Goal: Find specific page/section: Find specific page/section

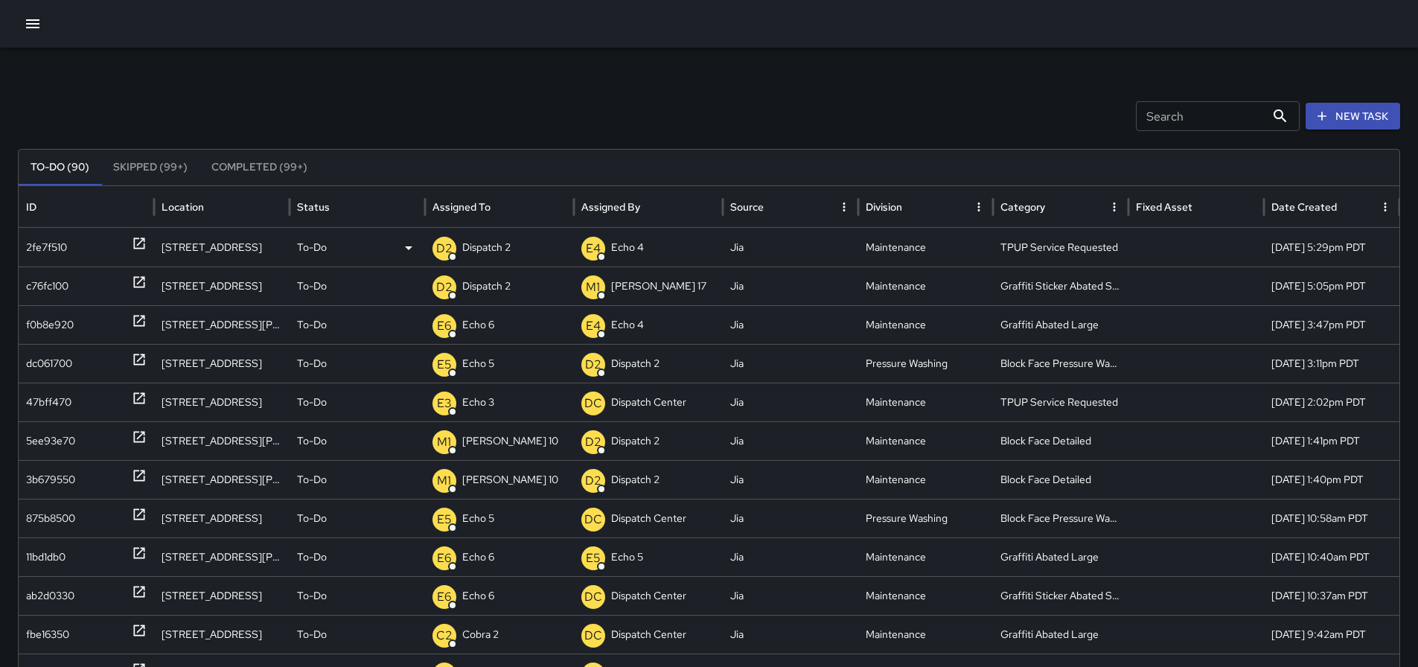
click at [471, 249] on p "Dispatch 2" at bounding box center [486, 247] width 48 height 38
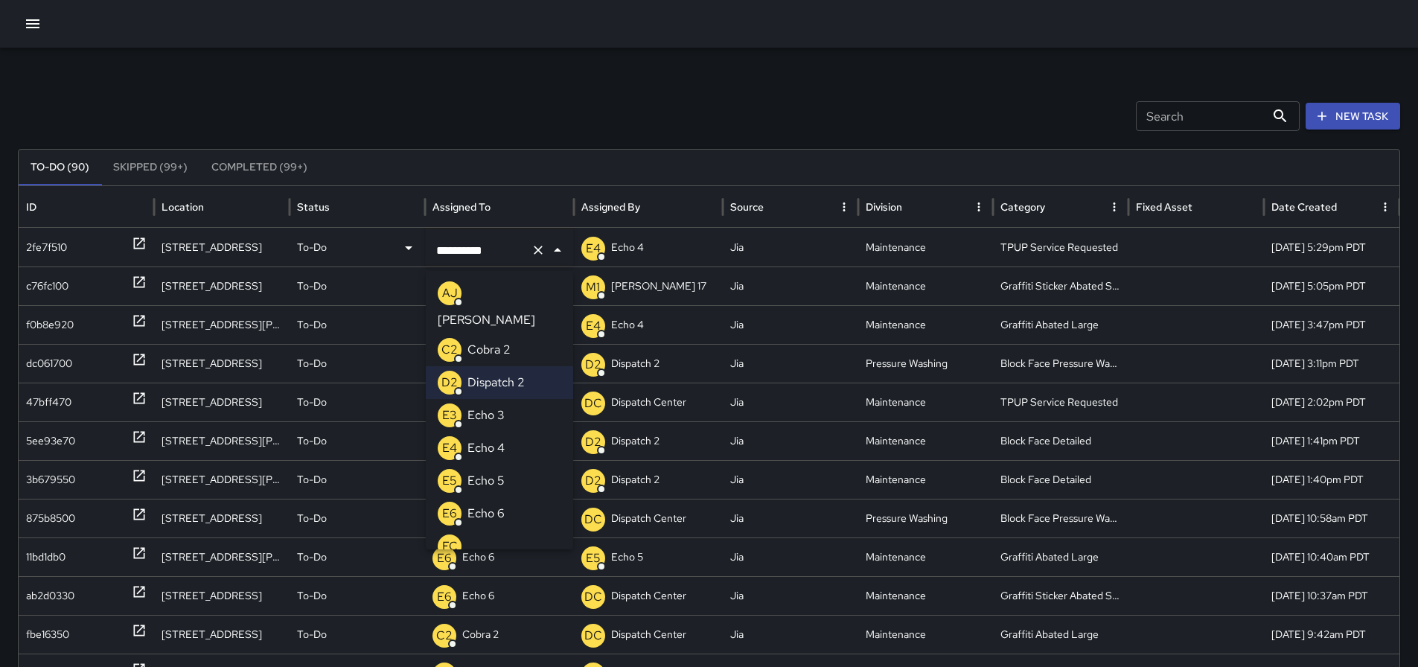
click at [540, 243] on icon "Clear" at bounding box center [538, 250] width 15 height 15
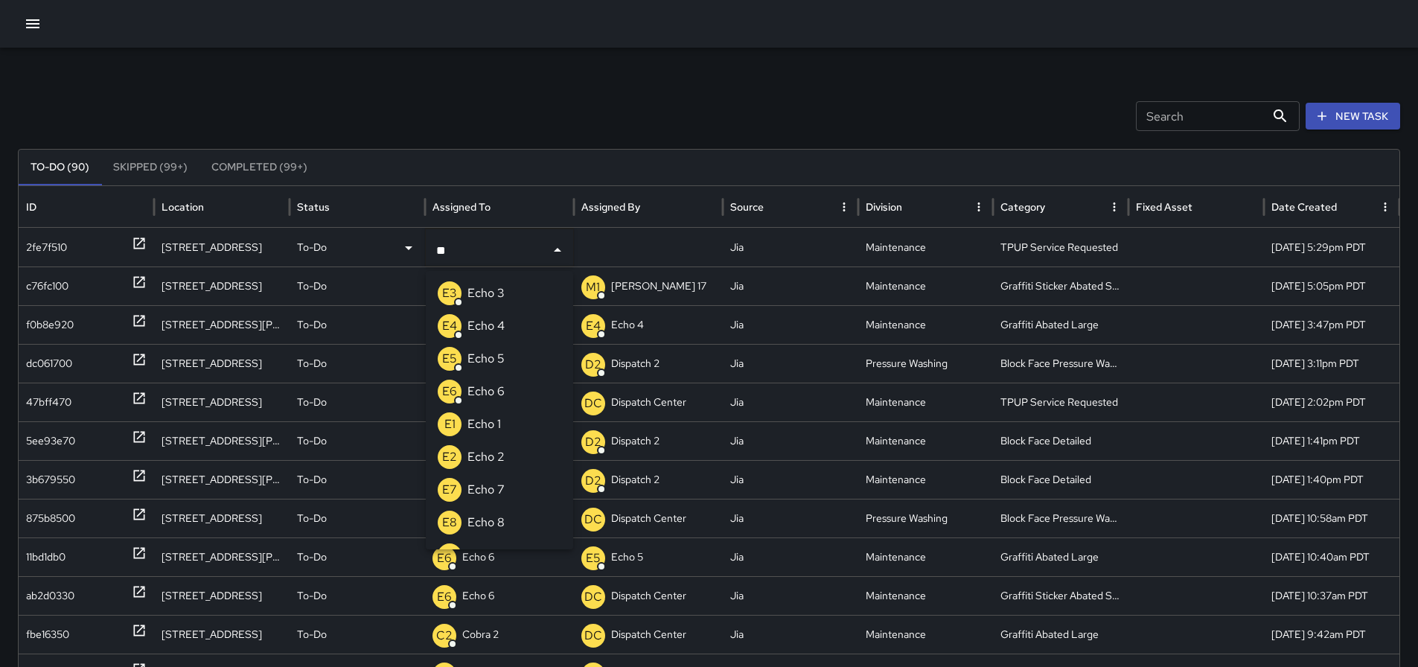
type input "***"
click at [480, 291] on p "Echo 3" at bounding box center [485, 293] width 37 height 18
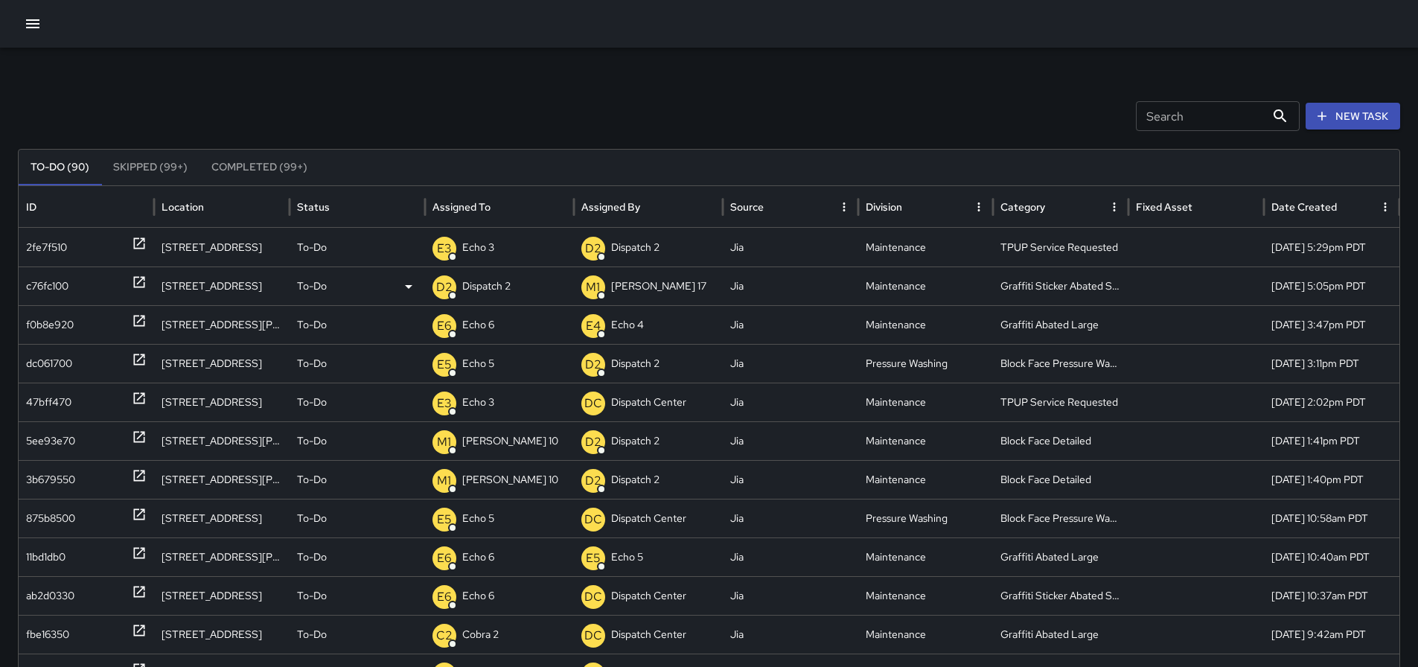
click at [138, 274] on div at bounding box center [139, 286] width 15 height 38
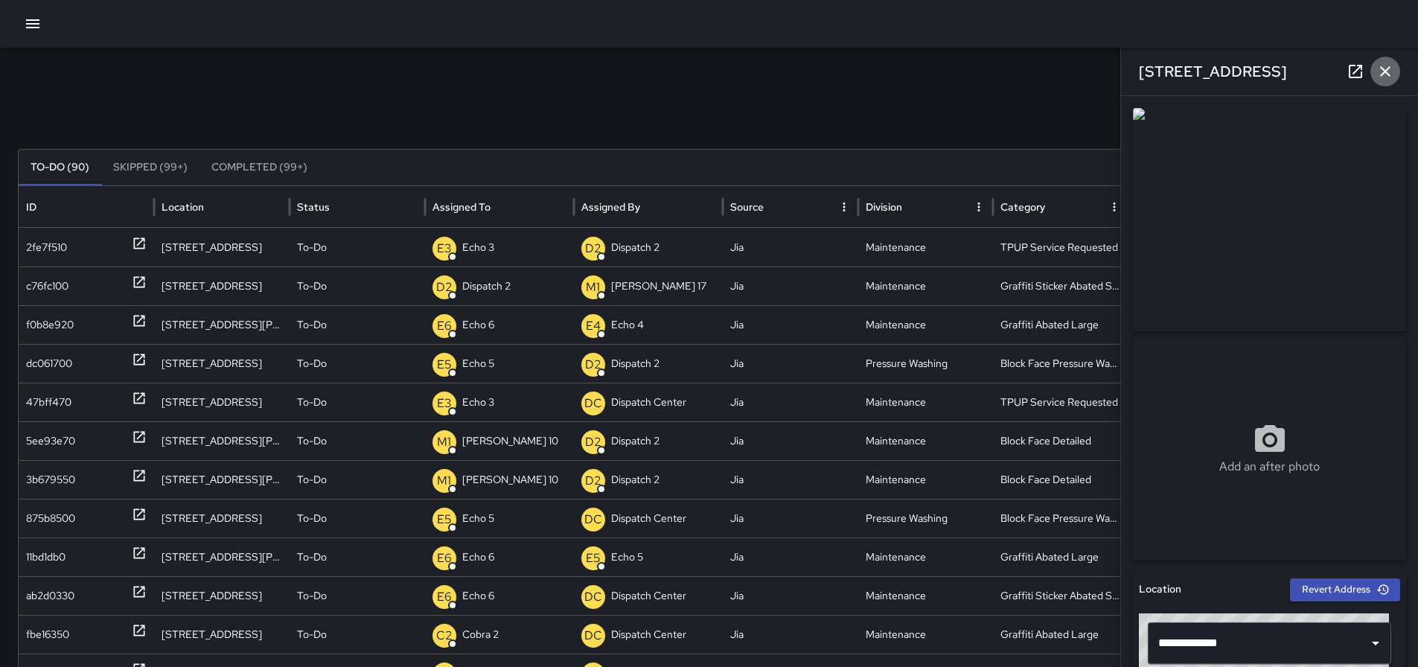
click at [1387, 60] on button "button" at bounding box center [1385, 72] width 30 height 30
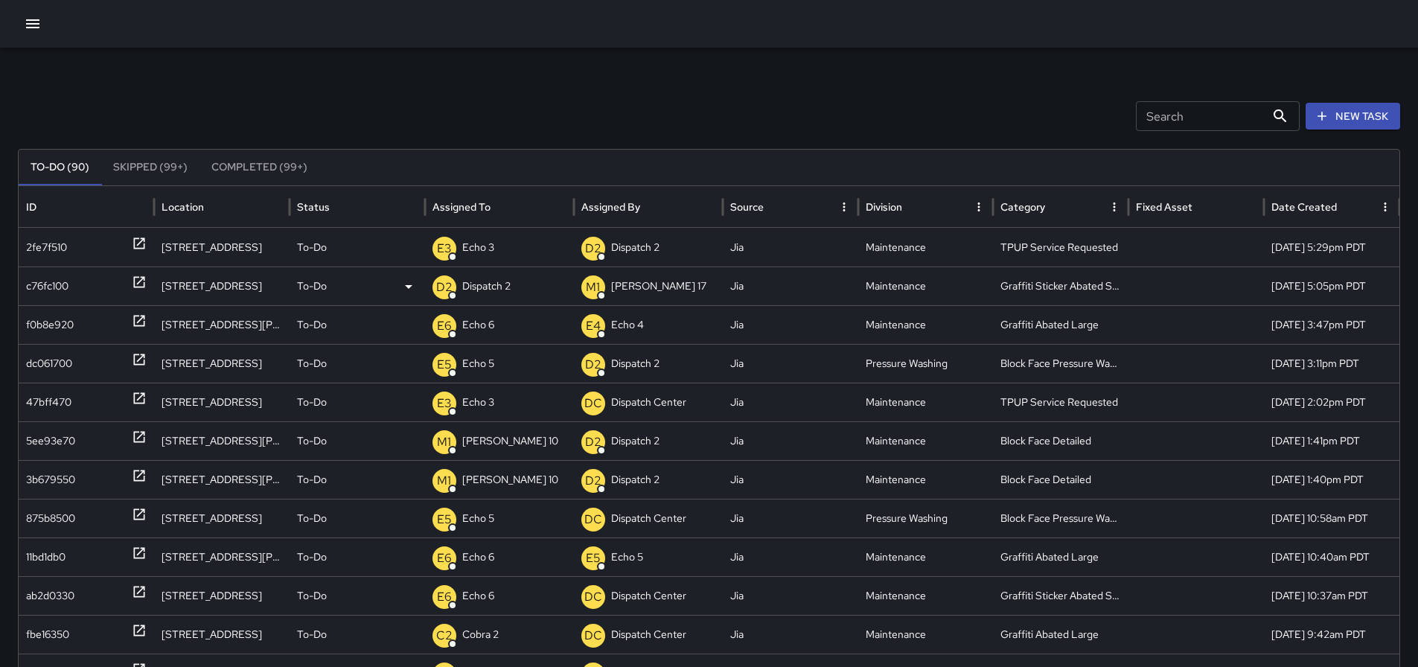
click at [513, 286] on div "D2 Dispatch 2" at bounding box center [499, 286] width 134 height 38
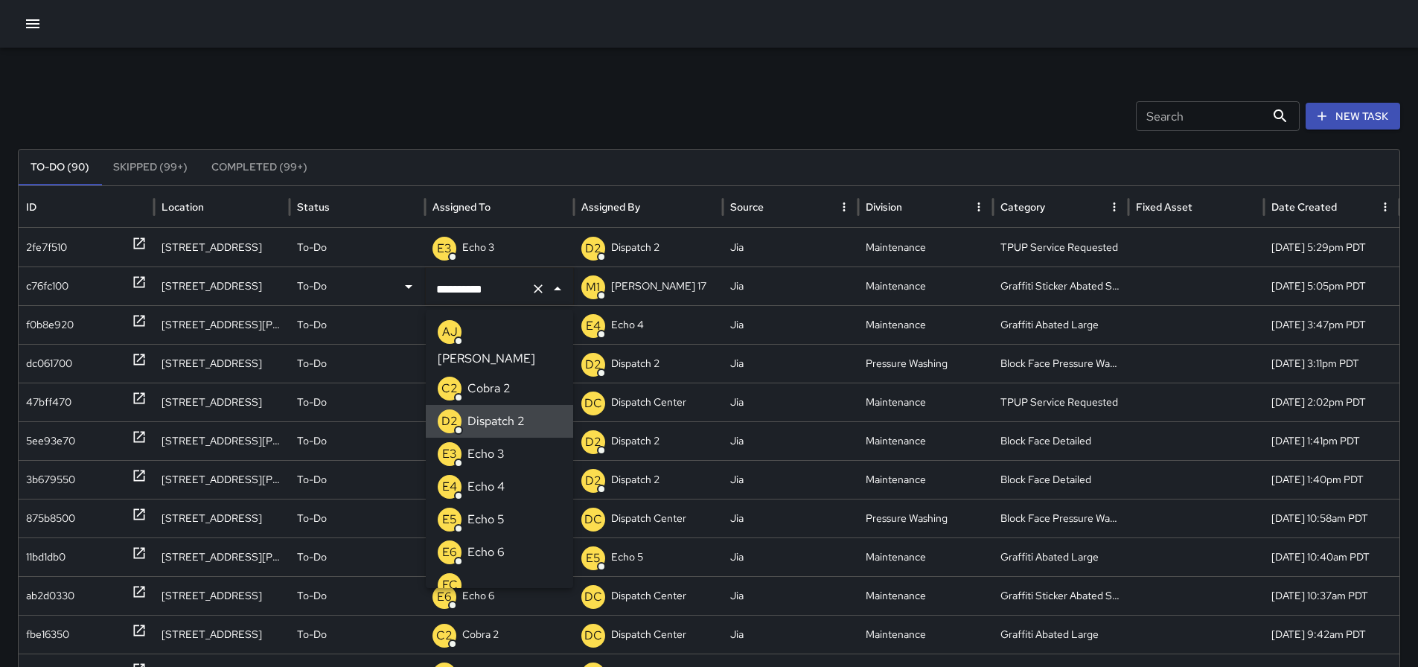
click at [534, 290] on icon "Clear" at bounding box center [538, 288] width 15 height 15
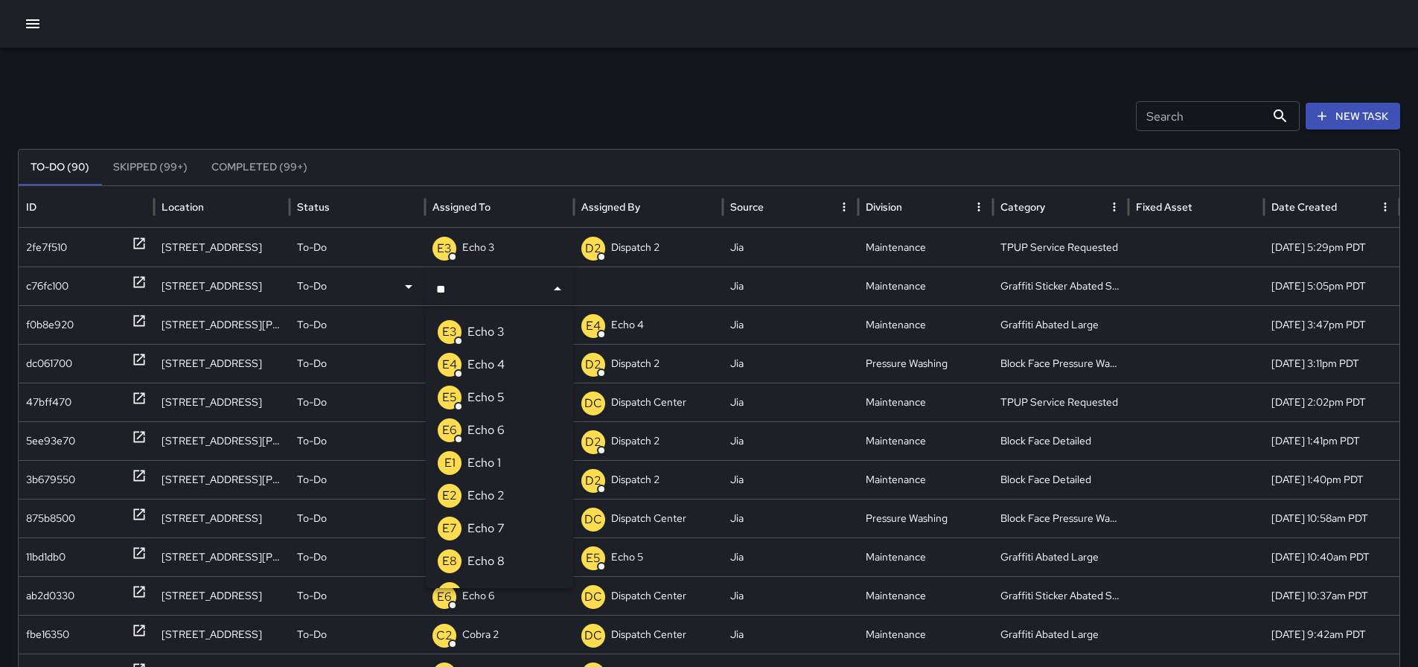
type input "***"
click at [501, 424] on p "Echo 6" at bounding box center [485, 430] width 37 height 18
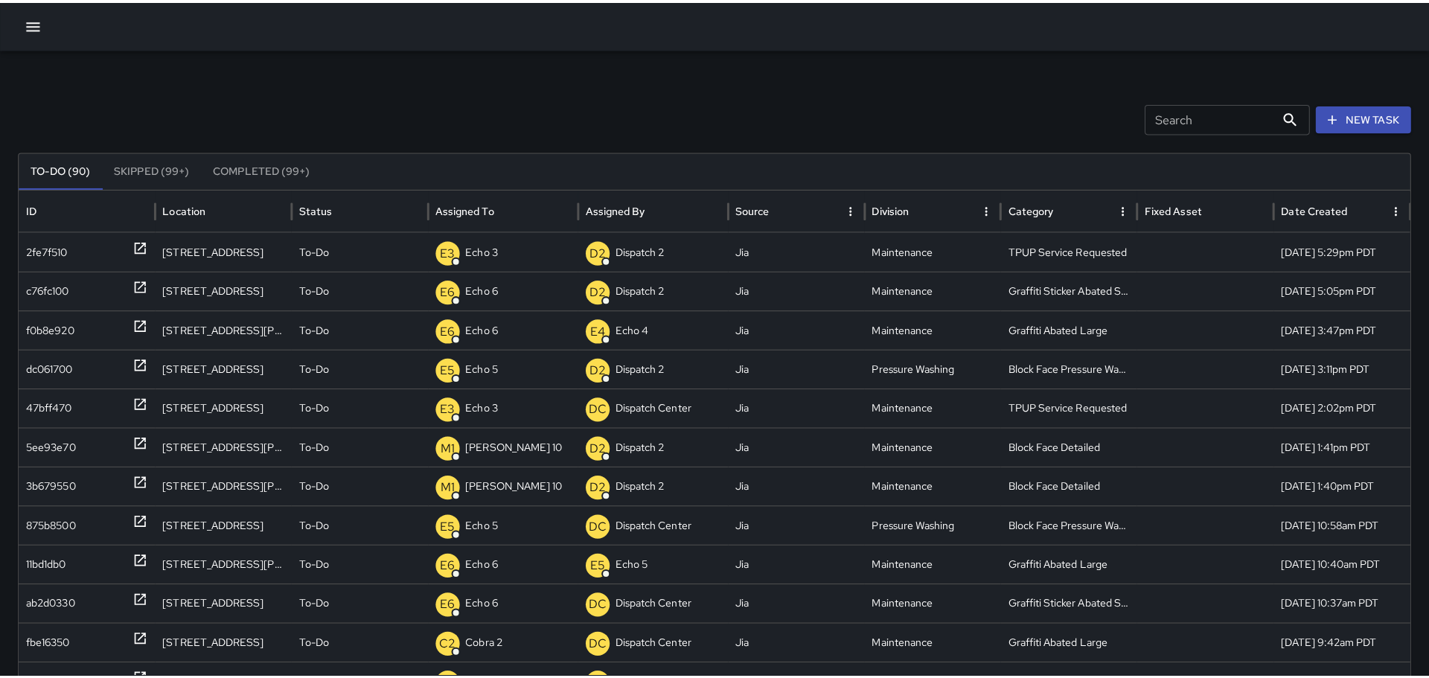
scroll to position [139, 0]
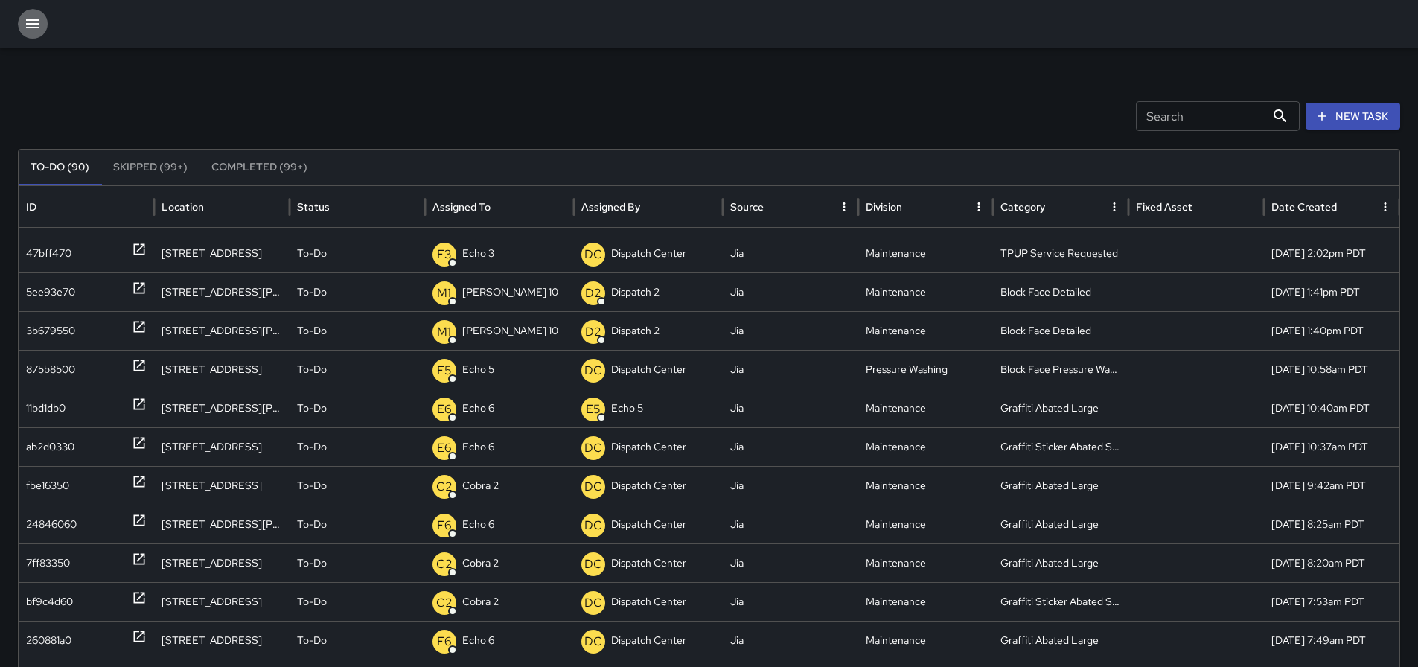
click at [35, 17] on button "button" at bounding box center [33, 24] width 30 height 30
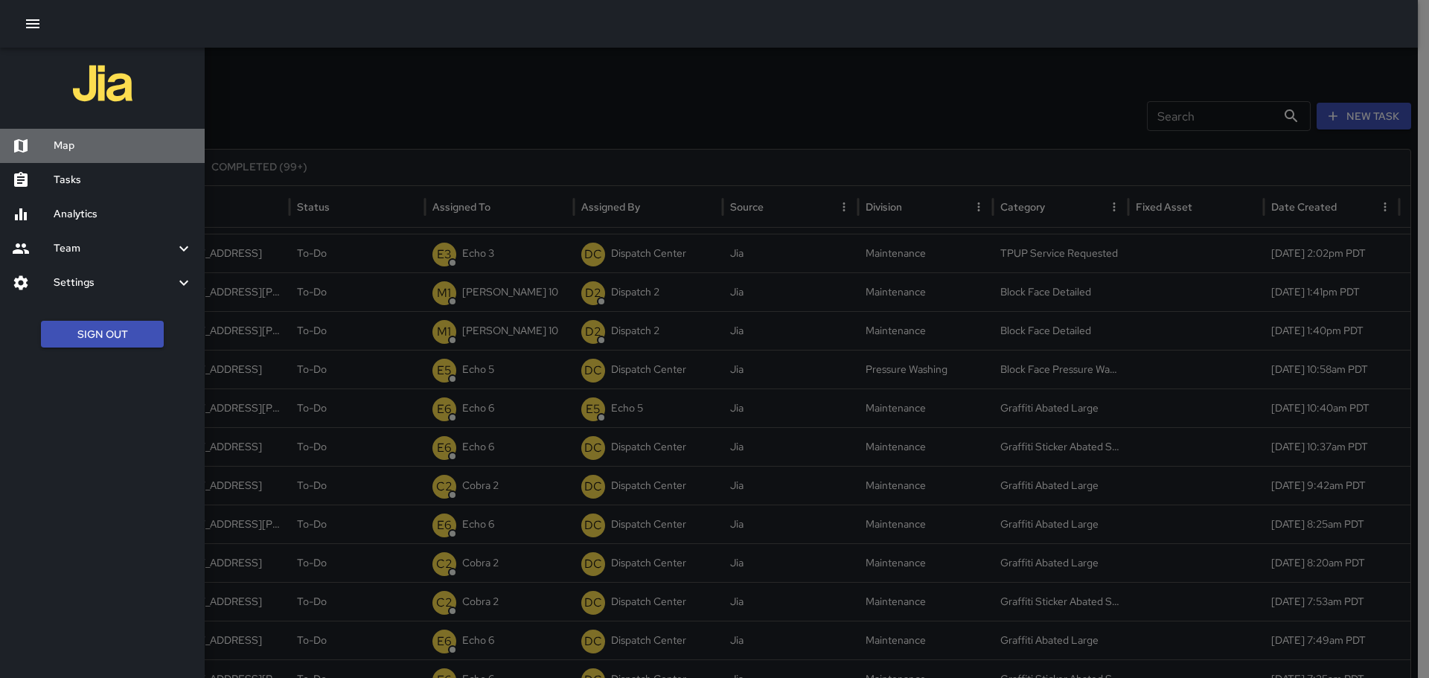
click at [104, 156] on div "Map" at bounding box center [102, 146] width 205 height 34
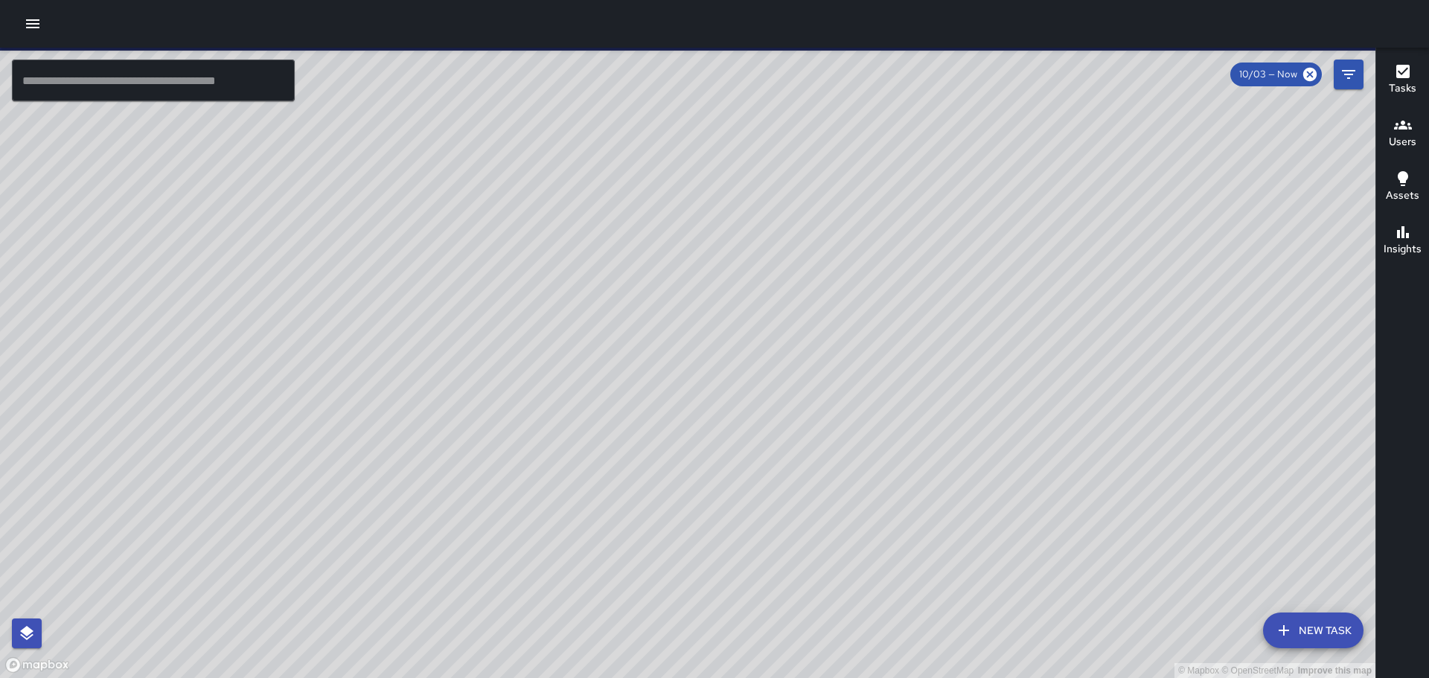
drag, startPoint x: 861, startPoint y: 412, endPoint x: -91, endPoint y: 318, distance: 956.6
click at [0, 318] on html "© Mapbox © OpenStreetMap Improve this map ​ New Task 10/03 — Now Map Layers Tas…" at bounding box center [714, 339] width 1429 height 678
drag, startPoint x: 423, startPoint y: 351, endPoint x: 481, endPoint y: 287, distance: 86.4
click at [483, 293] on div "© Mapbox © OpenStreetMap Improve this map" at bounding box center [687, 363] width 1375 height 630
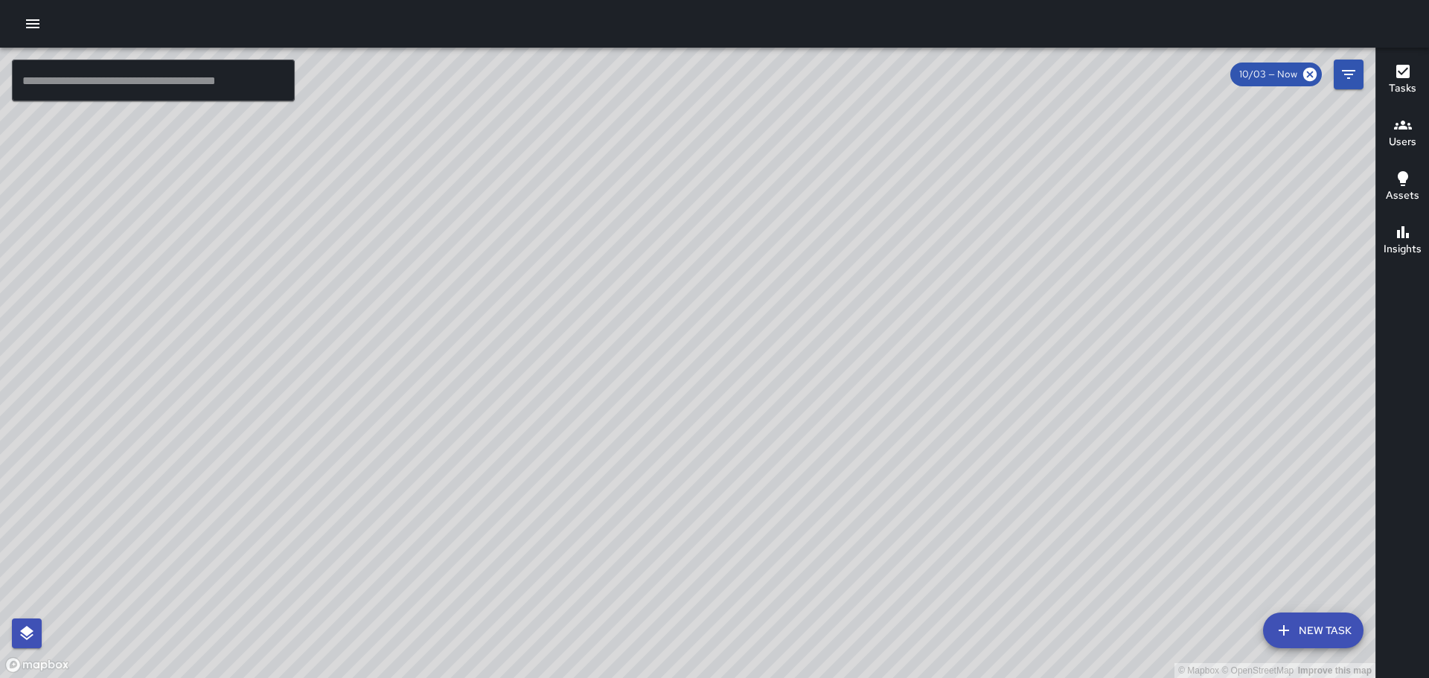
drag, startPoint x: 490, startPoint y: 262, endPoint x: 476, endPoint y: 370, distance: 108.9
click at [476, 370] on div "© Mapbox © OpenStreetMap Improve this map" at bounding box center [687, 363] width 1375 height 630
drag, startPoint x: 436, startPoint y: 392, endPoint x: 461, endPoint y: 377, distance: 28.7
click at [461, 377] on div "© Mapbox © OpenStreetMap Improve this map" at bounding box center [687, 363] width 1375 height 630
drag, startPoint x: 687, startPoint y: 265, endPoint x: 823, endPoint y: 304, distance: 141.8
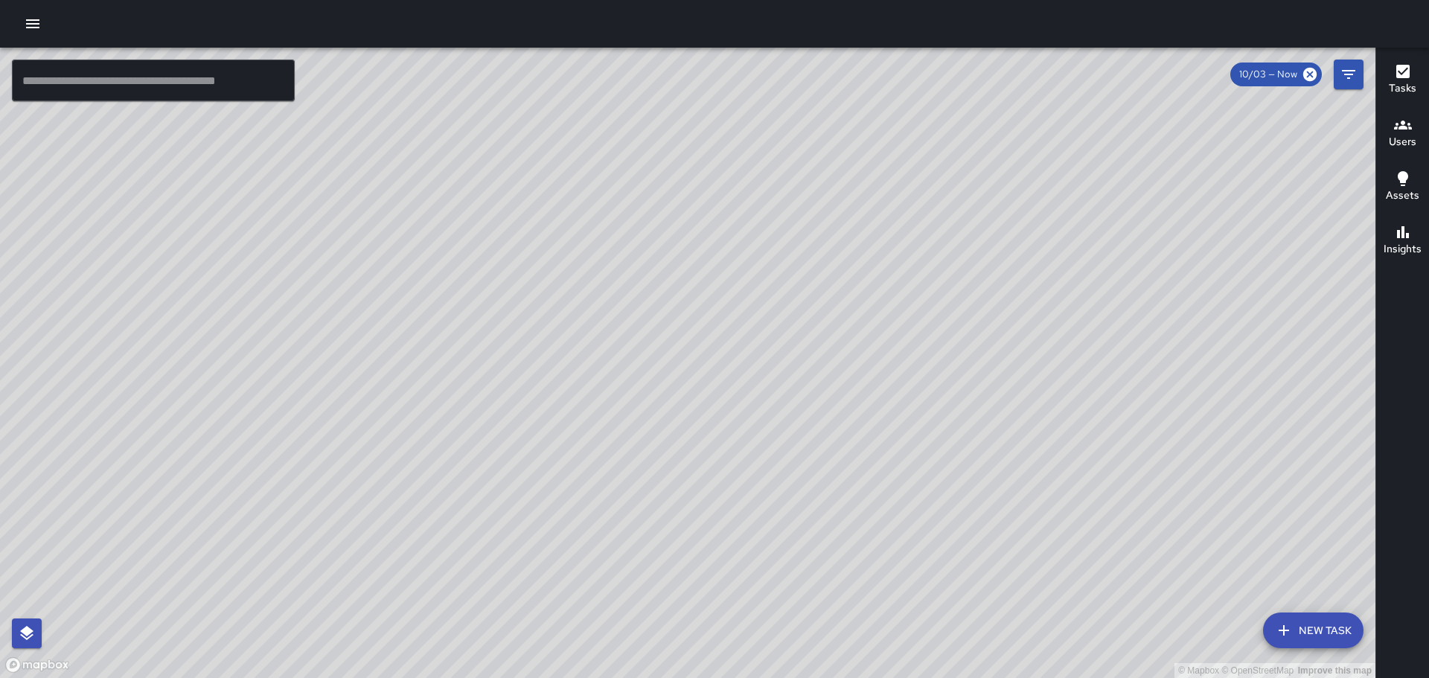
click at [823, 304] on div "© Mapbox © OpenStreetMap Improve this map" at bounding box center [687, 363] width 1375 height 630
drag, startPoint x: 779, startPoint y: 211, endPoint x: 854, endPoint y: 371, distance: 177.1
click at [854, 371] on div "© Mapbox © OpenStreetMap Improve this map" at bounding box center [687, 363] width 1375 height 630
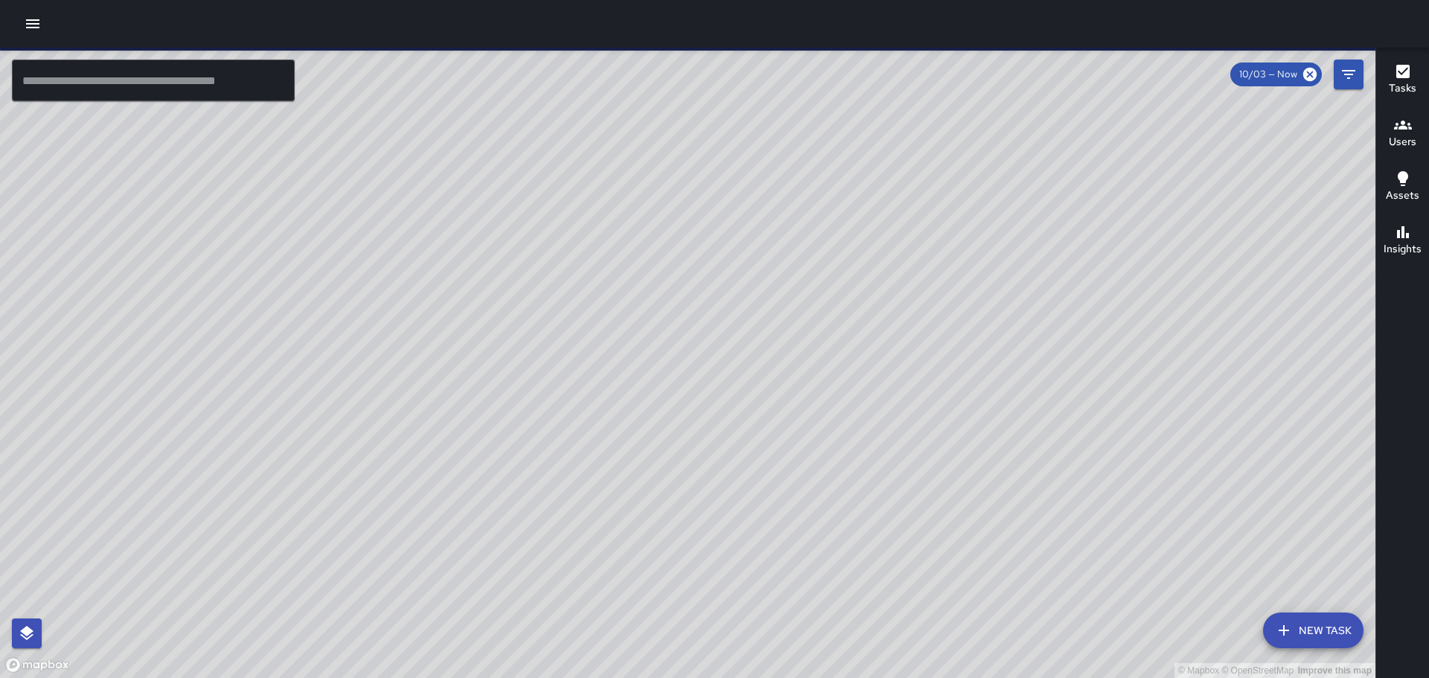
drag, startPoint x: 717, startPoint y: 284, endPoint x: 756, endPoint y: 297, distance: 41.4
click at [756, 297] on div "© Mapbox © OpenStreetMap Improve this map" at bounding box center [687, 363] width 1375 height 630
drag, startPoint x: 797, startPoint y: 304, endPoint x: 706, endPoint y: 335, distance: 95.8
click at [706, 335] on div "© Mapbox © OpenStreetMap Improve this map" at bounding box center [687, 363] width 1375 height 630
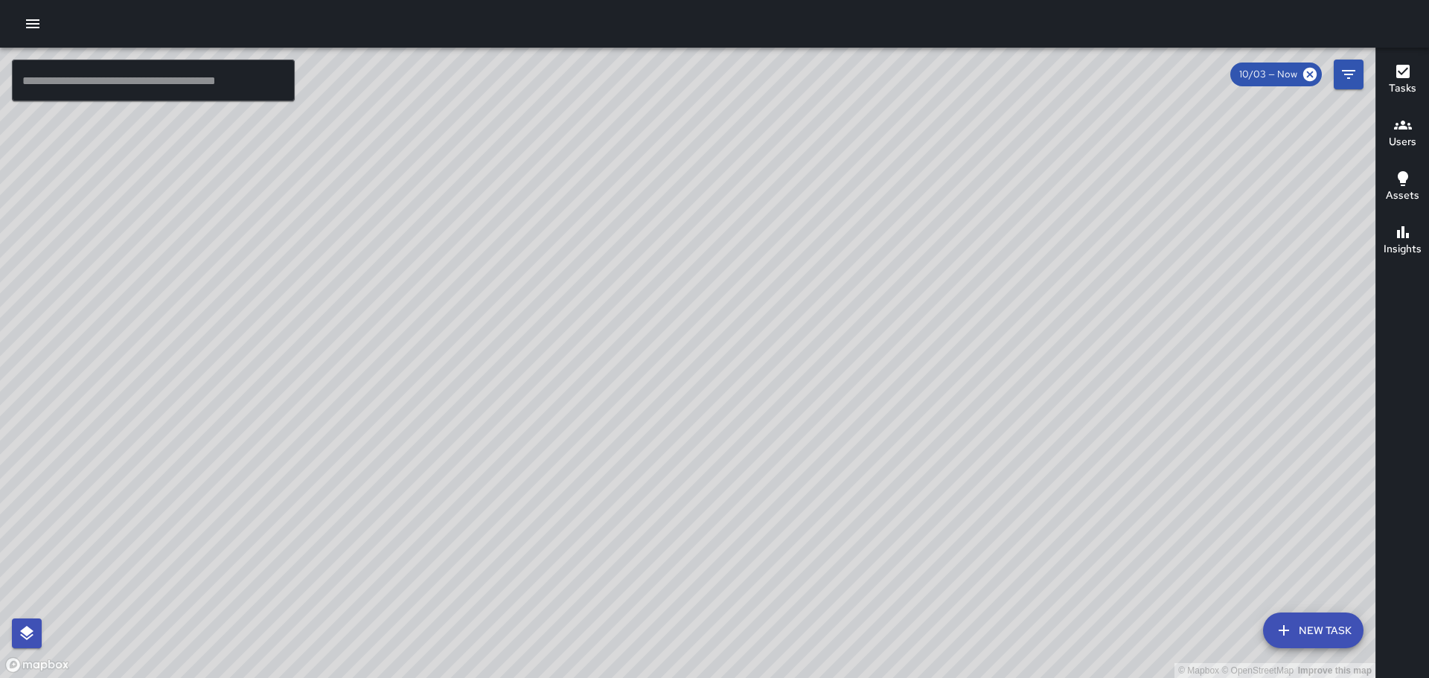
drag, startPoint x: 794, startPoint y: 453, endPoint x: 843, endPoint y: 310, distance: 151.8
click at [843, 310] on div "© Mapbox © OpenStreetMap Improve this map" at bounding box center [687, 363] width 1375 height 630
drag, startPoint x: 824, startPoint y: 232, endPoint x: 753, endPoint y: 469, distance: 247.0
click at [753, 469] on div "© Mapbox © OpenStreetMap Improve this map" at bounding box center [687, 363] width 1375 height 630
click at [893, 214] on div "© Mapbox © OpenStreetMap Improve this map" at bounding box center [687, 363] width 1375 height 630
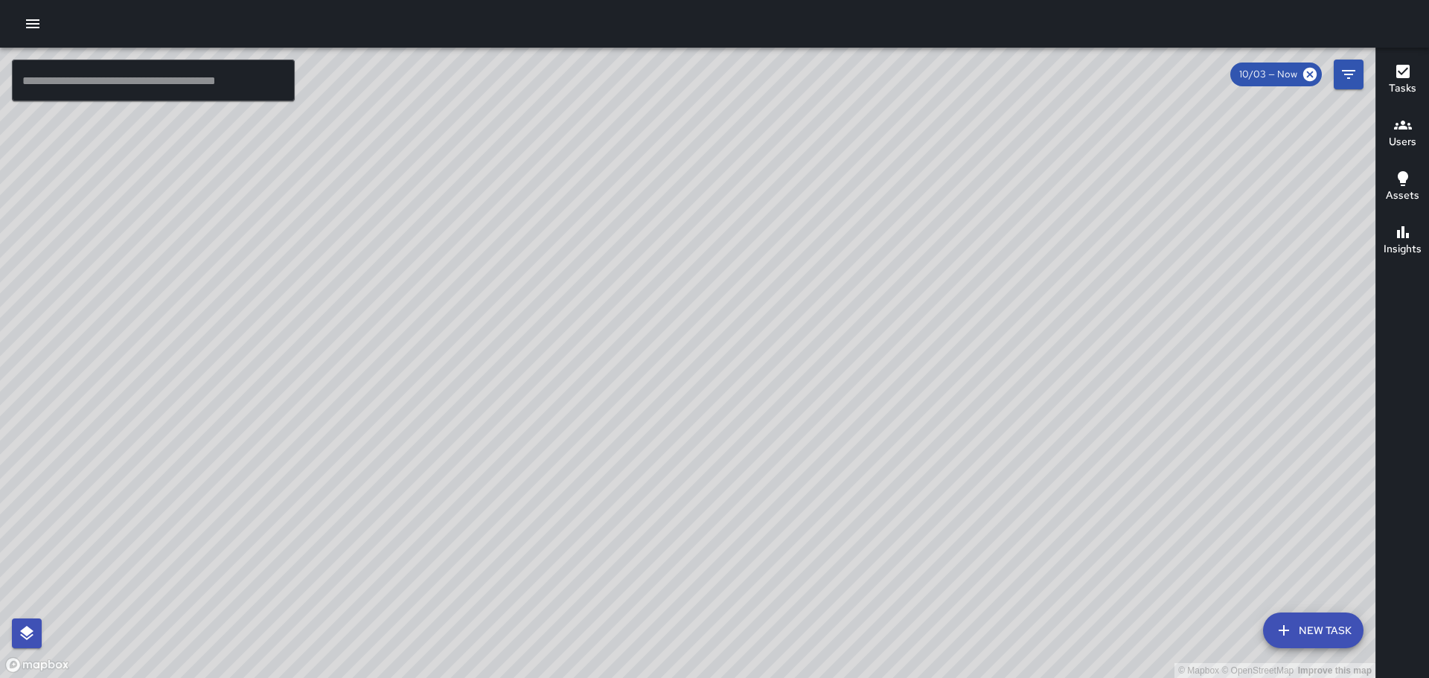
drag, startPoint x: 889, startPoint y: 177, endPoint x: 840, endPoint y: 355, distance: 184.7
click at [840, 355] on div "© Mapbox © OpenStreetMap Improve this map" at bounding box center [687, 363] width 1375 height 630
drag, startPoint x: 1125, startPoint y: 223, endPoint x: 963, endPoint y: 249, distance: 163.5
click at [964, 248] on div "© Mapbox © OpenStreetMap Improve this map" at bounding box center [687, 363] width 1375 height 630
drag, startPoint x: 1031, startPoint y: 240, endPoint x: 881, endPoint y: 240, distance: 150.3
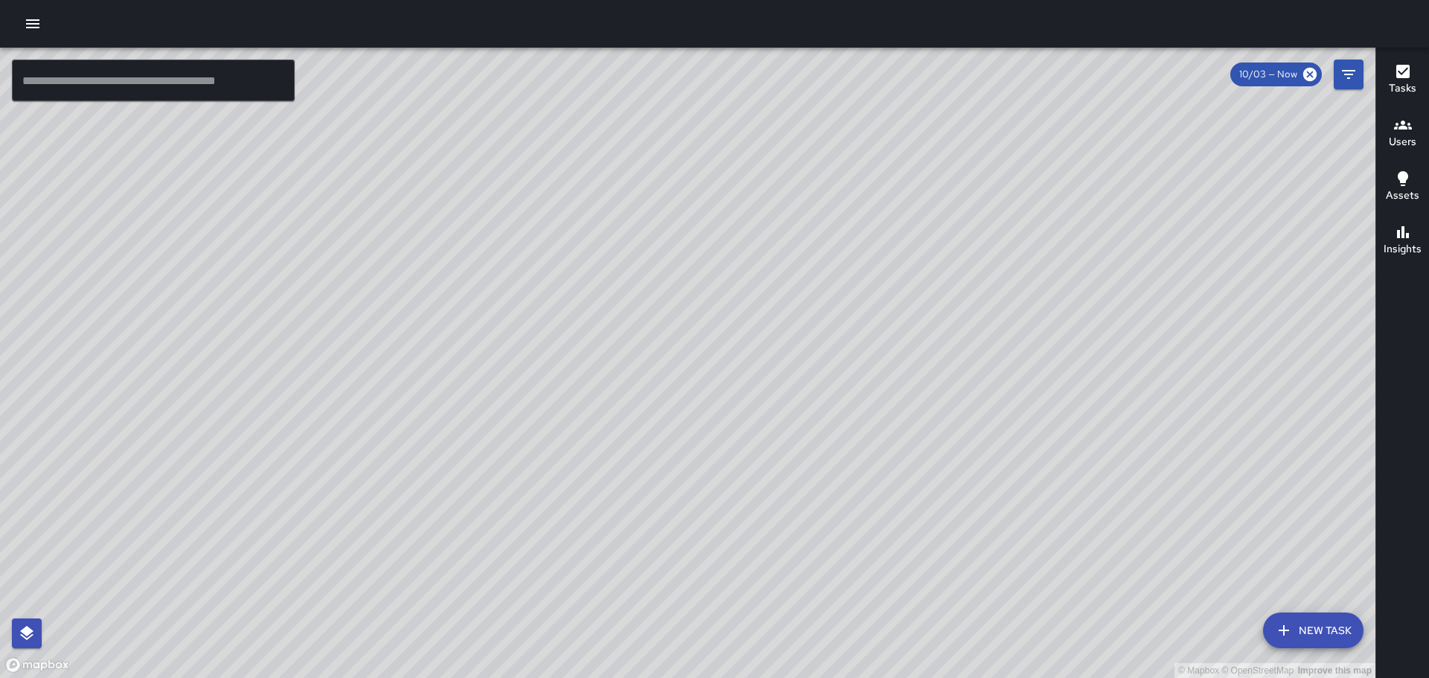
click at [881, 240] on div "© Mapbox © OpenStreetMap Improve this map" at bounding box center [687, 363] width 1375 height 630
drag, startPoint x: 840, startPoint y: 171, endPoint x: 828, endPoint y: 278, distance: 107.1
click at [787, 319] on div "© Mapbox © OpenStreetMap Improve this map" at bounding box center [687, 363] width 1375 height 630
drag, startPoint x: 746, startPoint y: 383, endPoint x: 855, endPoint y: 255, distance: 169.0
click at [856, 253] on div "© Mapbox © OpenStreetMap Improve this map" at bounding box center [687, 363] width 1375 height 630
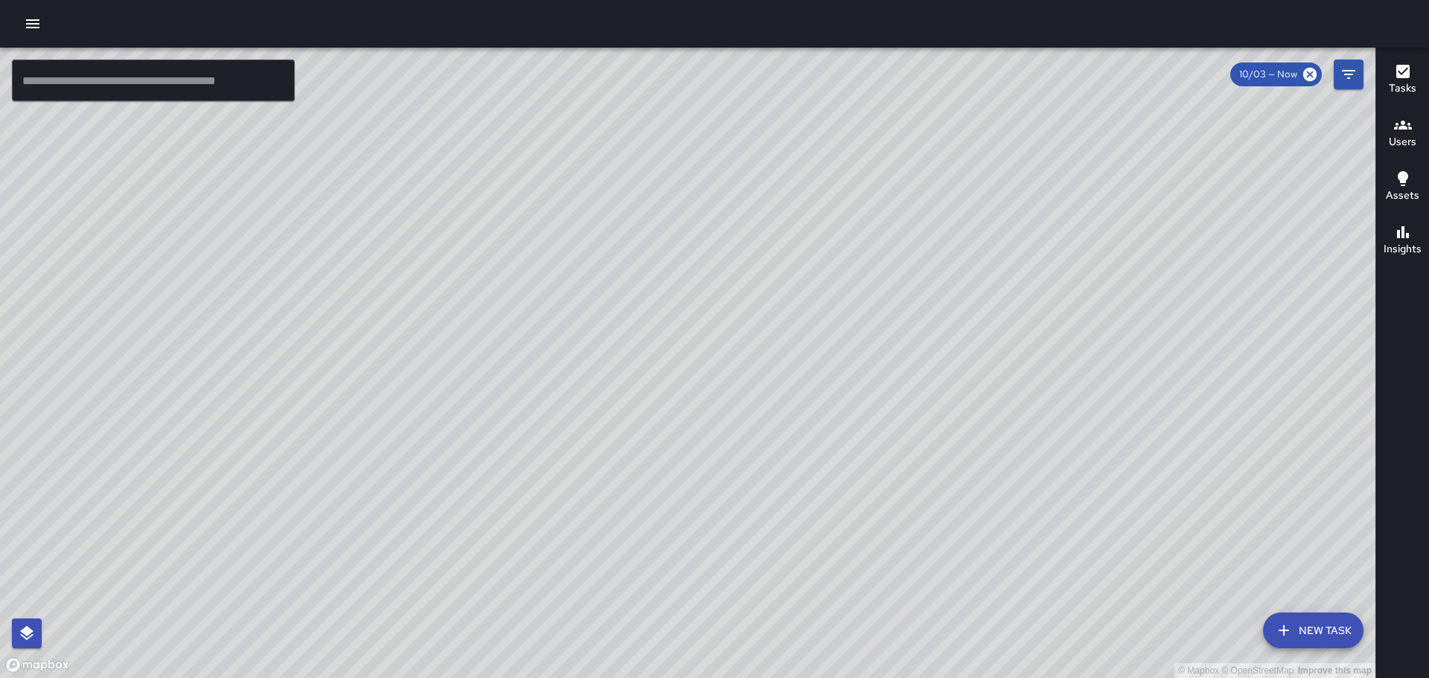
drag, startPoint x: 1092, startPoint y: 109, endPoint x: 1032, endPoint y: 326, distance: 225.5
click at [1032, 326] on div "© Mapbox © OpenStreetMap Improve this map" at bounding box center [687, 363] width 1375 height 630
drag, startPoint x: 850, startPoint y: 436, endPoint x: 988, endPoint y: 289, distance: 201.7
click at [988, 290] on div "© Mapbox © OpenStreetMap Improve this map" at bounding box center [687, 363] width 1375 height 630
drag, startPoint x: 1065, startPoint y: 348, endPoint x: 947, endPoint y: 285, distance: 133.2
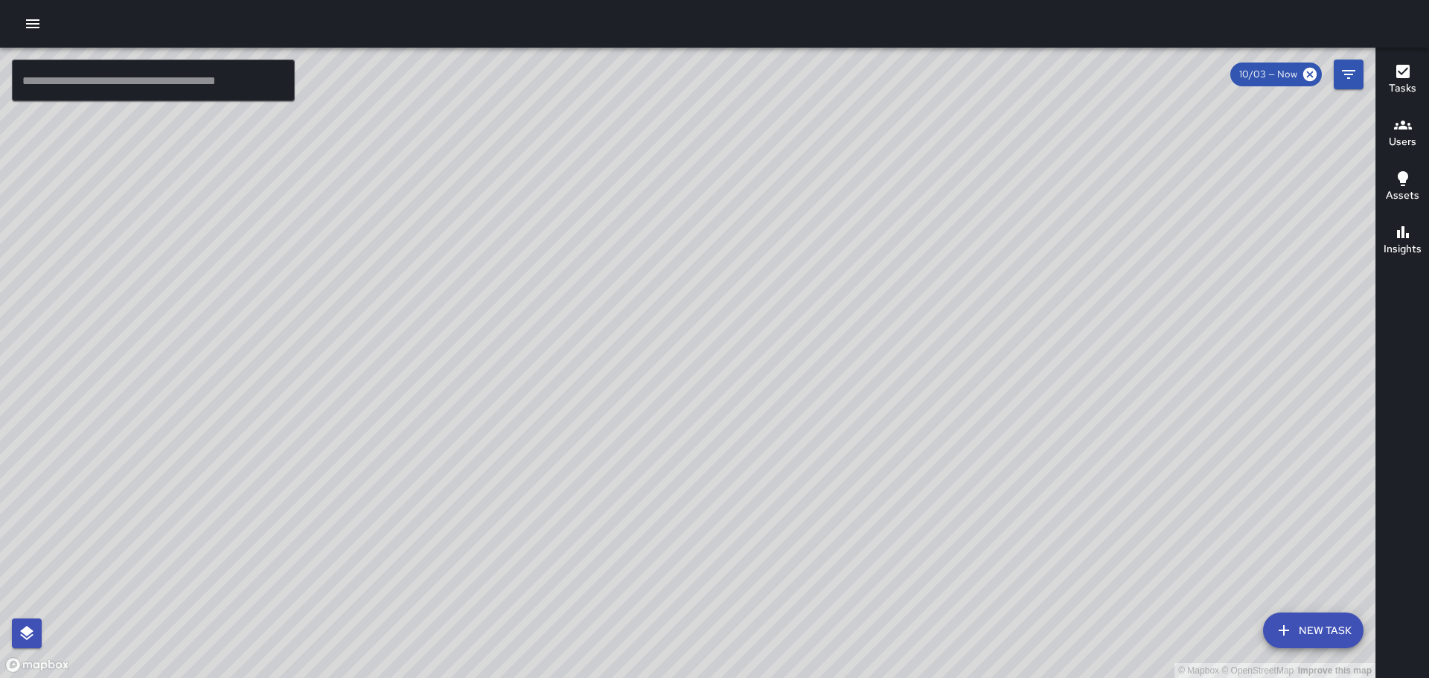
click at [947, 284] on div "© Mapbox © OpenStreetMap Improve this map" at bounding box center [687, 363] width 1375 height 630
drag, startPoint x: 624, startPoint y: 294, endPoint x: 725, endPoint y: 243, distance: 112.5
click at [725, 237] on div "© Mapbox © OpenStreetMap Improve this map" at bounding box center [687, 363] width 1375 height 630
drag, startPoint x: 1032, startPoint y: 153, endPoint x: 988, endPoint y: 372, distance: 223.3
click at [988, 372] on div "© Mapbox © OpenStreetMap Improve this map" at bounding box center [687, 363] width 1375 height 630
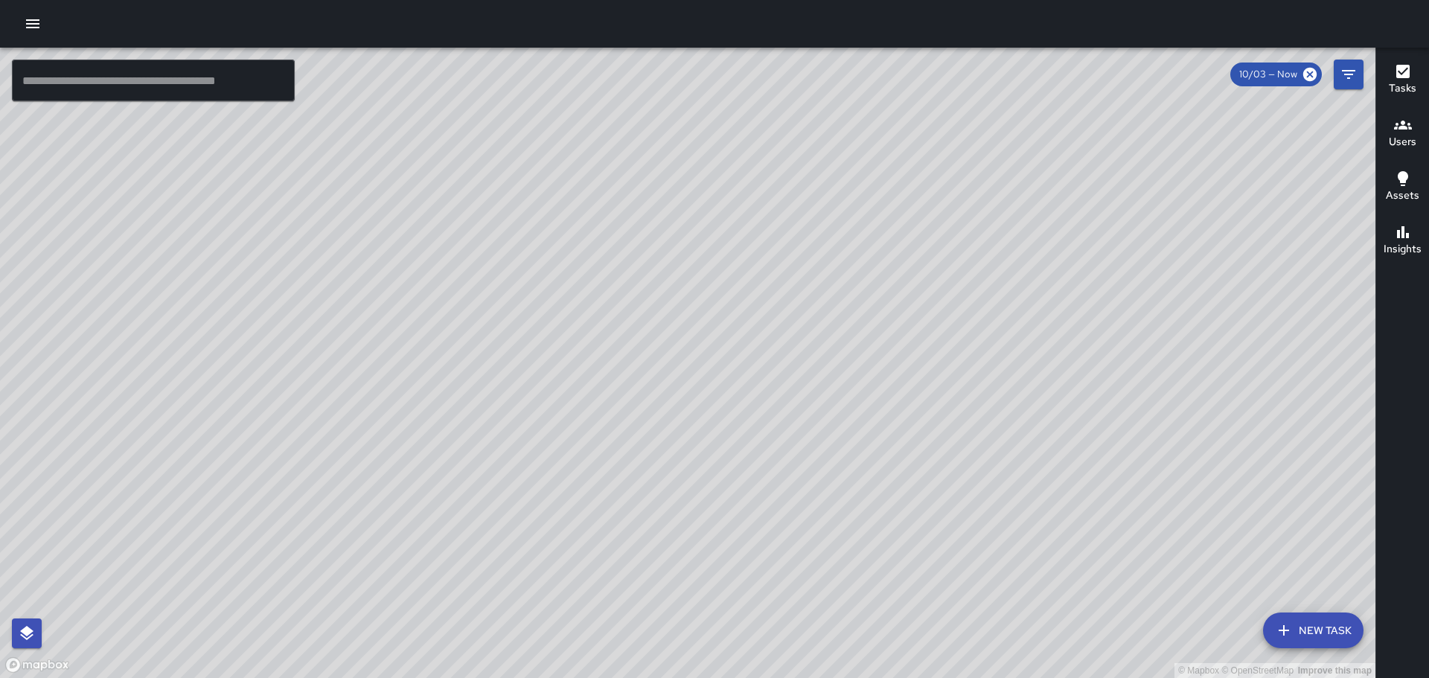
drag, startPoint x: 895, startPoint y: 77, endPoint x: 746, endPoint y: 342, distance: 303.3
click at [744, 347] on div "© Mapbox © OpenStreetMap Improve this map" at bounding box center [687, 363] width 1375 height 630
drag, startPoint x: 670, startPoint y: 138, endPoint x: 634, endPoint y: 259, distance: 126.5
click at [634, 259] on div "© Mapbox © OpenStreetMap Improve this map" at bounding box center [687, 363] width 1375 height 630
drag, startPoint x: 1057, startPoint y: 292, endPoint x: 1010, endPoint y: 288, distance: 47.0
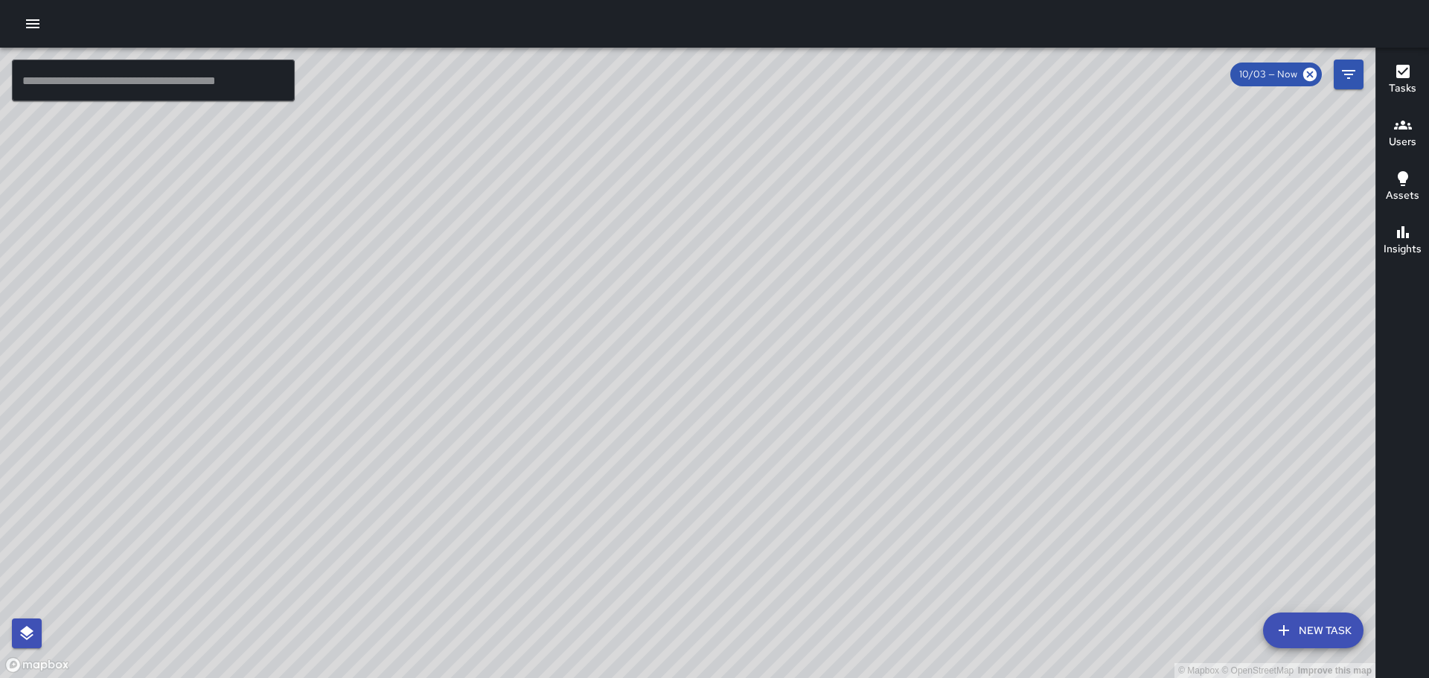
click at [1010, 289] on div "© Mapbox © OpenStreetMap Improve this map" at bounding box center [687, 363] width 1375 height 630
drag, startPoint x: 763, startPoint y: 375, endPoint x: 889, endPoint y: 226, distance: 195.9
click at [888, 214] on div "© Mapbox © OpenStreetMap Improve this map" at bounding box center [687, 363] width 1375 height 630
drag, startPoint x: 783, startPoint y: 401, endPoint x: 895, endPoint y: 279, distance: 165.4
click at [895, 279] on div "© Mapbox © OpenStreetMap Improve this map" at bounding box center [687, 363] width 1375 height 630
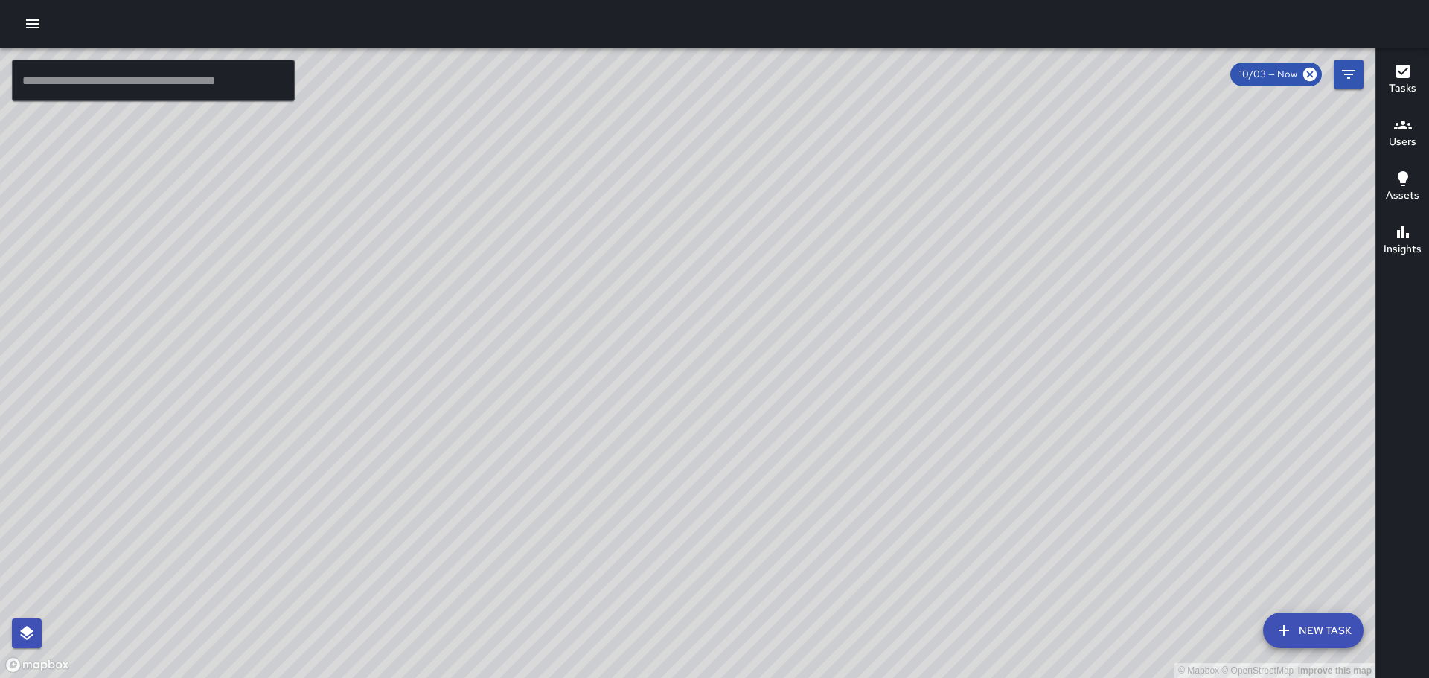
drag, startPoint x: 918, startPoint y: 232, endPoint x: 829, endPoint y: 428, distance: 214.9
click at [837, 445] on div "© Mapbox © OpenStreetMap Improve this map" at bounding box center [687, 363] width 1375 height 630
click at [27, 28] on icon "button" at bounding box center [33, 24] width 18 height 18
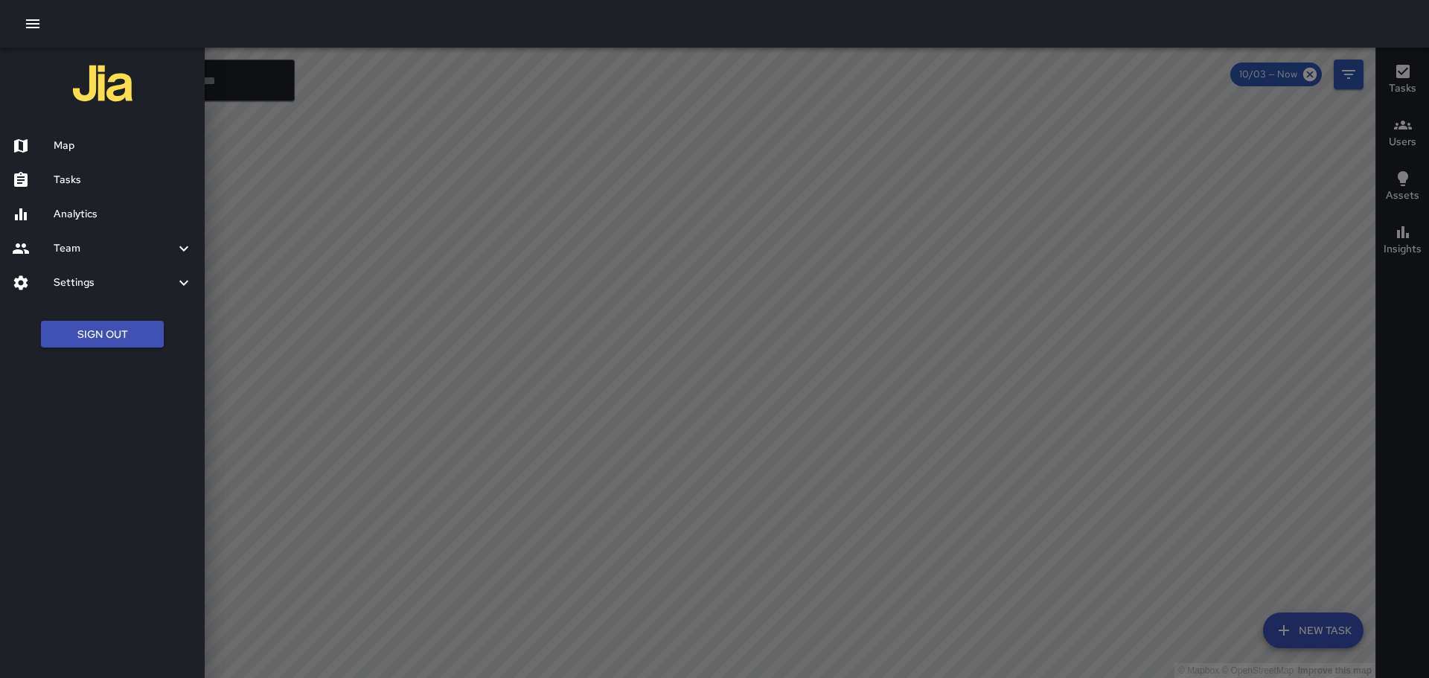
click at [103, 147] on h6 "Map" at bounding box center [123, 146] width 139 height 16
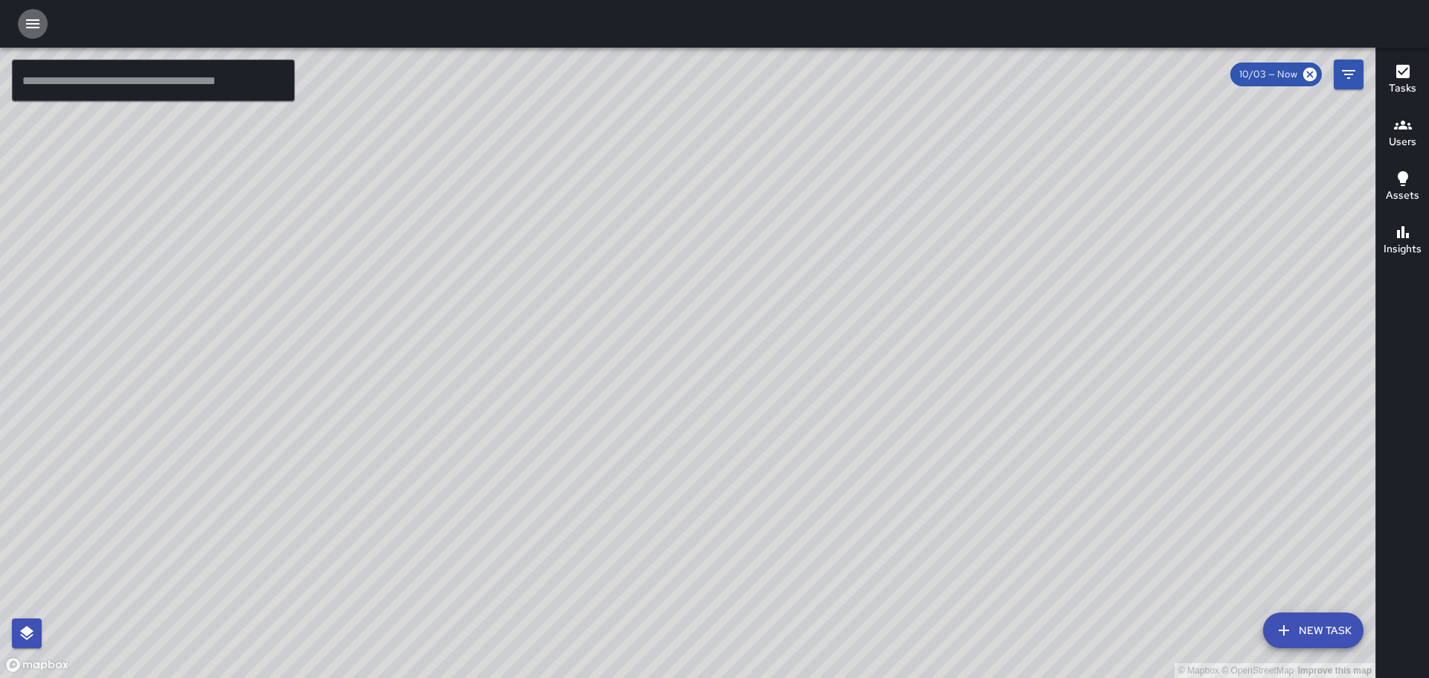
click at [39, 16] on icon "button" at bounding box center [33, 24] width 18 height 18
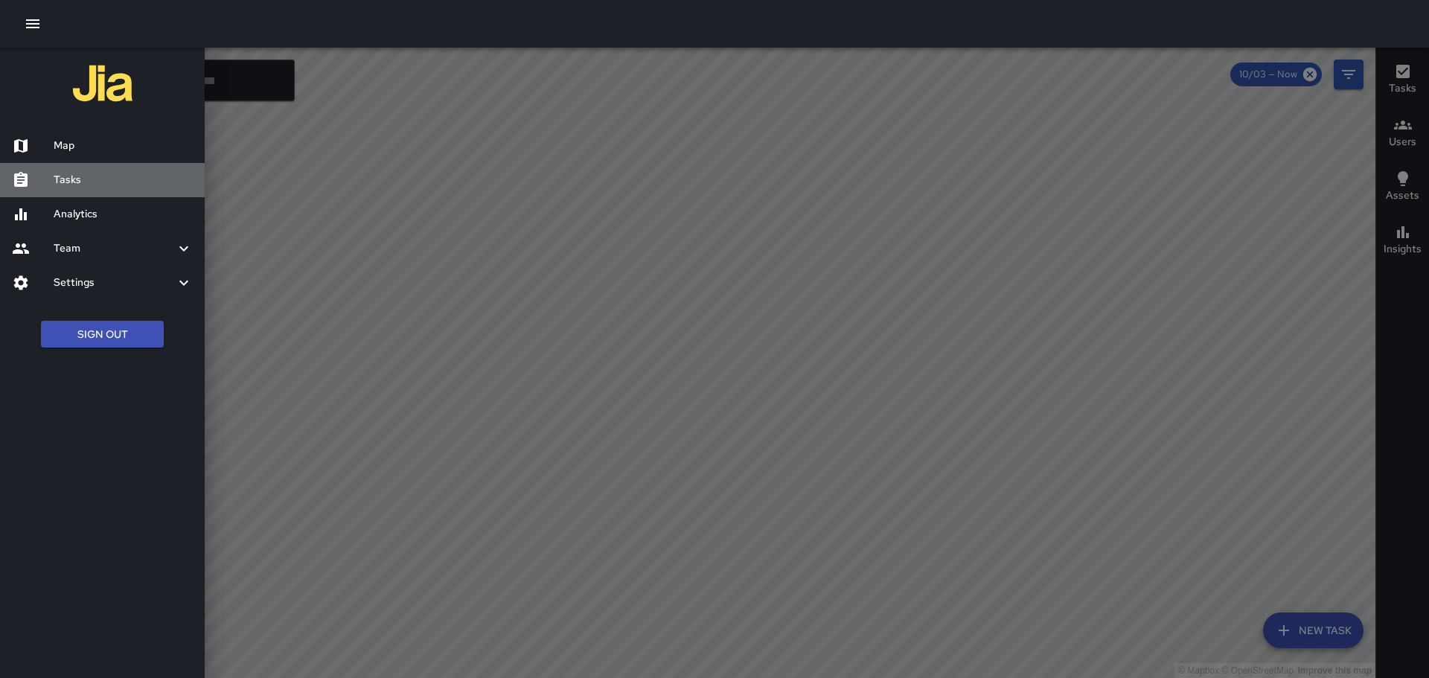
click at [109, 184] on h6 "Tasks" at bounding box center [123, 180] width 139 height 16
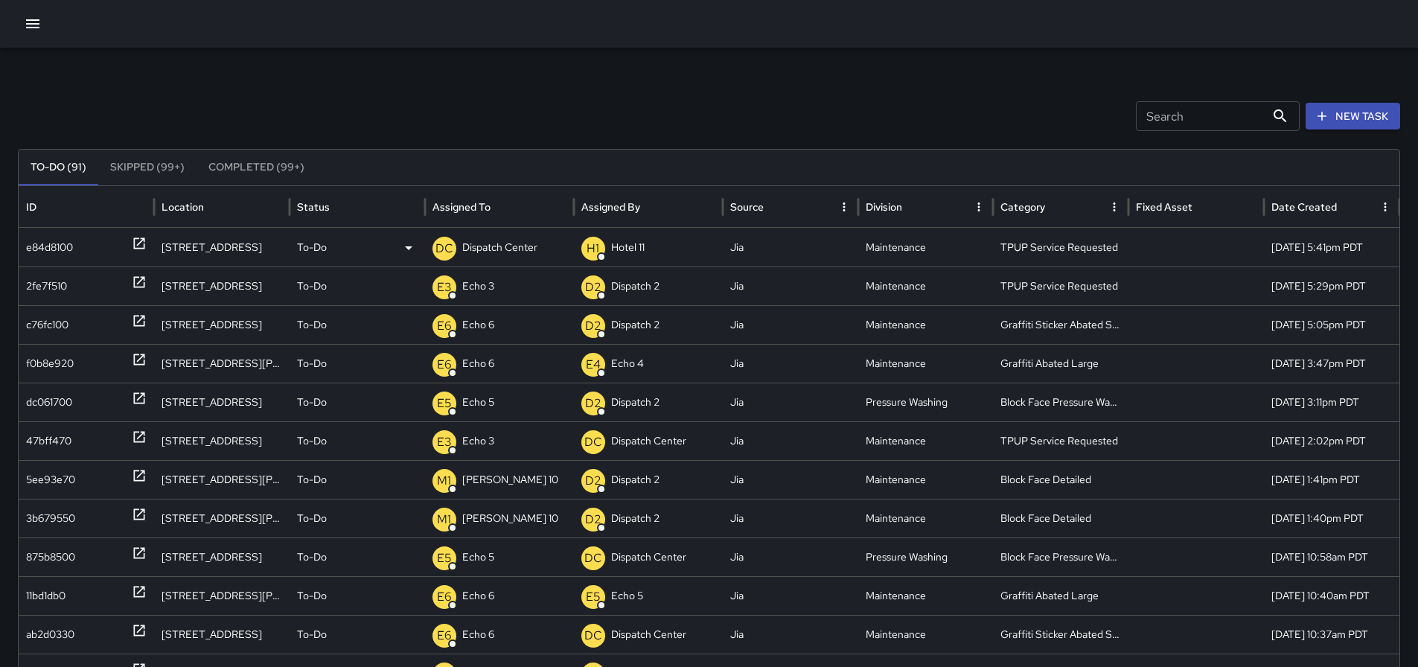
click at [487, 246] on p "Dispatch Center" at bounding box center [499, 247] width 75 height 38
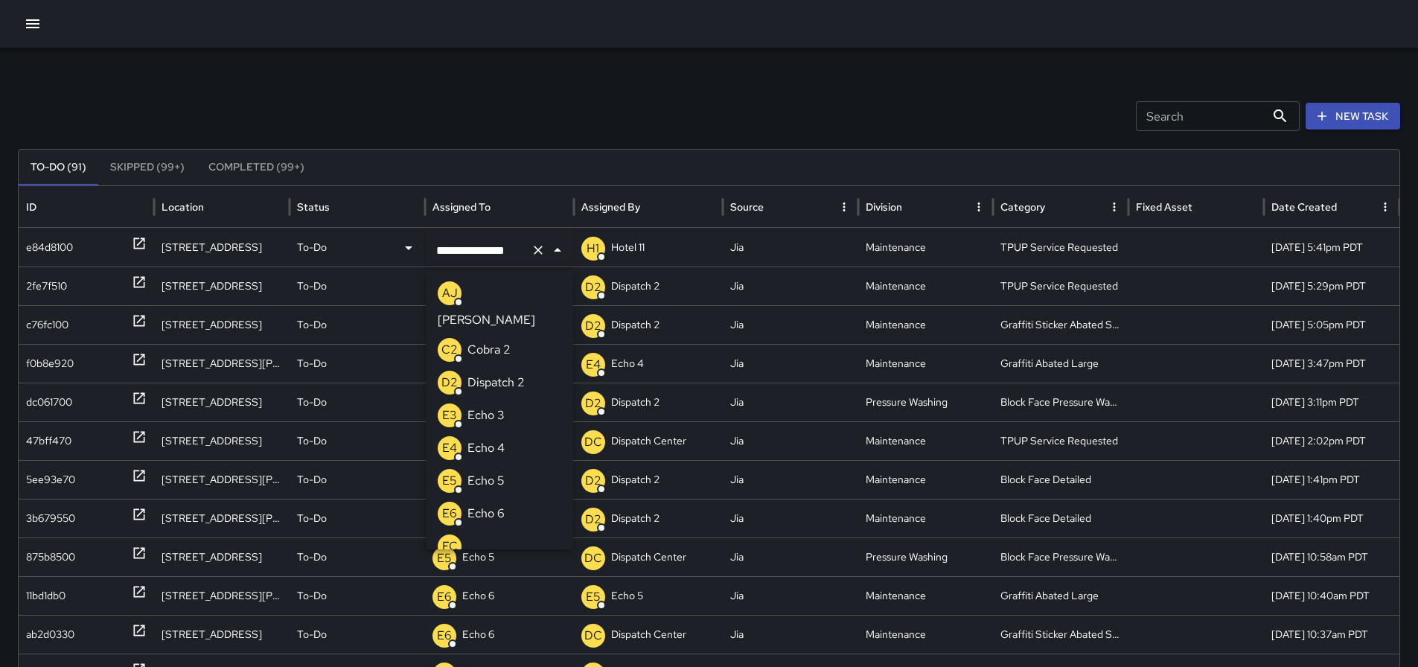
scroll to position [1015, 0]
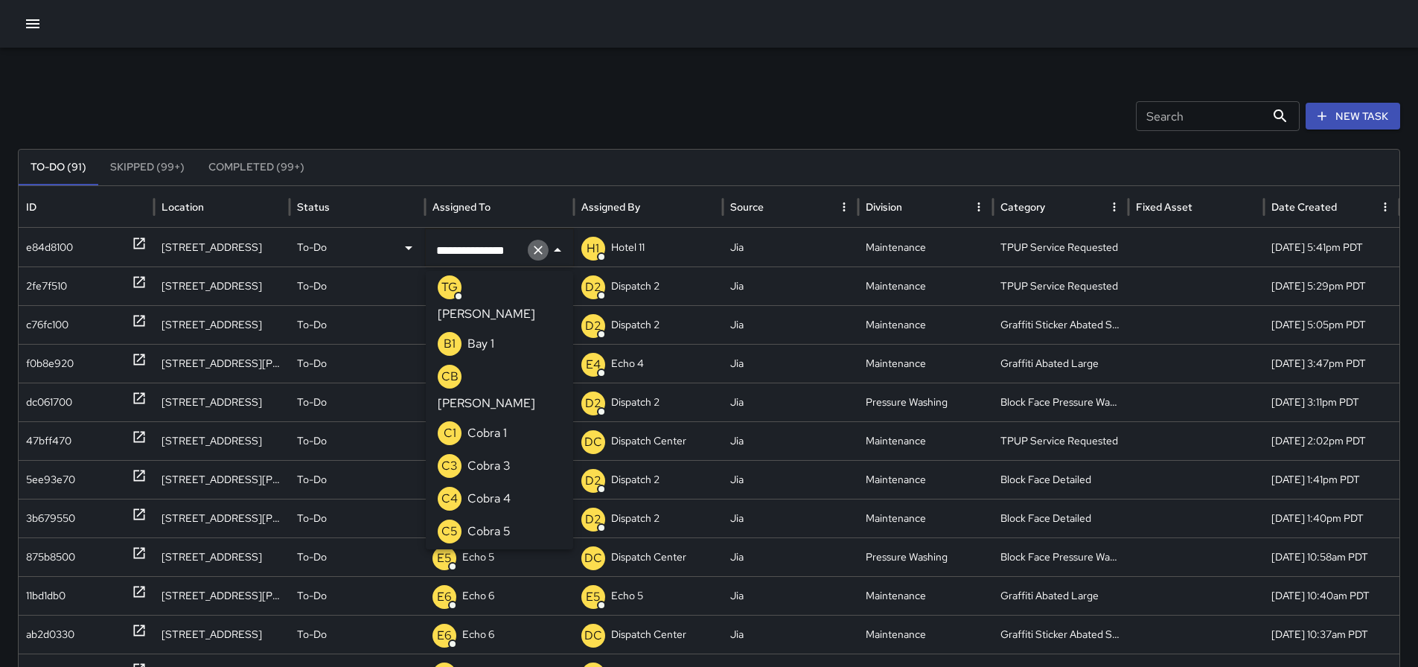
click at [537, 249] on icon "Clear" at bounding box center [538, 250] width 9 height 9
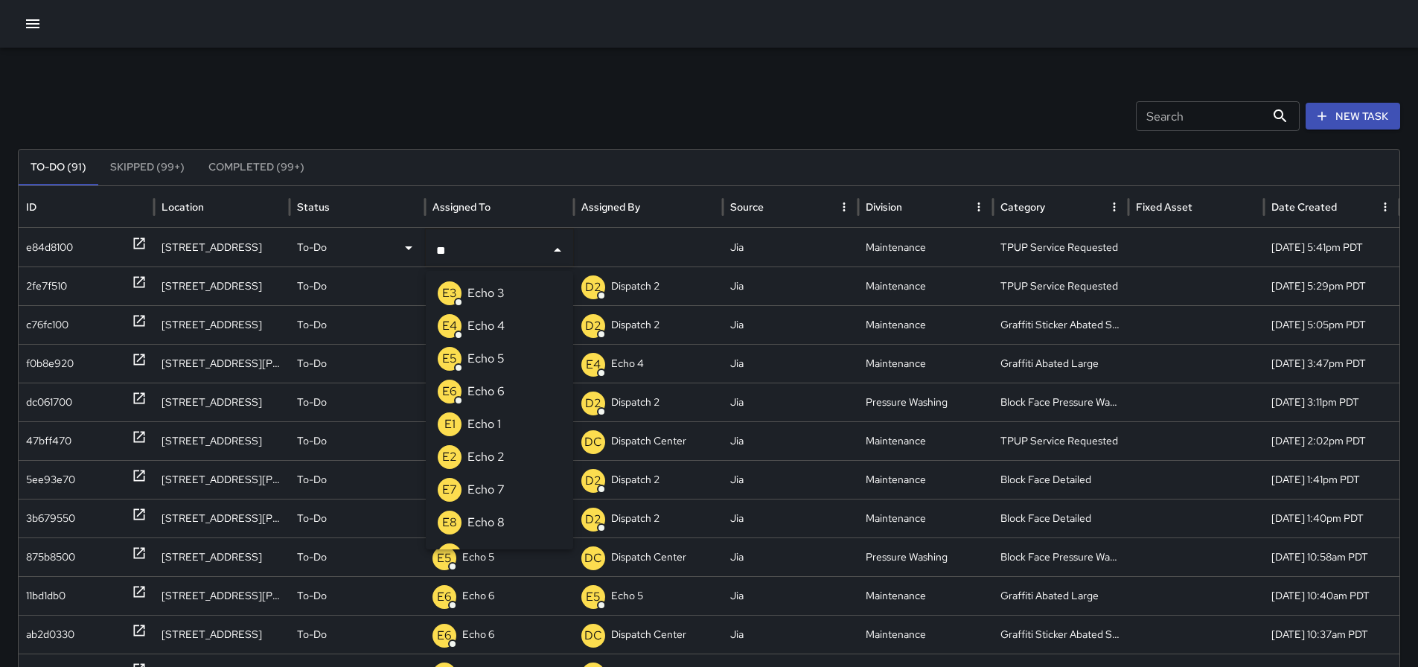
type input "***"
click at [490, 289] on p "Echo 3" at bounding box center [485, 293] width 37 height 18
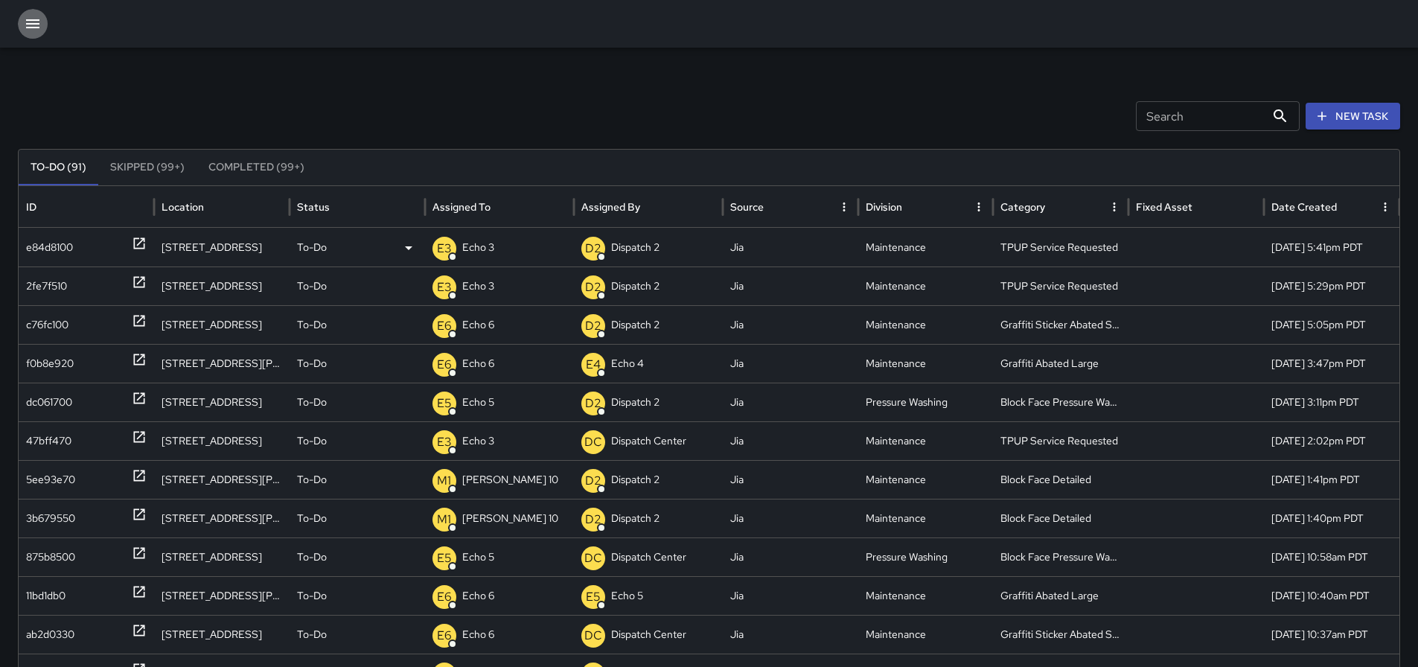
click at [47, 26] on button "button" at bounding box center [33, 24] width 30 height 30
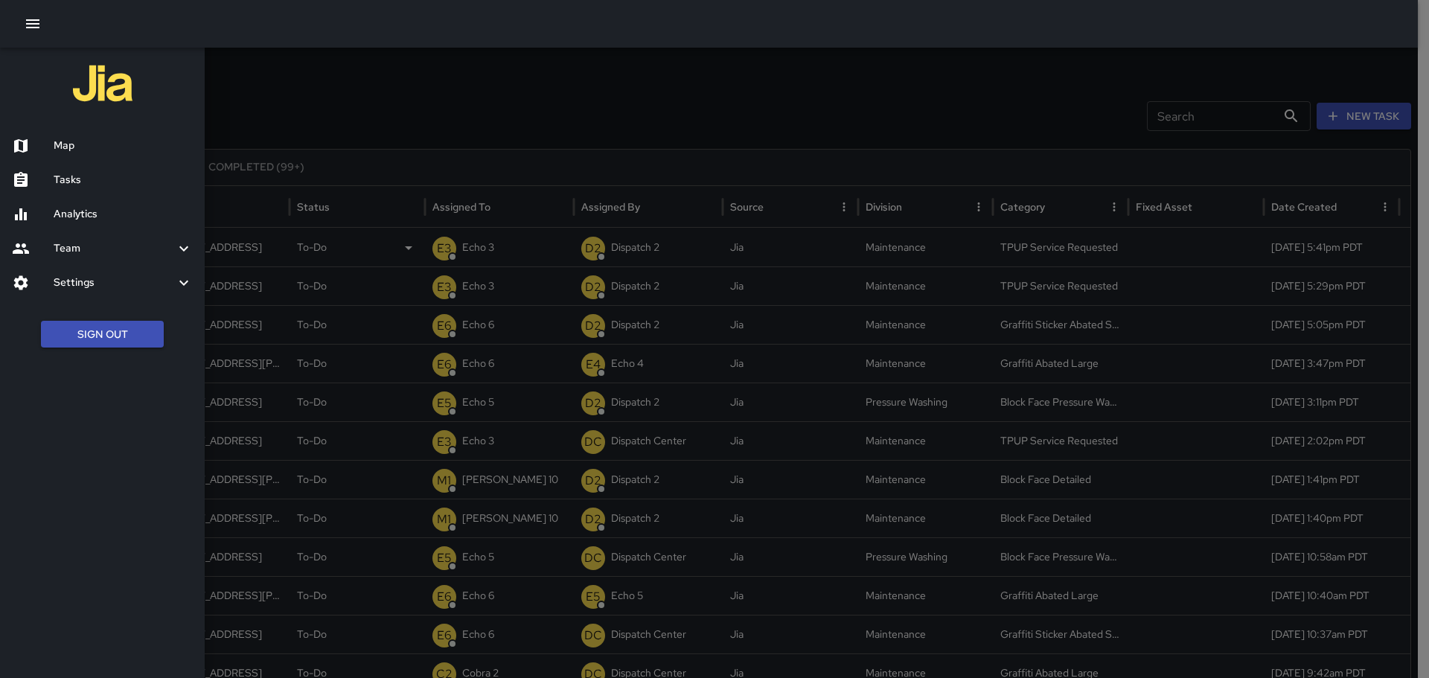
click at [80, 180] on h6 "Tasks" at bounding box center [123, 180] width 139 height 16
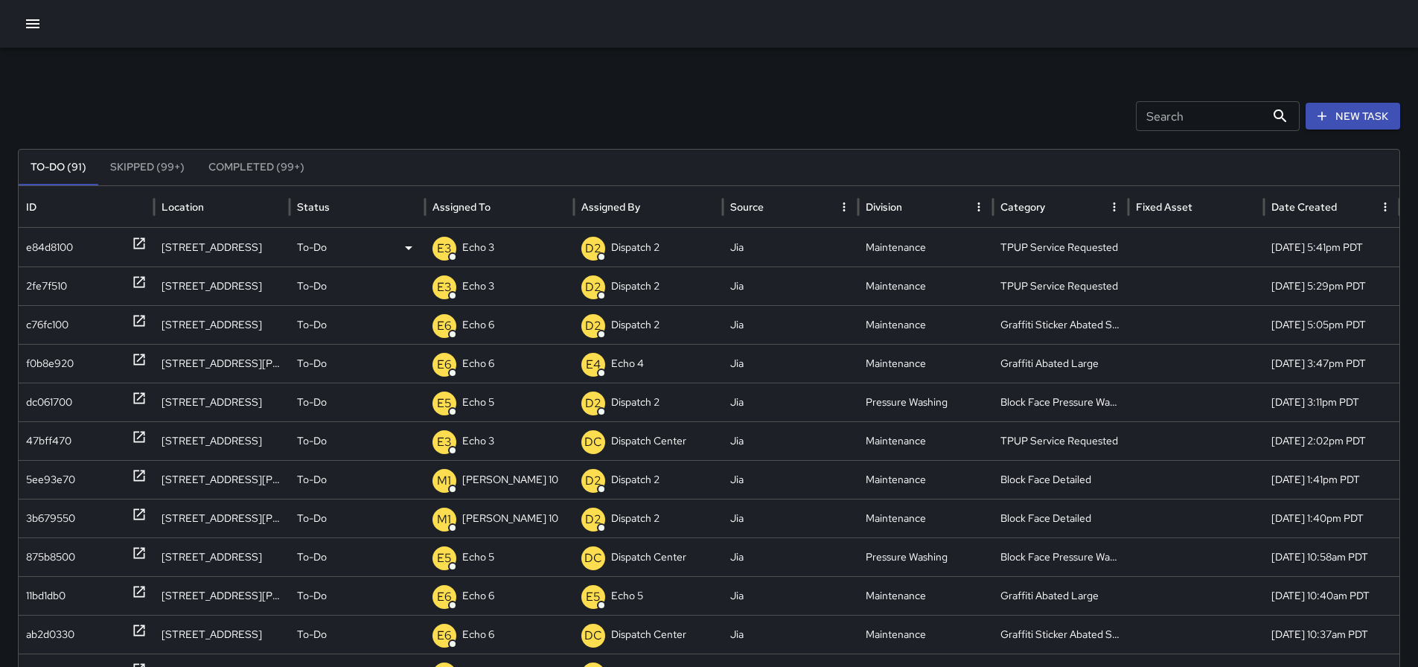
click at [40, 22] on icon "button" at bounding box center [33, 24] width 18 height 18
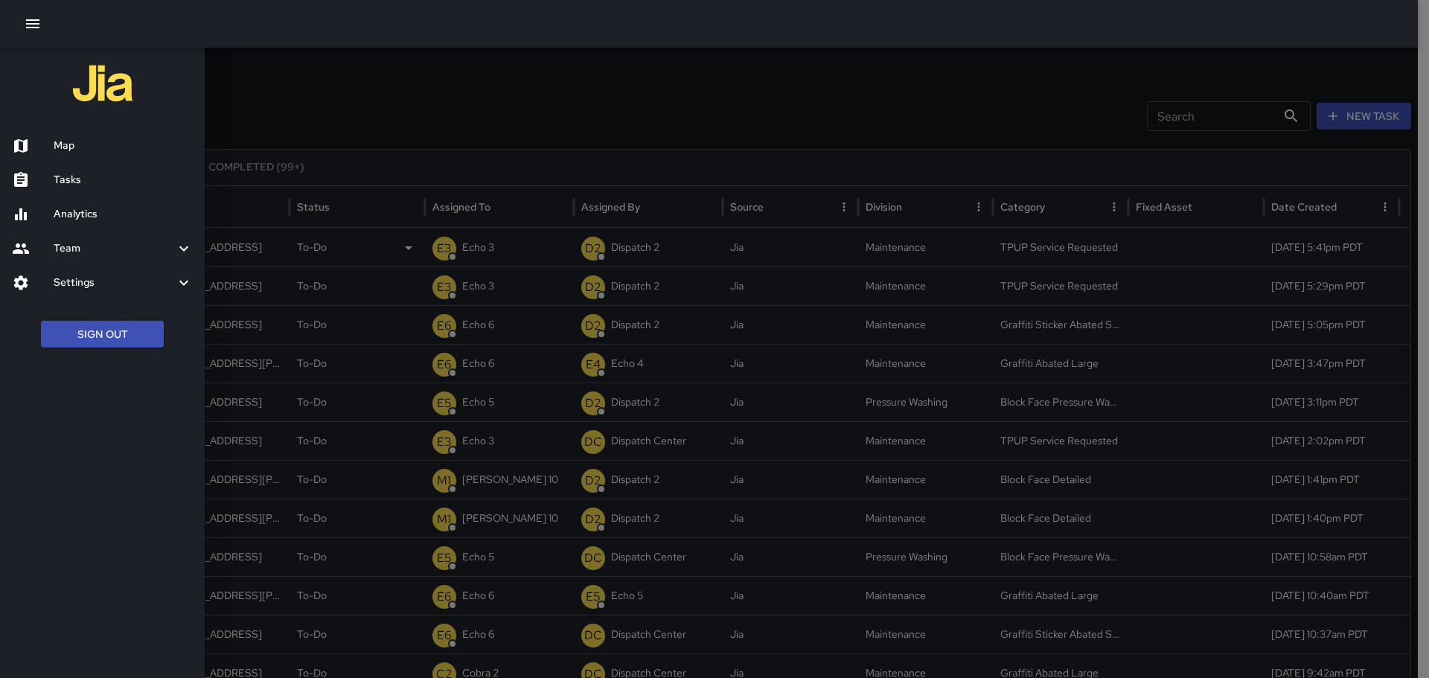
click at [76, 155] on div "Map" at bounding box center [102, 146] width 205 height 34
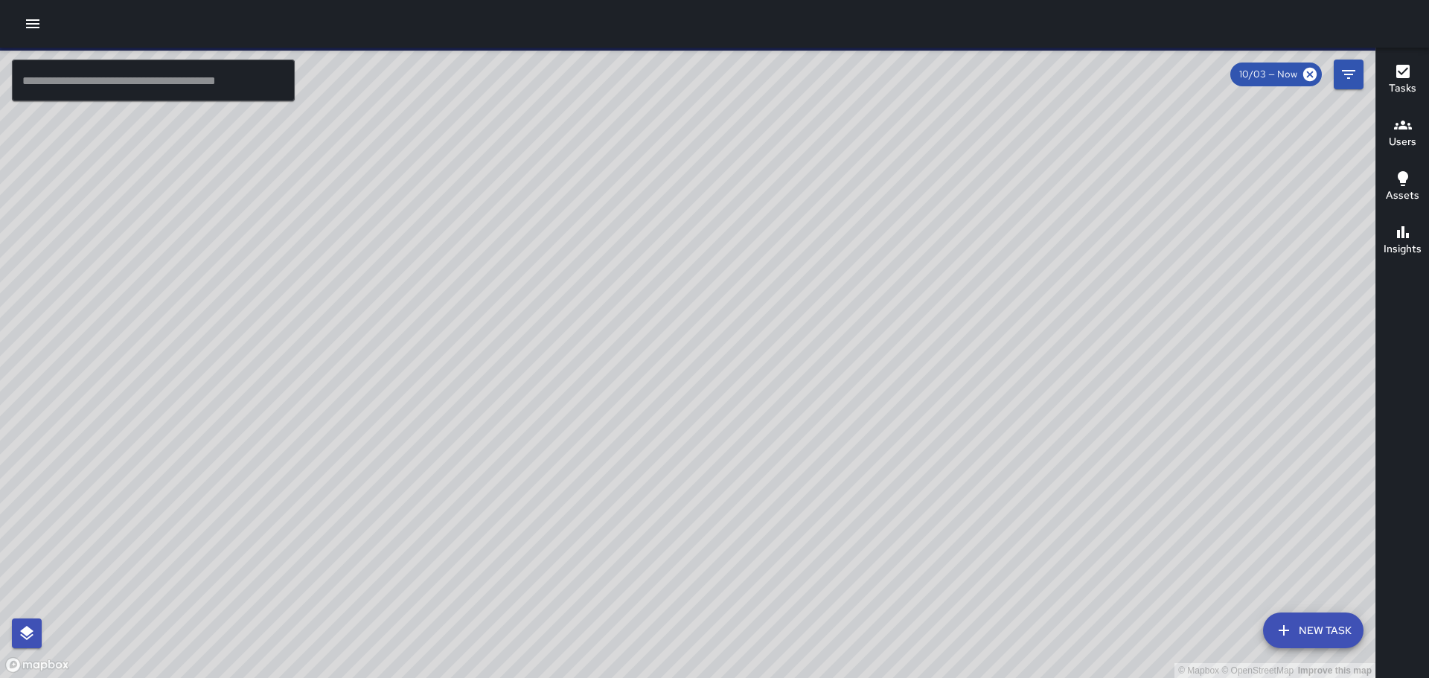
drag, startPoint x: 764, startPoint y: 279, endPoint x: 689, endPoint y: 368, distance: 116.7
click at [690, 374] on div "© Mapbox © OpenStreetMap Improve this map" at bounding box center [687, 363] width 1375 height 630
drag, startPoint x: 579, startPoint y: 390, endPoint x: 640, endPoint y: 409, distance: 64.0
click at [636, 409] on div "© Mapbox © OpenStreetMap Improve this map" at bounding box center [687, 363] width 1375 height 630
drag, startPoint x: 710, startPoint y: 164, endPoint x: 727, endPoint y: 349, distance: 186.1
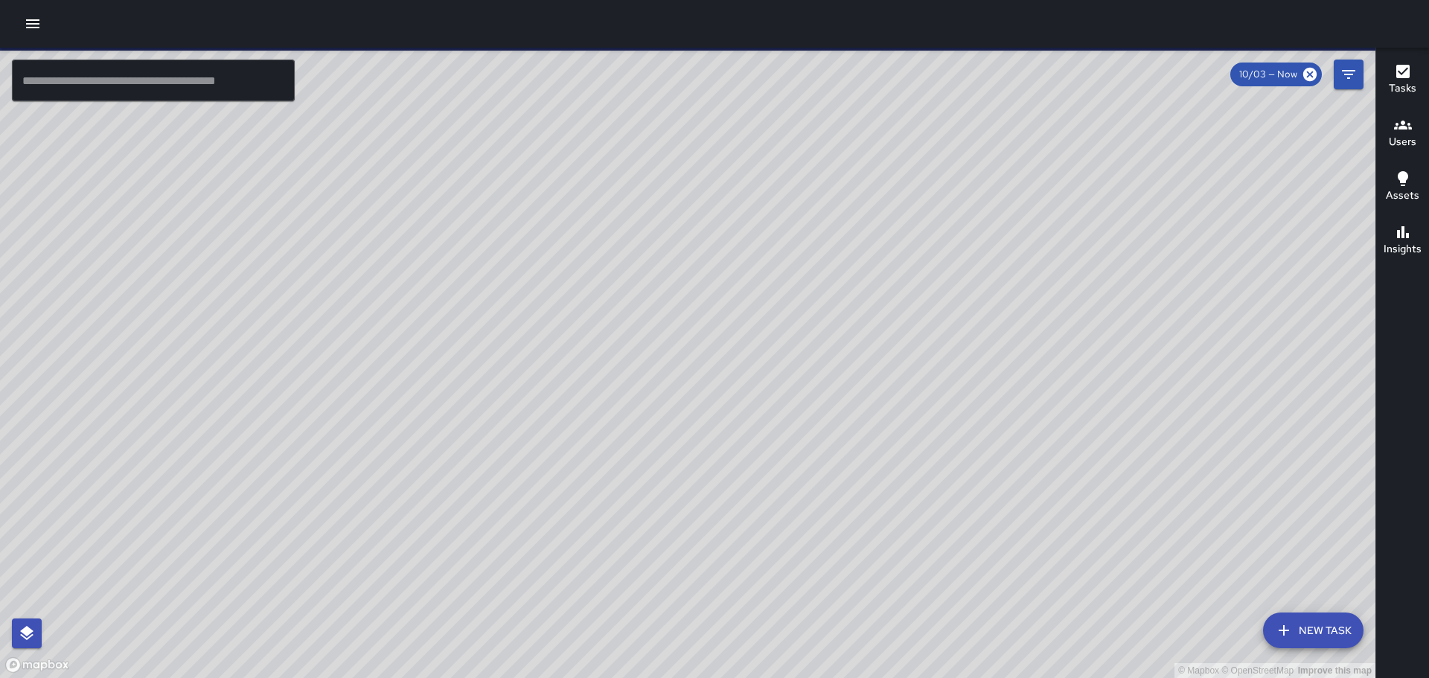
click at [727, 349] on div "© Mapbox © OpenStreetMap Improve this map" at bounding box center [687, 363] width 1375 height 630
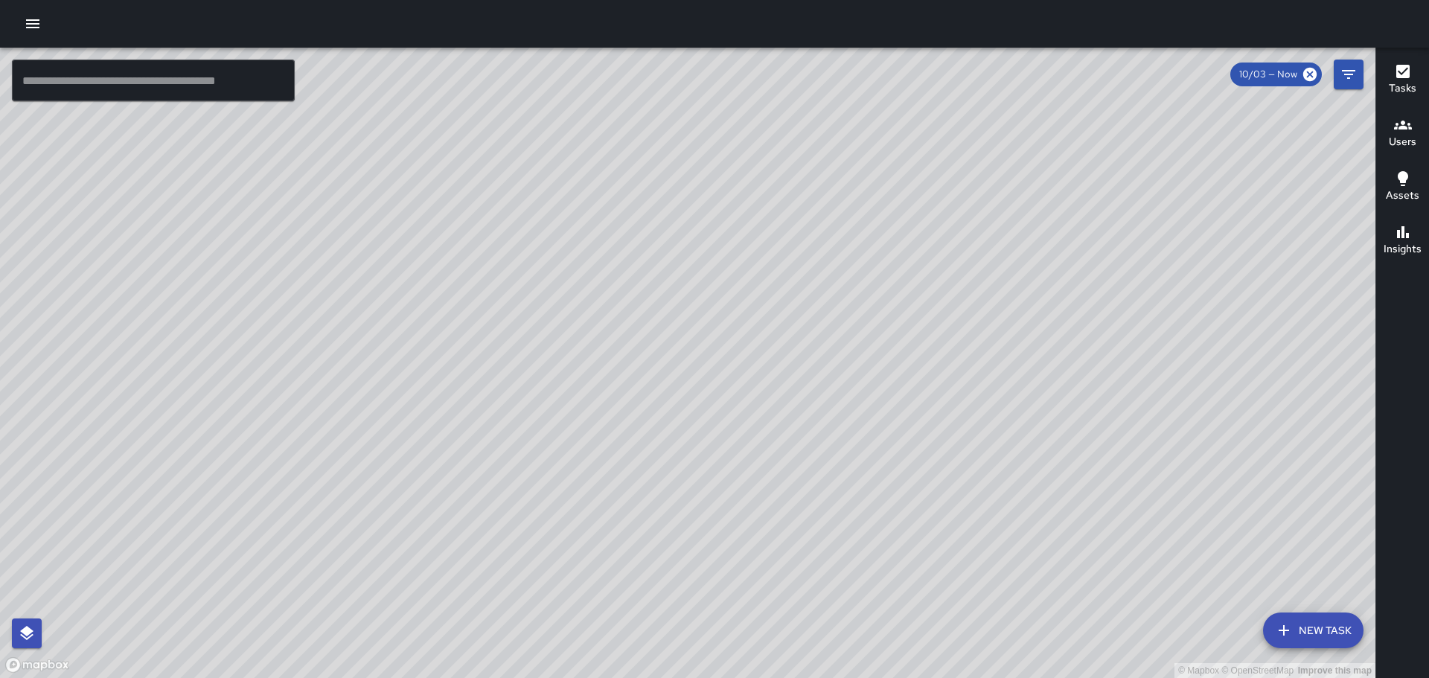
drag, startPoint x: 607, startPoint y: 456, endPoint x: 712, endPoint y: 421, distance: 110.6
click at [712, 421] on div "© Mapbox © OpenStreetMap Improve this map" at bounding box center [687, 363] width 1375 height 630
drag, startPoint x: 702, startPoint y: 421, endPoint x: 700, endPoint y: 452, distance: 31.3
click at [700, 452] on div "© Mapbox © OpenStreetMap Improve this map" at bounding box center [687, 363] width 1375 height 630
drag, startPoint x: 790, startPoint y: 276, endPoint x: 816, endPoint y: 322, distance: 53.0
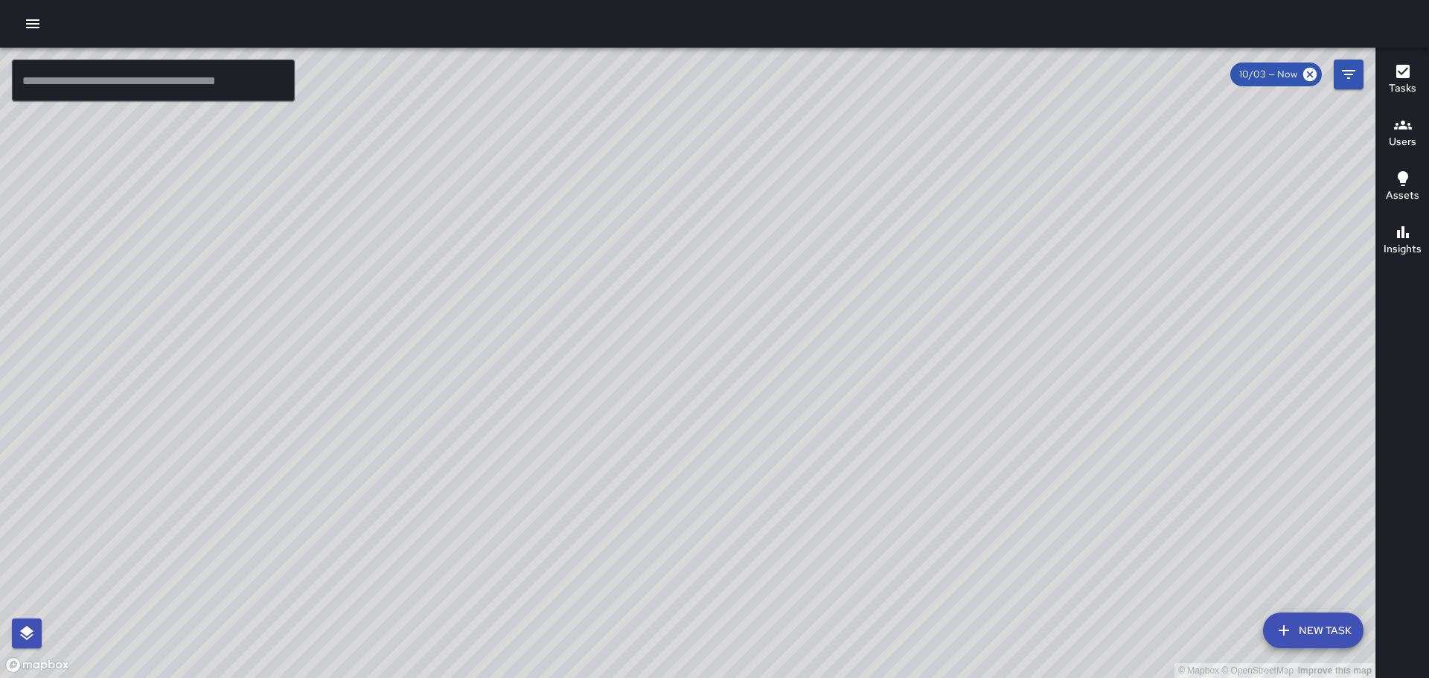
click at [816, 322] on div "© Mapbox © OpenStreetMap Improve this map" at bounding box center [687, 363] width 1375 height 630
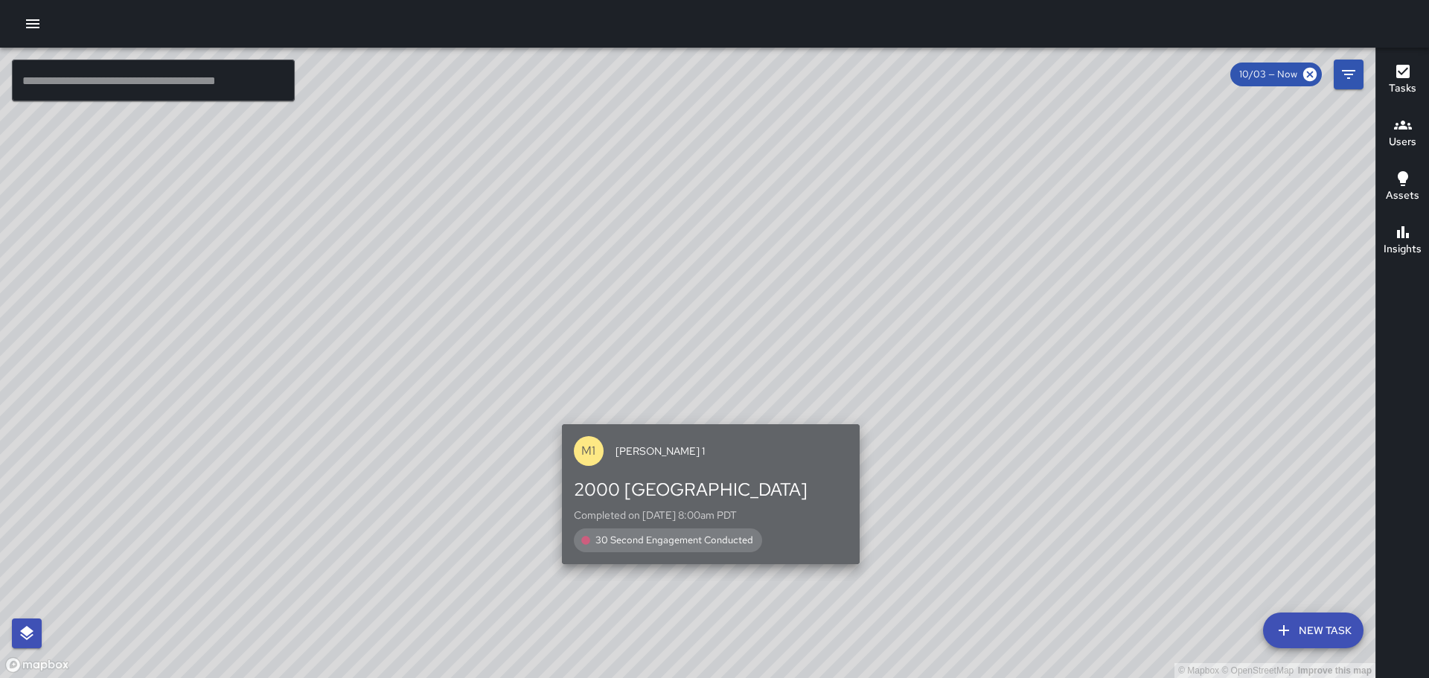
drag, startPoint x: 688, startPoint y: 470, endPoint x: 772, endPoint y: 390, distance: 116.3
click at [753, 424] on div "M1 Mike 1" at bounding box center [711, 451] width 298 height 54
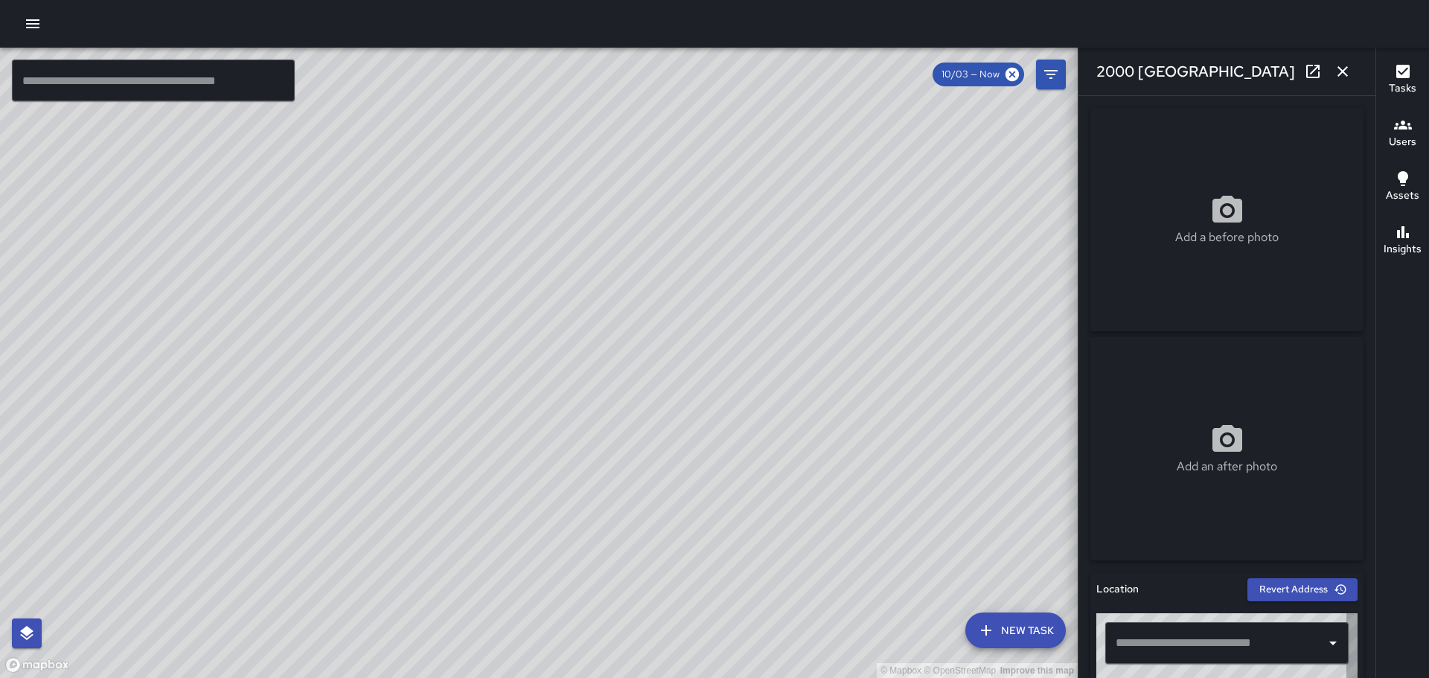
type input "**********"
click at [1336, 71] on button "button" at bounding box center [1343, 72] width 30 height 30
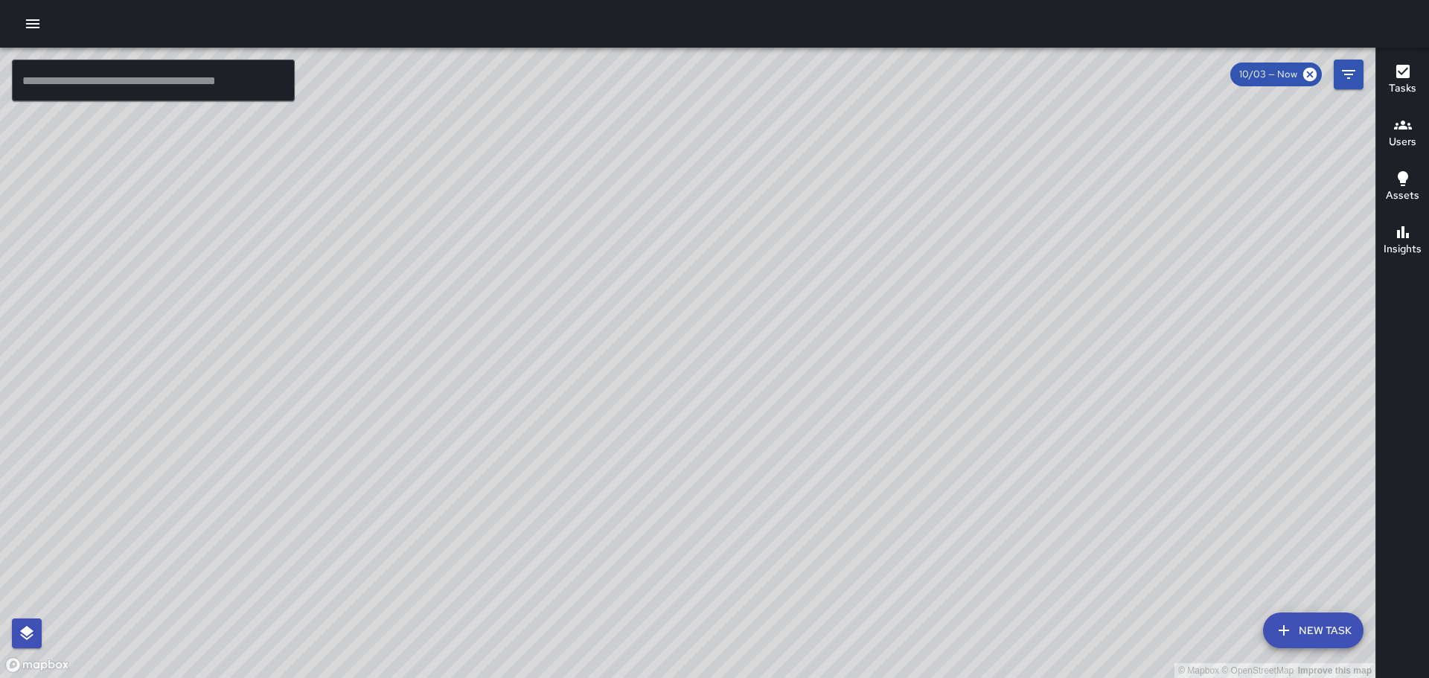
drag, startPoint x: 782, startPoint y: 357, endPoint x: 837, endPoint y: 274, distance: 99.9
click at [840, 267] on div "© Mapbox © OpenStreetMap Improve this map" at bounding box center [687, 363] width 1375 height 630
drag, startPoint x: 772, startPoint y: 518, endPoint x: 841, endPoint y: 362, distance: 170.9
click at [844, 335] on div "© Mapbox © OpenStreetMap Improve this map" at bounding box center [687, 363] width 1375 height 630
drag, startPoint x: 1251, startPoint y: 170, endPoint x: 974, endPoint y: 528, distance: 453.0
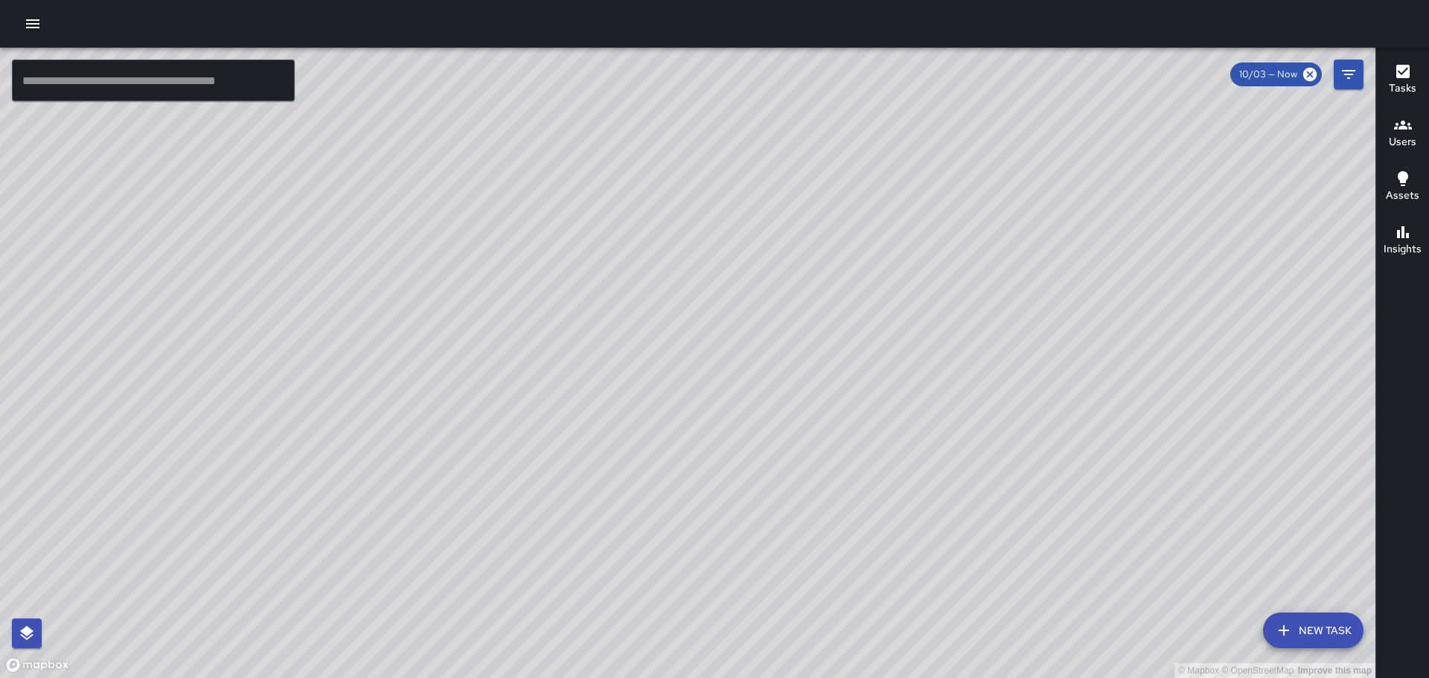
click at [974, 528] on div "© Mapbox © OpenStreetMap Improve this map" at bounding box center [687, 363] width 1375 height 630
drag, startPoint x: 628, startPoint y: 438, endPoint x: 854, endPoint y: 277, distance: 278.0
click at [852, 278] on div "© Mapbox © OpenStreetMap Improve this map" at bounding box center [687, 363] width 1375 height 630
drag, startPoint x: 927, startPoint y: 486, endPoint x: 817, endPoint y: 661, distance: 206.7
click at [840, 677] on html "© Mapbox © OpenStreetMap Improve this map ​ New Task 10/03 — Now Map Layers Tas…" at bounding box center [714, 339] width 1429 height 678
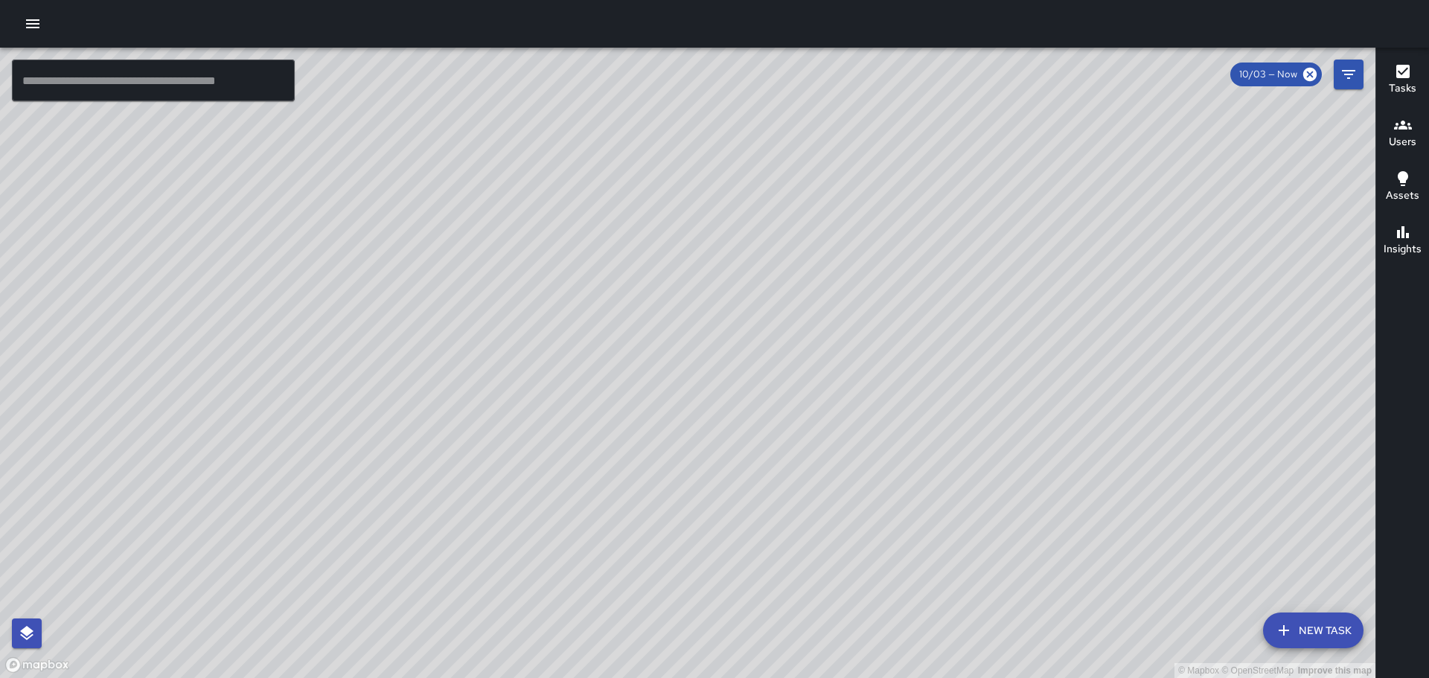
drag, startPoint x: 918, startPoint y: 503, endPoint x: 925, endPoint y: 354, distance: 149.0
click at [928, 355] on div "© Mapbox © OpenStreetMap Improve this map" at bounding box center [687, 363] width 1375 height 630
drag, startPoint x: 1076, startPoint y: 357, endPoint x: 872, endPoint y: 375, distance: 204.8
click at [872, 375] on div "© Mapbox © OpenStreetMap Improve this map" at bounding box center [687, 363] width 1375 height 630
drag, startPoint x: 862, startPoint y: 356, endPoint x: 866, endPoint y: 534, distance: 177.9
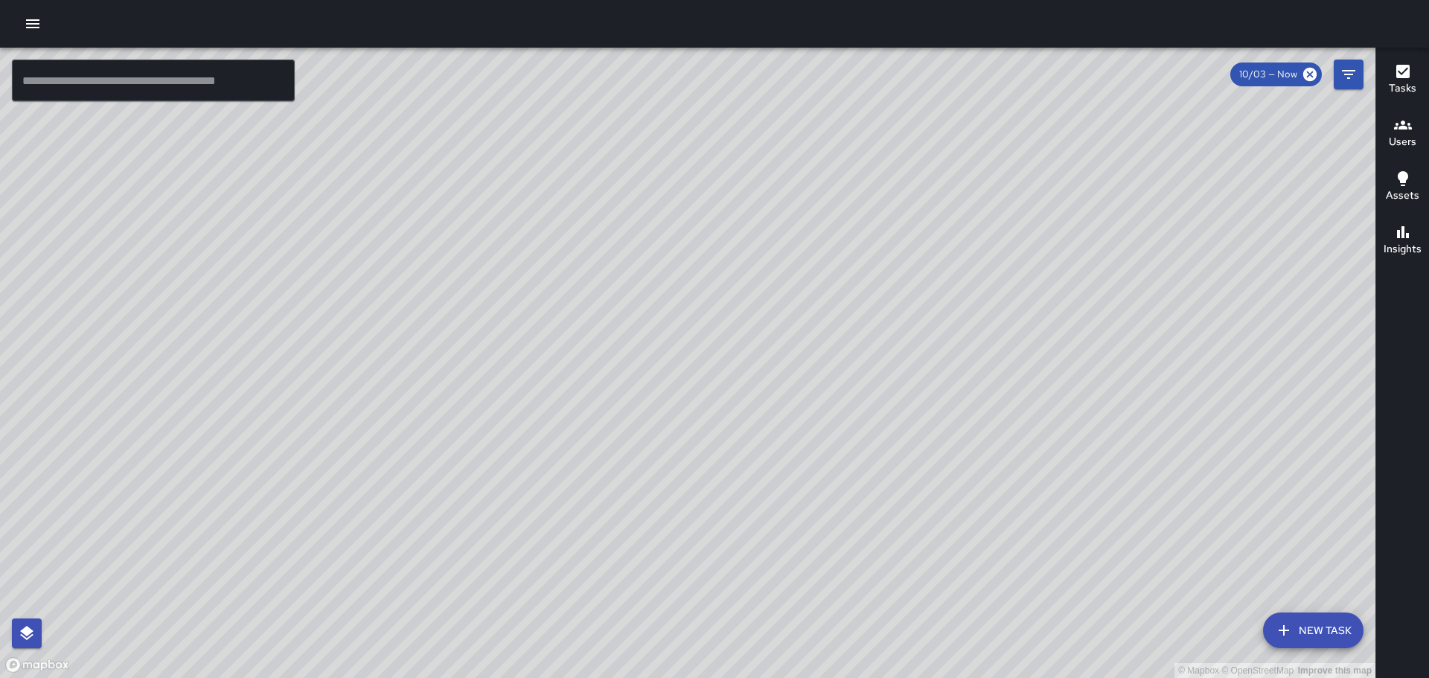
click at [866, 534] on div "© Mapbox © OpenStreetMap Improve this map" at bounding box center [687, 363] width 1375 height 630
click at [11, 21] on div at bounding box center [714, 24] width 1429 height 48
click at [26, 22] on button "button" at bounding box center [33, 24] width 30 height 30
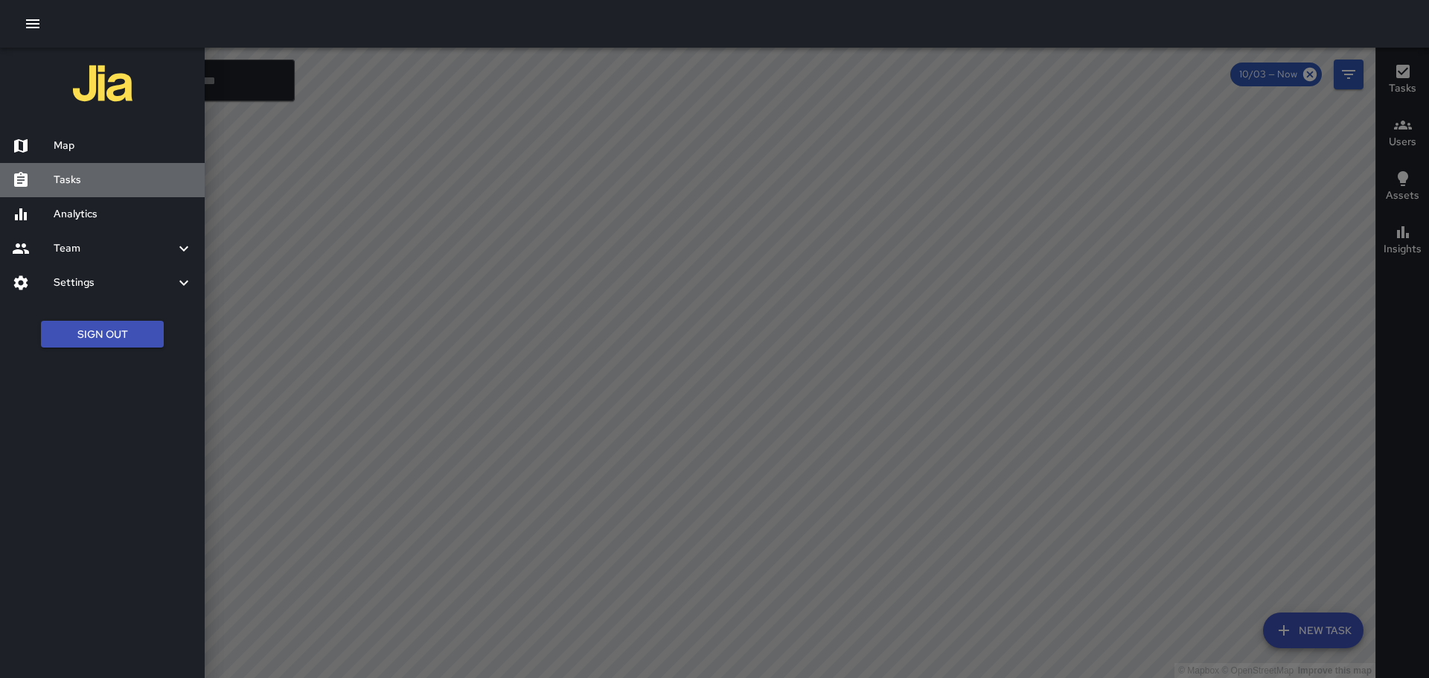
click at [98, 185] on h6 "Tasks" at bounding box center [123, 180] width 139 height 16
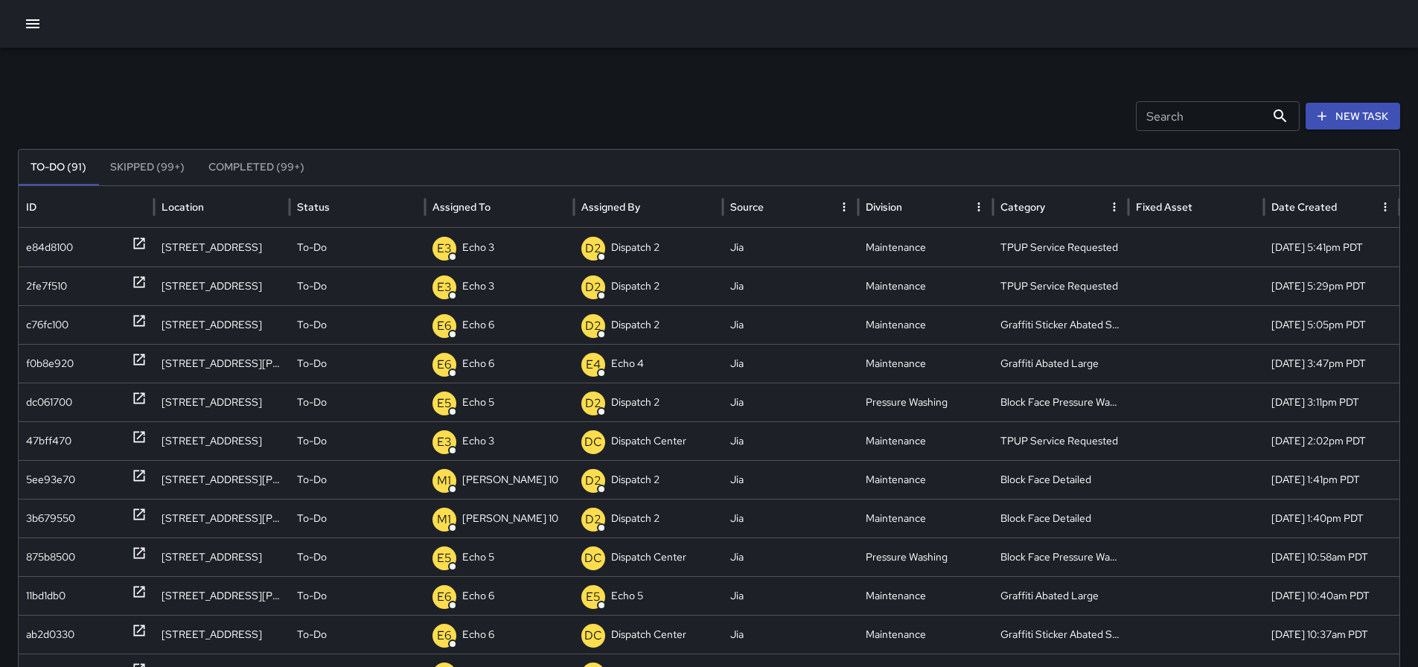
click at [25, 25] on icon "button" at bounding box center [33, 24] width 18 height 18
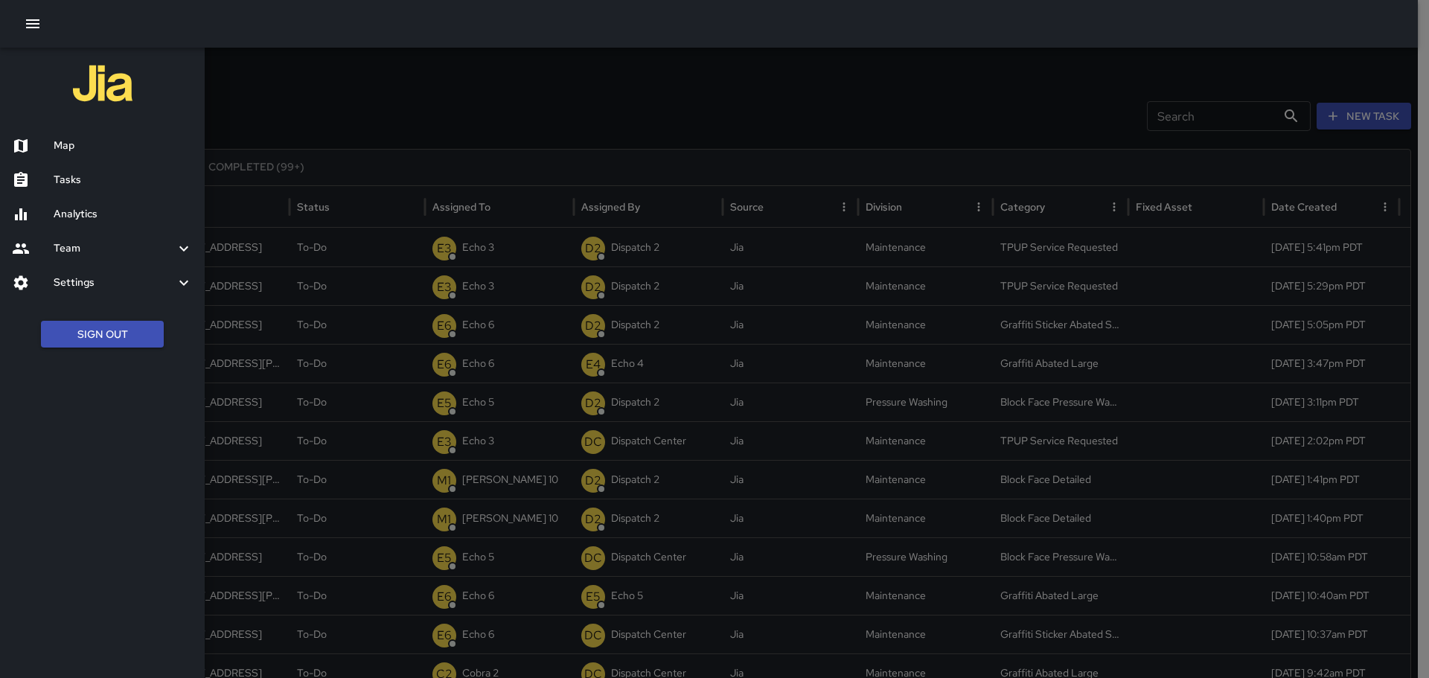
click at [89, 139] on h6 "Map" at bounding box center [123, 146] width 139 height 16
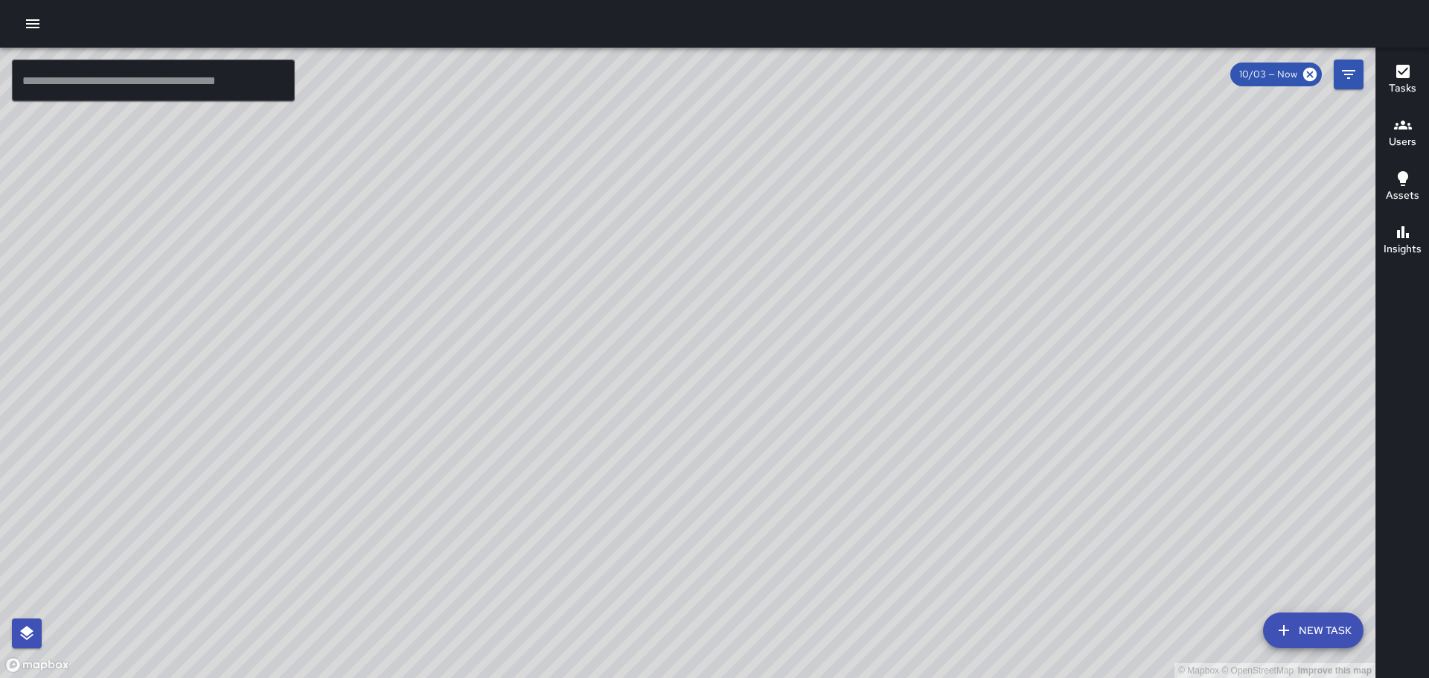
drag, startPoint x: 1095, startPoint y: 243, endPoint x: 872, endPoint y: 286, distance: 226.6
click at [874, 286] on div "© Mapbox © OpenStreetMap Improve this map" at bounding box center [687, 363] width 1375 height 630
click at [35, 28] on icon "button" at bounding box center [32, 23] width 13 height 9
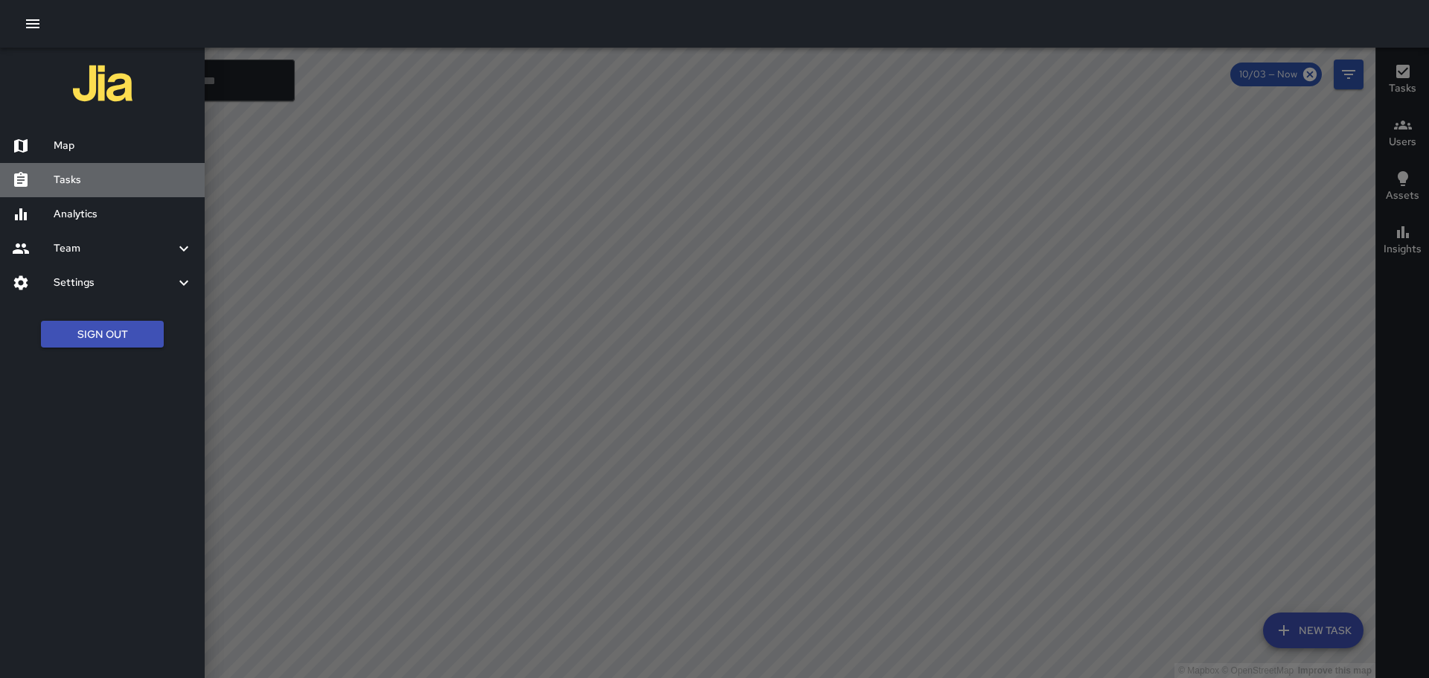
click at [85, 165] on div "Tasks" at bounding box center [102, 180] width 205 height 34
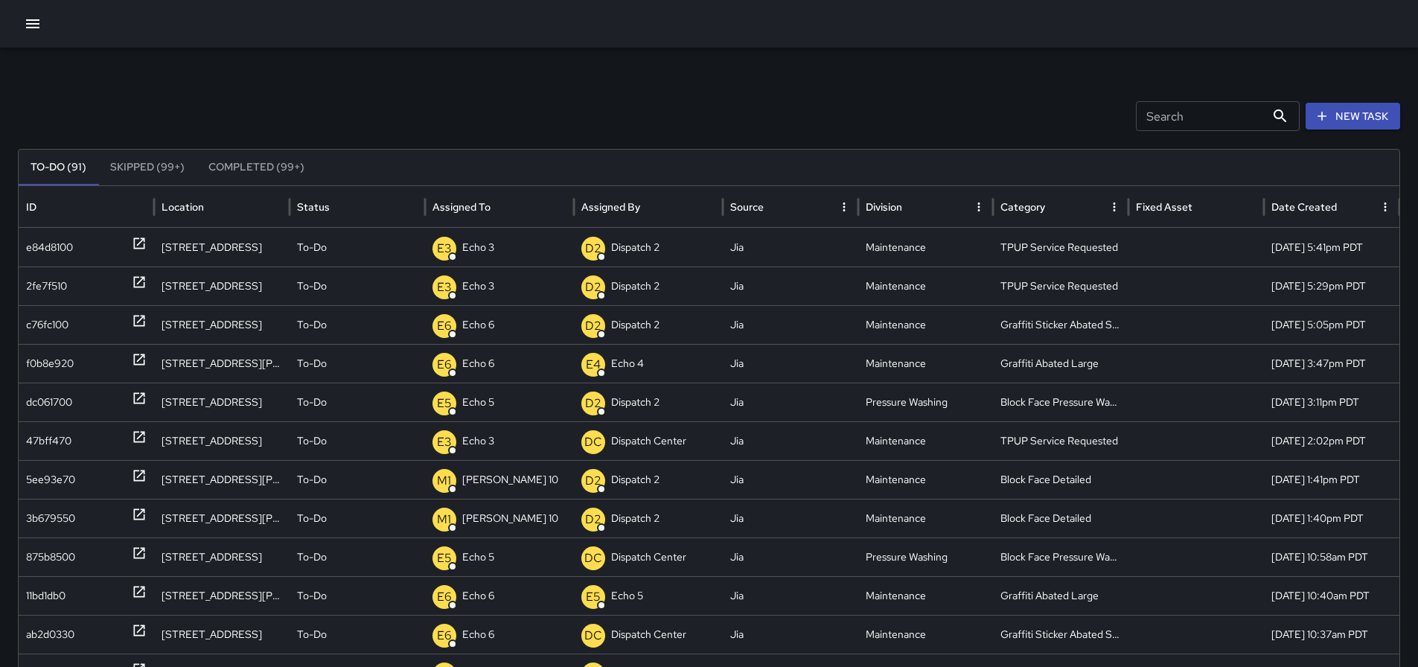
click at [43, 17] on button "button" at bounding box center [33, 24] width 30 height 30
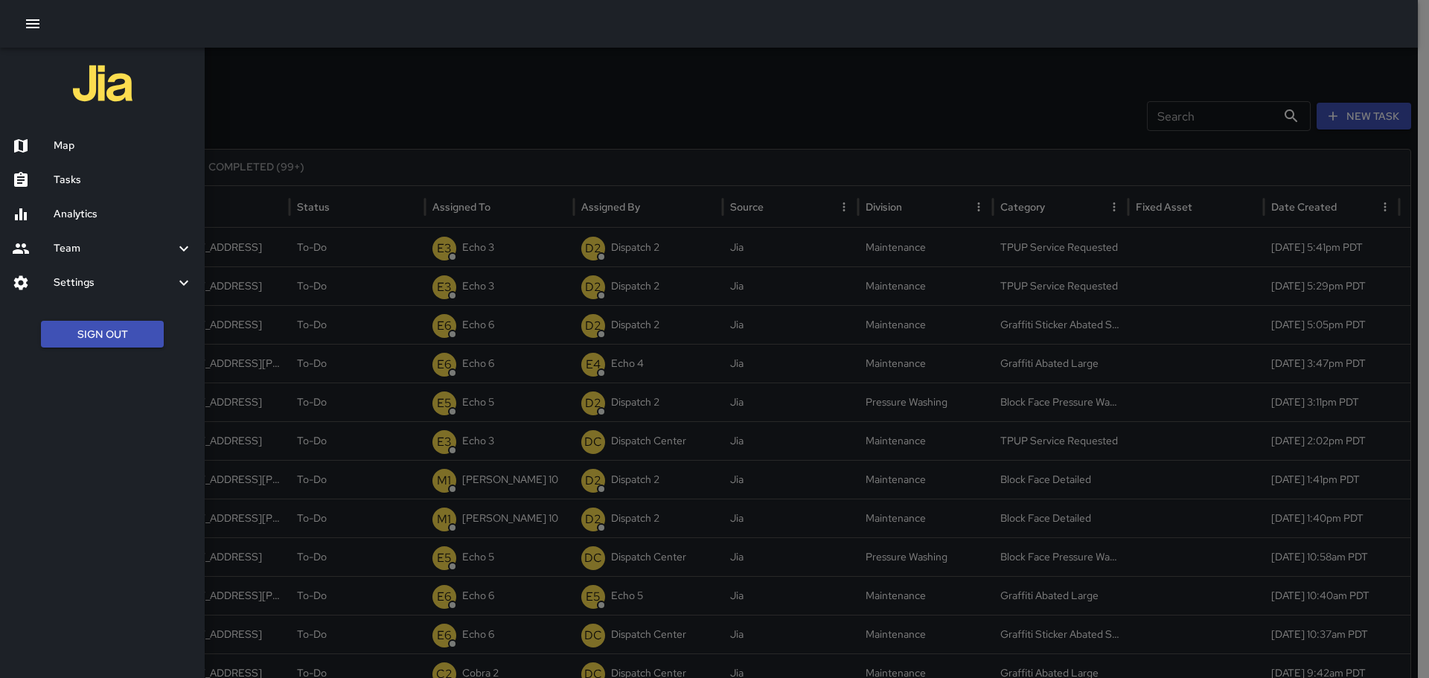
click at [37, 137] on div at bounding box center [33, 146] width 42 height 18
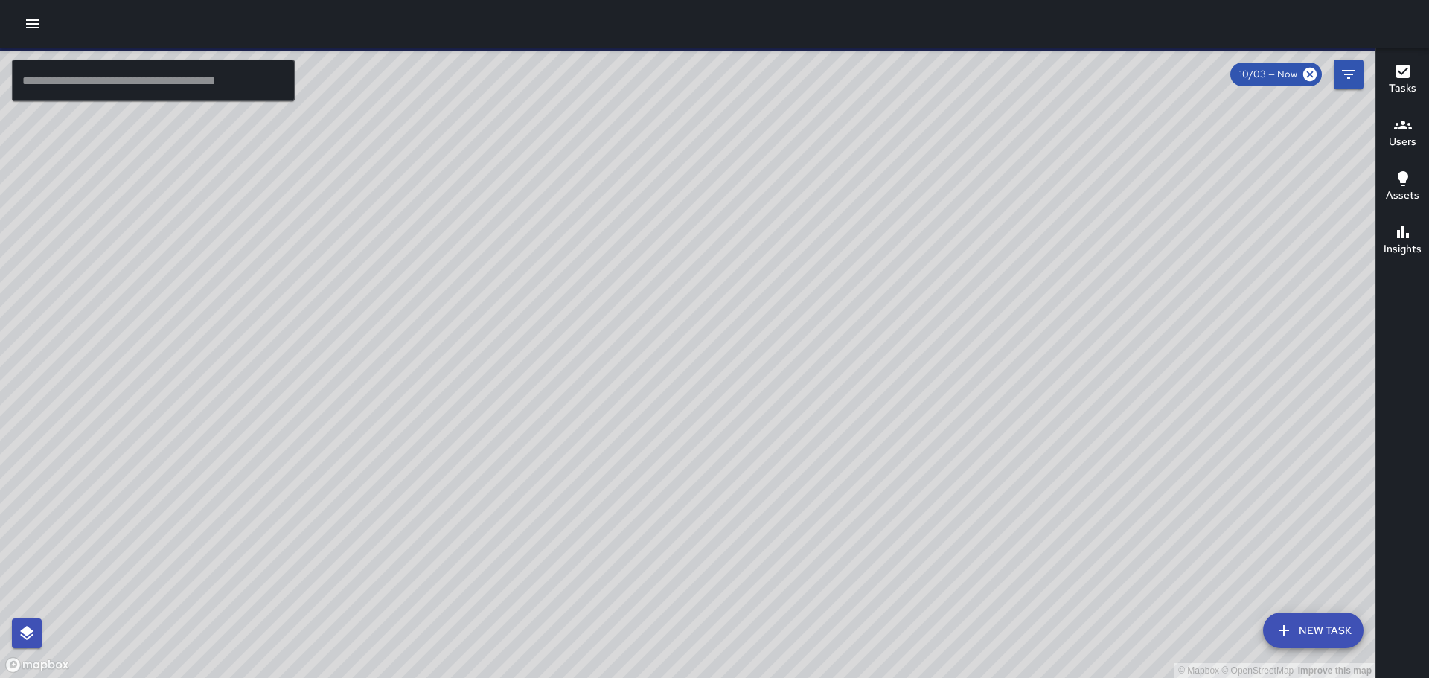
drag, startPoint x: 919, startPoint y: 456, endPoint x: 857, endPoint y: 448, distance: 63.0
click at [861, 450] on div "© Mapbox © OpenStreetMap Improve this map" at bounding box center [687, 363] width 1375 height 630
drag, startPoint x: 805, startPoint y: 405, endPoint x: 628, endPoint y: 485, distance: 194.2
click at [621, 677] on html "© Mapbox © OpenStreetMap Improve this map ​ New Task 10/03 — Now Map Layers Tas…" at bounding box center [714, 339] width 1429 height 678
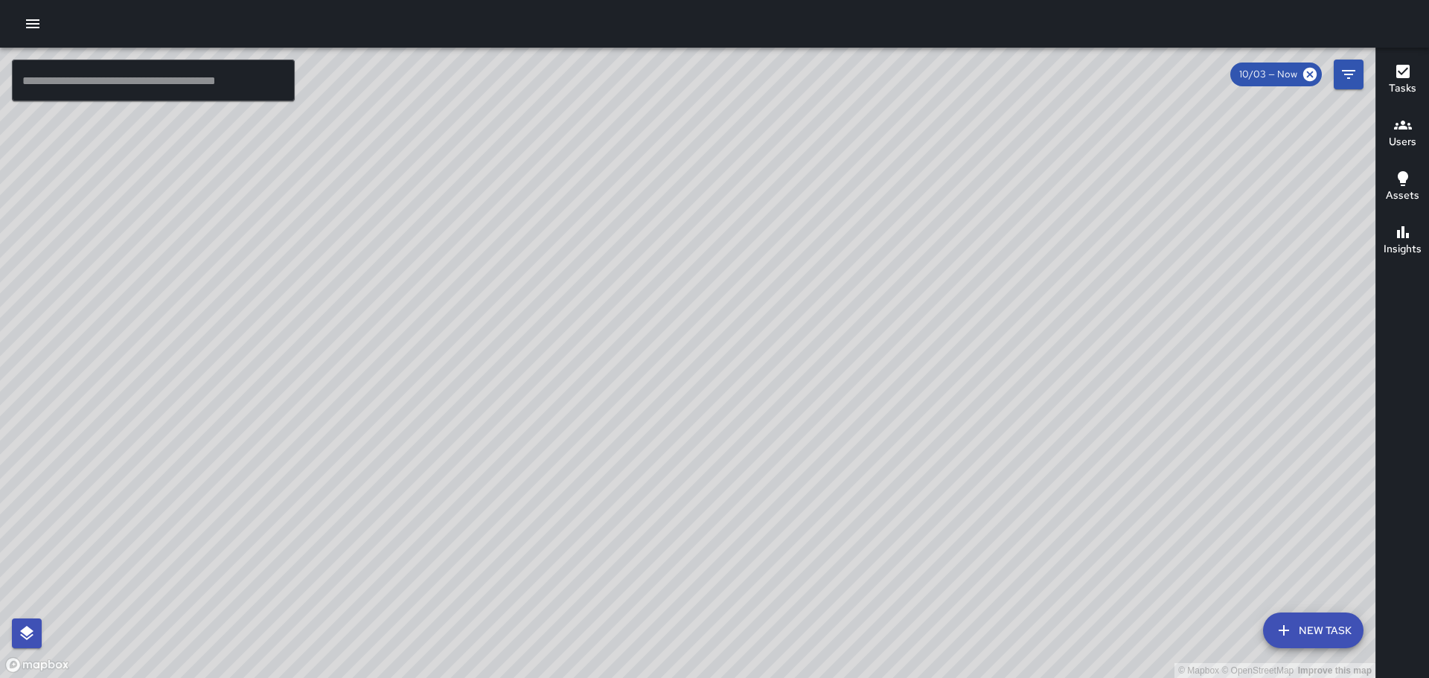
drag, startPoint x: 680, startPoint y: 300, endPoint x: 761, endPoint y: 118, distance: 198.9
click at [761, 118] on div "© Mapbox © OpenStreetMap Improve this map" at bounding box center [687, 363] width 1375 height 630
drag, startPoint x: 735, startPoint y: 242, endPoint x: 575, endPoint y: 685, distance: 470.6
click at [575, 677] on html "© Mapbox © OpenStreetMap Improve this map ​ New Task 10/03 — Now Map Layers Tas…" at bounding box center [714, 339] width 1429 height 678
drag, startPoint x: 664, startPoint y: 580, endPoint x: 977, endPoint y: 230, distance: 469.1
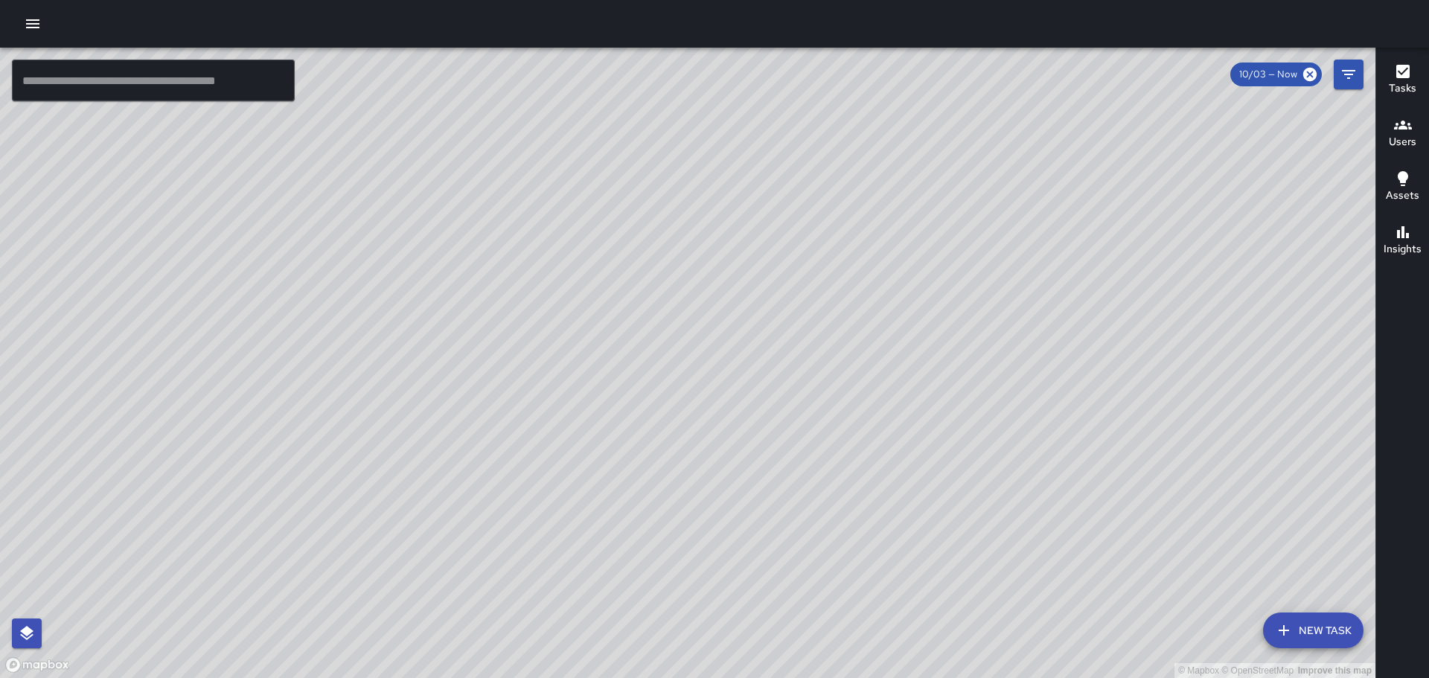
click at [977, 230] on div "© Mapbox © OpenStreetMap Improve this map" at bounding box center [687, 363] width 1375 height 630
drag, startPoint x: 623, startPoint y: 410, endPoint x: 662, endPoint y: 377, distance: 51.3
click at [663, 374] on div "© Mapbox © OpenStreetMap Improve this map" at bounding box center [687, 363] width 1375 height 630
drag, startPoint x: 928, startPoint y: 432, endPoint x: 1159, endPoint y: 331, distance: 251.7
click at [1164, 333] on div "© Mapbox © OpenStreetMap Improve this map" at bounding box center [687, 363] width 1375 height 630
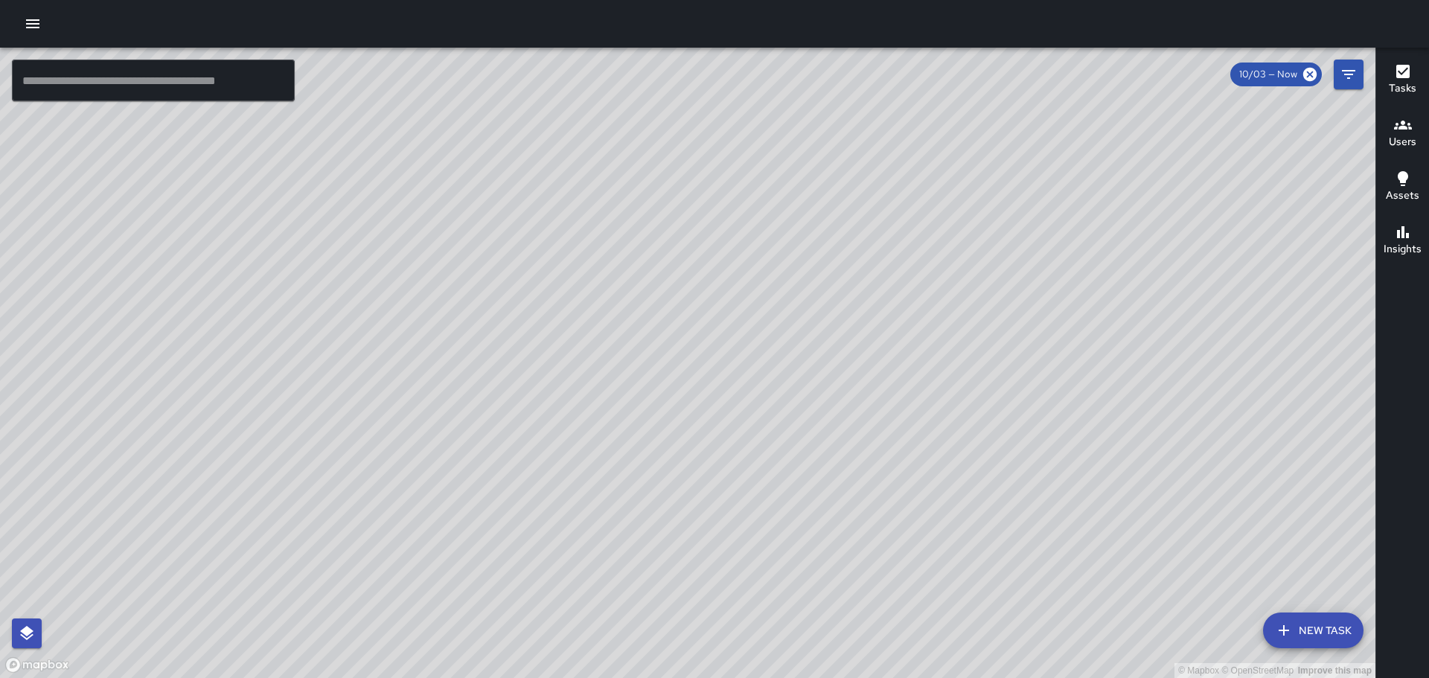
drag, startPoint x: 1106, startPoint y: 379, endPoint x: 963, endPoint y: 304, distance: 161.5
click at [963, 304] on div "© Mapbox © OpenStreetMap Improve this map" at bounding box center [687, 363] width 1375 height 630
drag, startPoint x: 915, startPoint y: 358, endPoint x: 894, endPoint y: 308, distance: 54.0
click at [894, 308] on div "© Mapbox © OpenStreetMap Improve this map" at bounding box center [687, 363] width 1375 height 630
drag, startPoint x: 703, startPoint y: 326, endPoint x: 776, endPoint y: 310, distance: 74.8
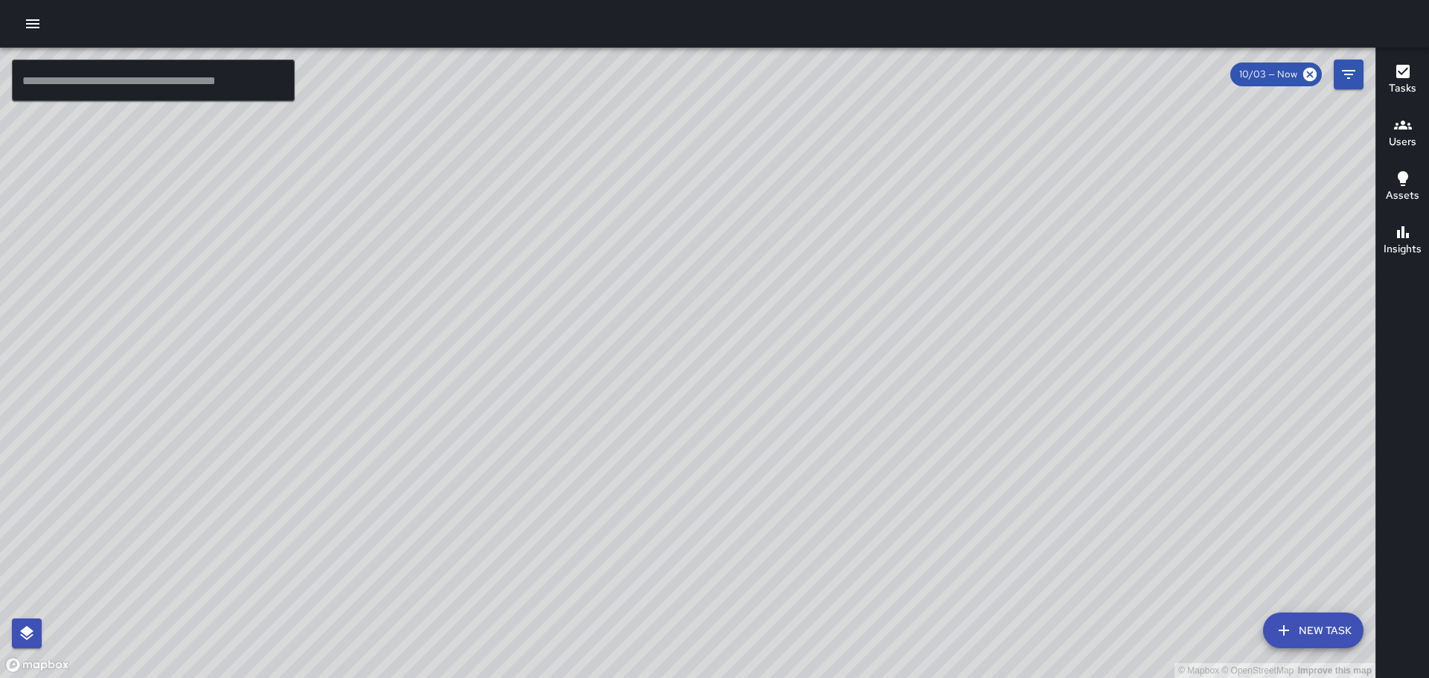
click at [776, 310] on div "© Mapbox © OpenStreetMap Improve this map" at bounding box center [687, 363] width 1375 height 630
click at [41, 25] on icon "button" at bounding box center [33, 24] width 18 height 18
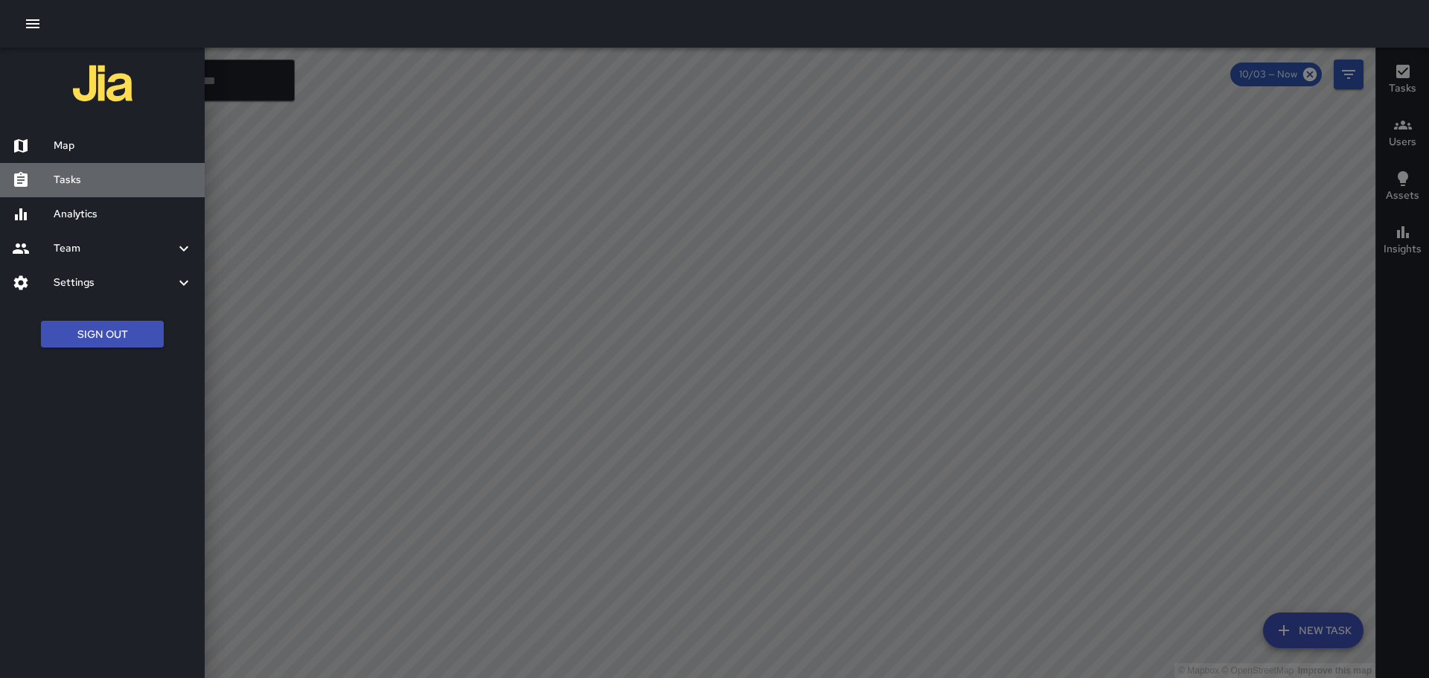
click at [126, 182] on h6 "Tasks" at bounding box center [123, 180] width 139 height 16
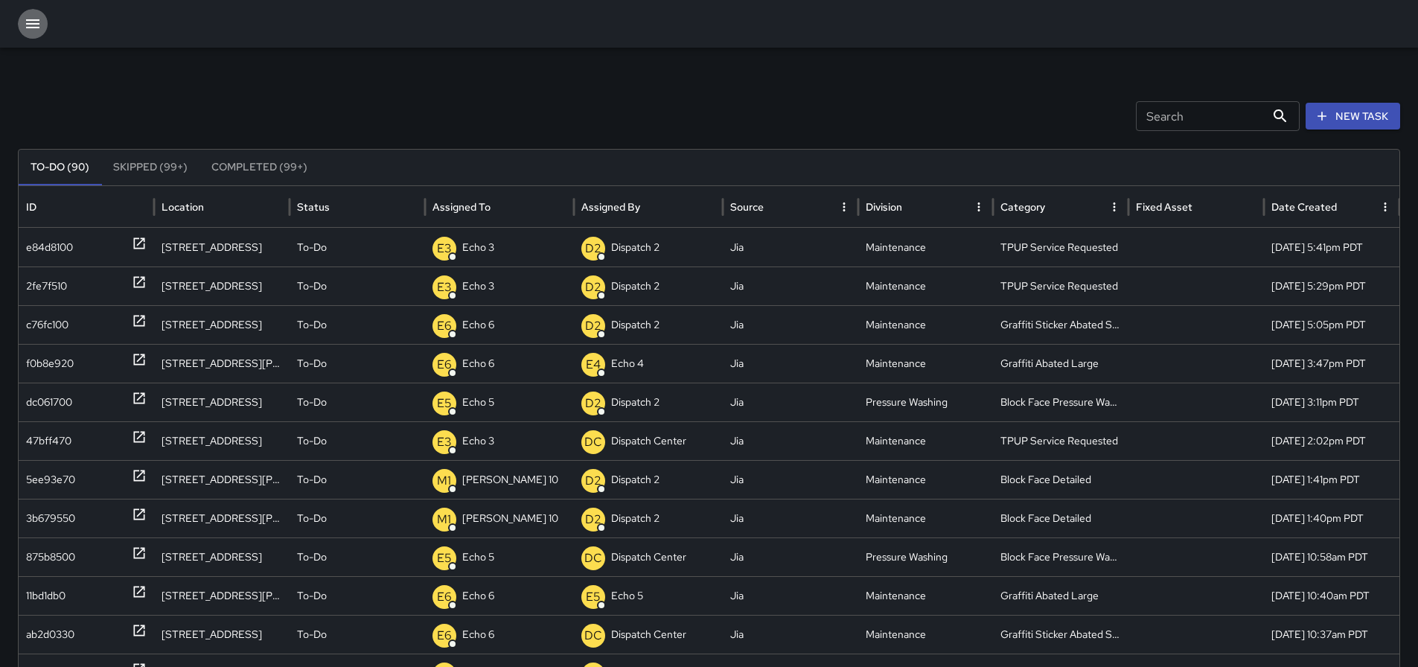
click at [37, 20] on icon "button" at bounding box center [32, 23] width 13 height 9
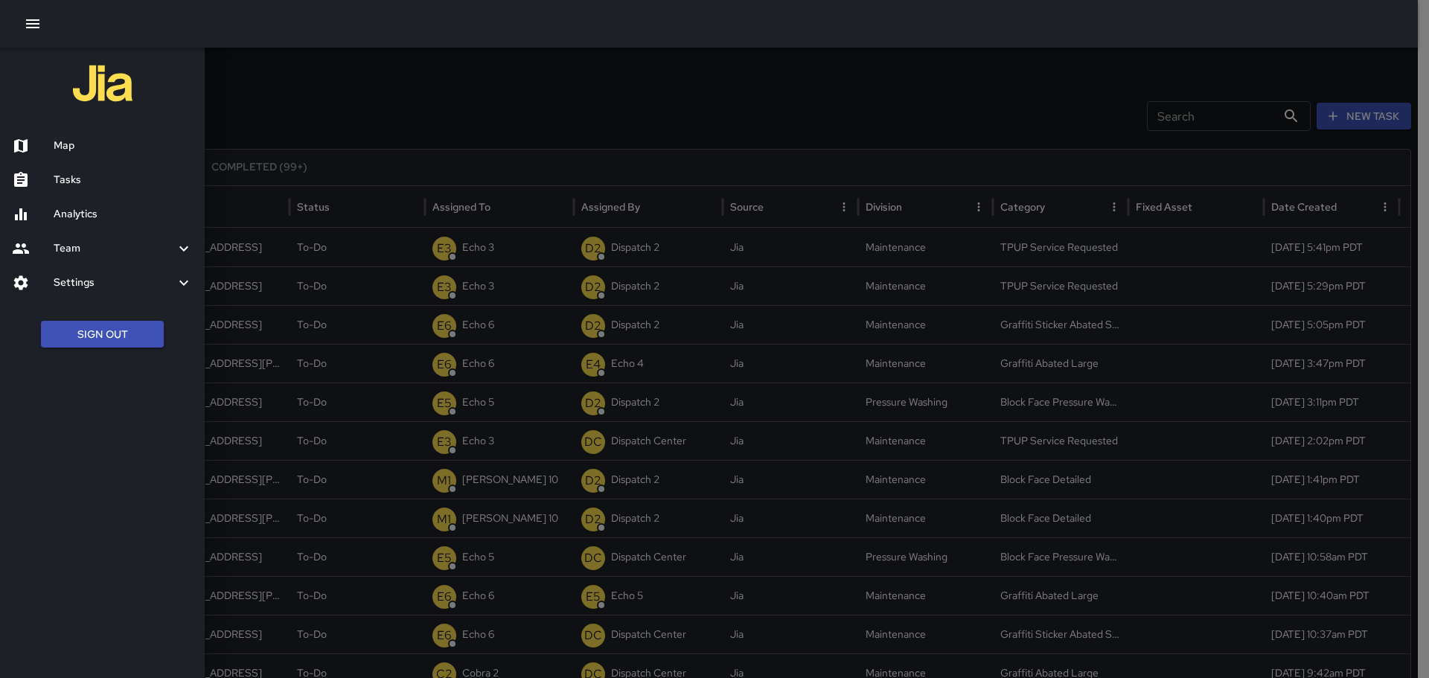
click at [96, 147] on h6 "Map" at bounding box center [123, 146] width 139 height 16
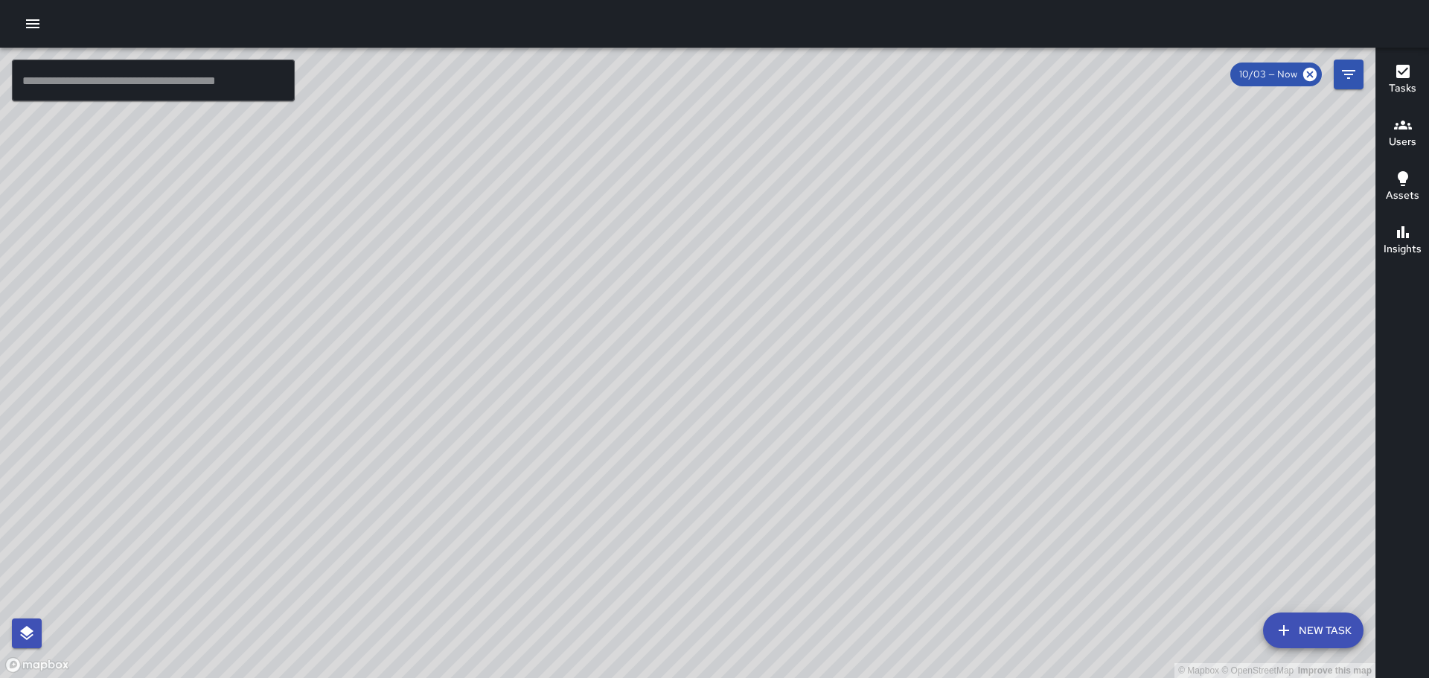
drag, startPoint x: 940, startPoint y: 348, endPoint x: 625, endPoint y: 261, distance: 326.7
click at [625, 261] on div "© Mapbox © OpenStreetMap Improve this map" at bounding box center [687, 363] width 1375 height 630
drag, startPoint x: 877, startPoint y: 442, endPoint x: 1015, endPoint y: -90, distance: 549.9
click at [1015, 0] on html "© Mapbox © OpenStreetMap Improve this map ​ New Task 10/03 — Now Map Layers Tas…" at bounding box center [714, 339] width 1429 height 678
click at [25, 25] on icon "button" at bounding box center [33, 24] width 18 height 18
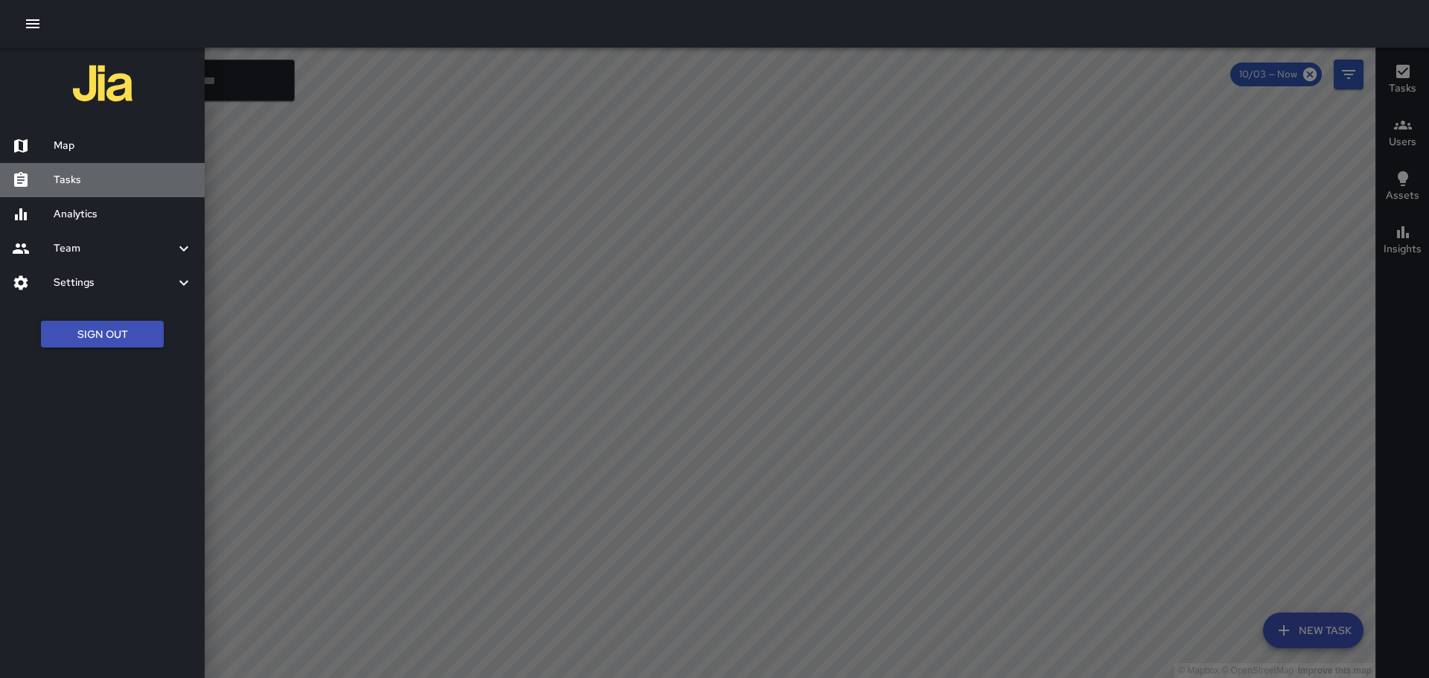
click at [65, 176] on h6 "Tasks" at bounding box center [123, 180] width 139 height 16
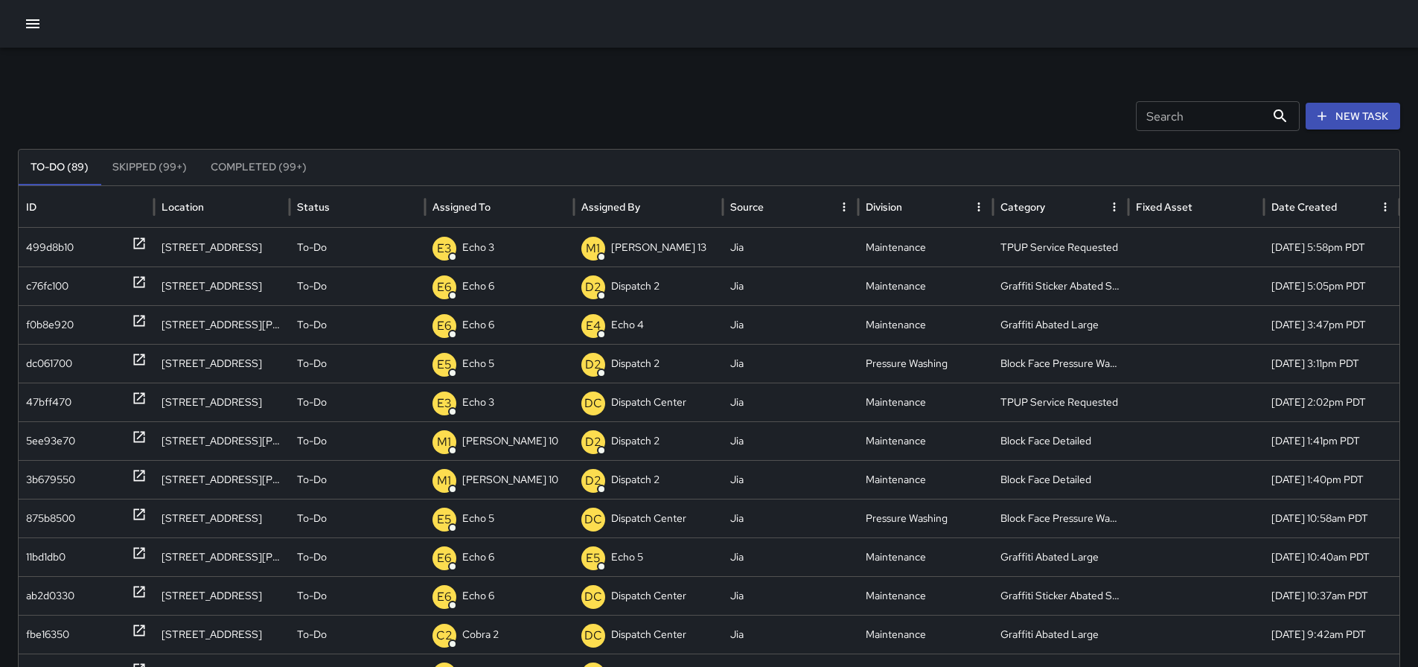
click at [37, 28] on icon "button" at bounding box center [33, 24] width 18 height 18
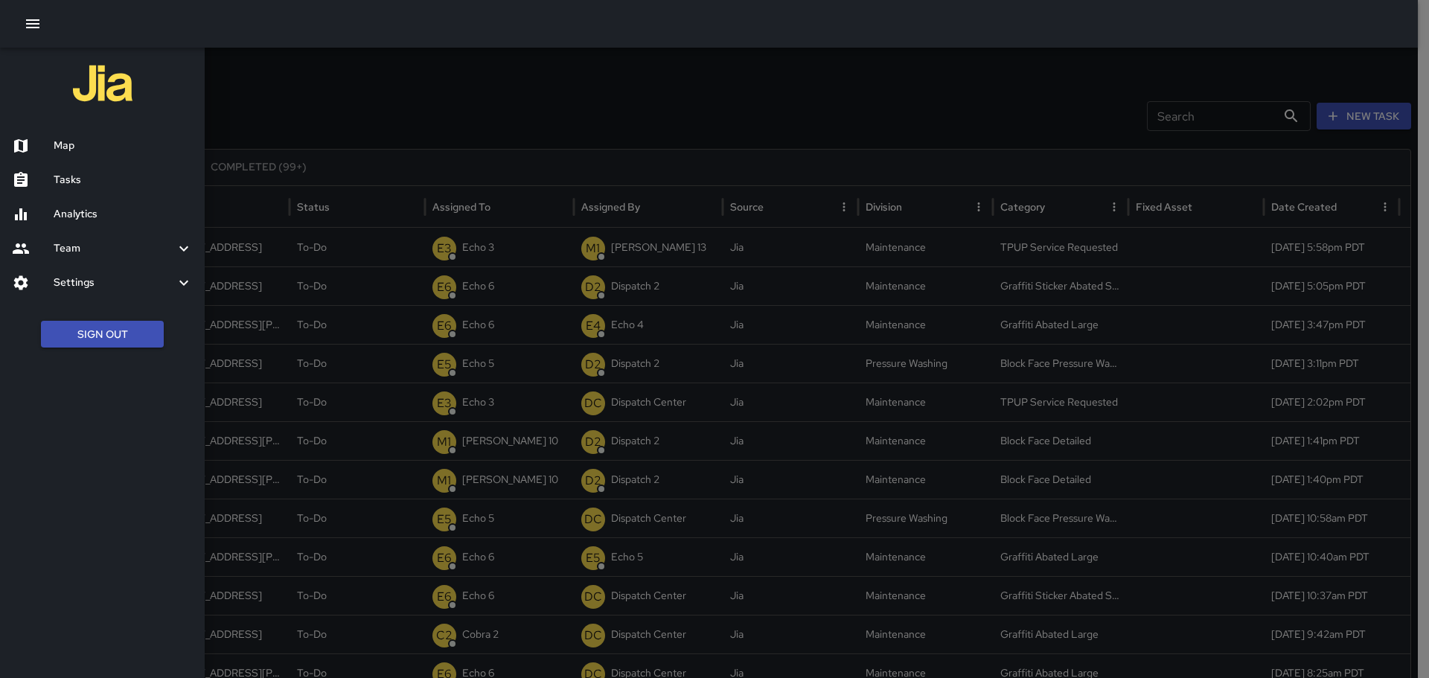
click at [76, 148] on h6 "Map" at bounding box center [123, 146] width 139 height 16
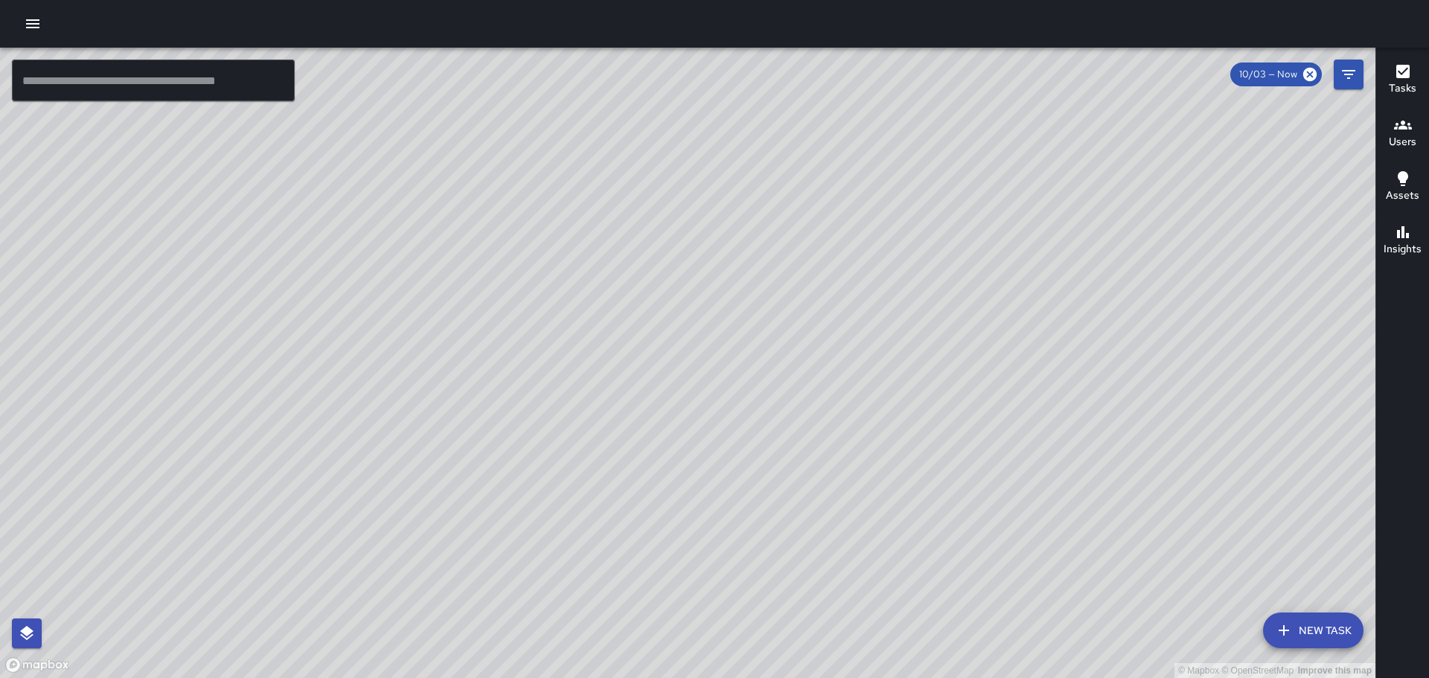
drag, startPoint x: 181, startPoint y: 548, endPoint x: 408, endPoint y: 214, distance: 403.4
click at [408, 214] on div "© Mapbox © OpenStreetMap Improve this map" at bounding box center [687, 363] width 1375 height 630
click at [32, 20] on icon "button" at bounding box center [32, 23] width 13 height 9
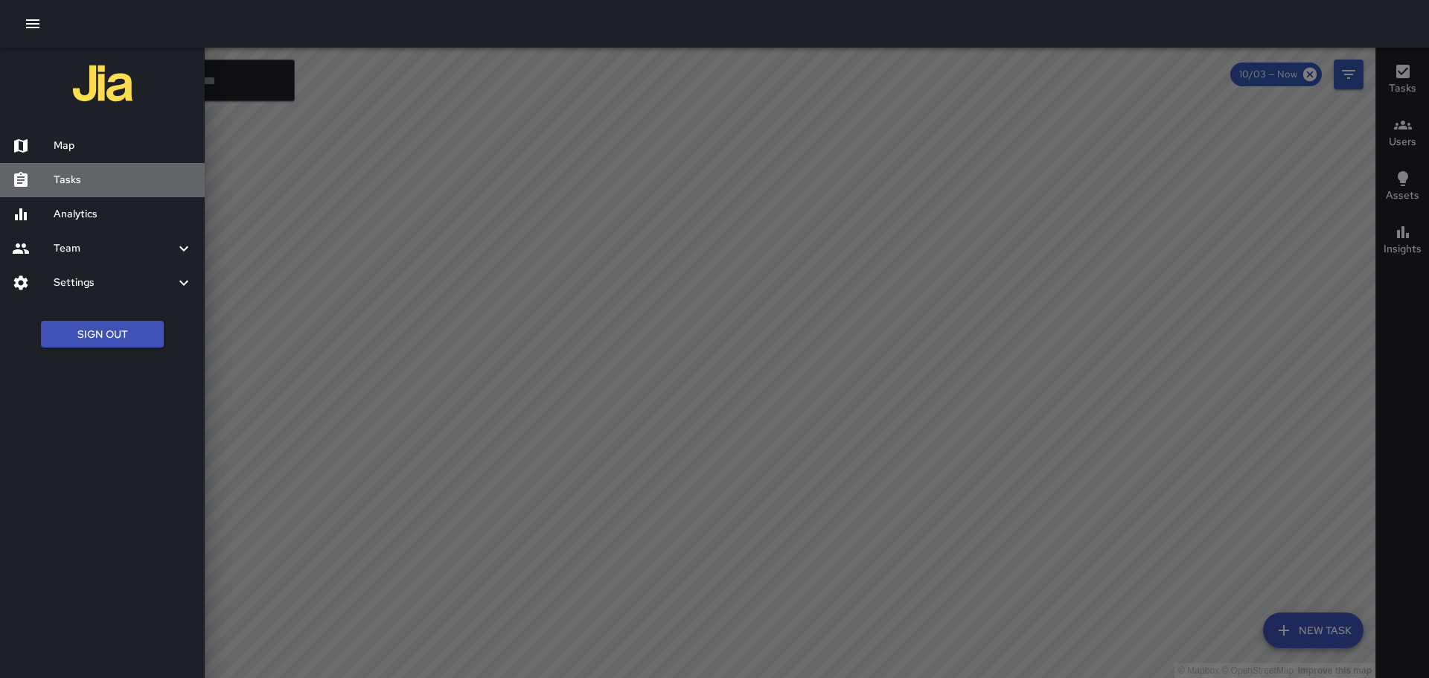
click at [93, 188] on div "Tasks" at bounding box center [102, 180] width 205 height 34
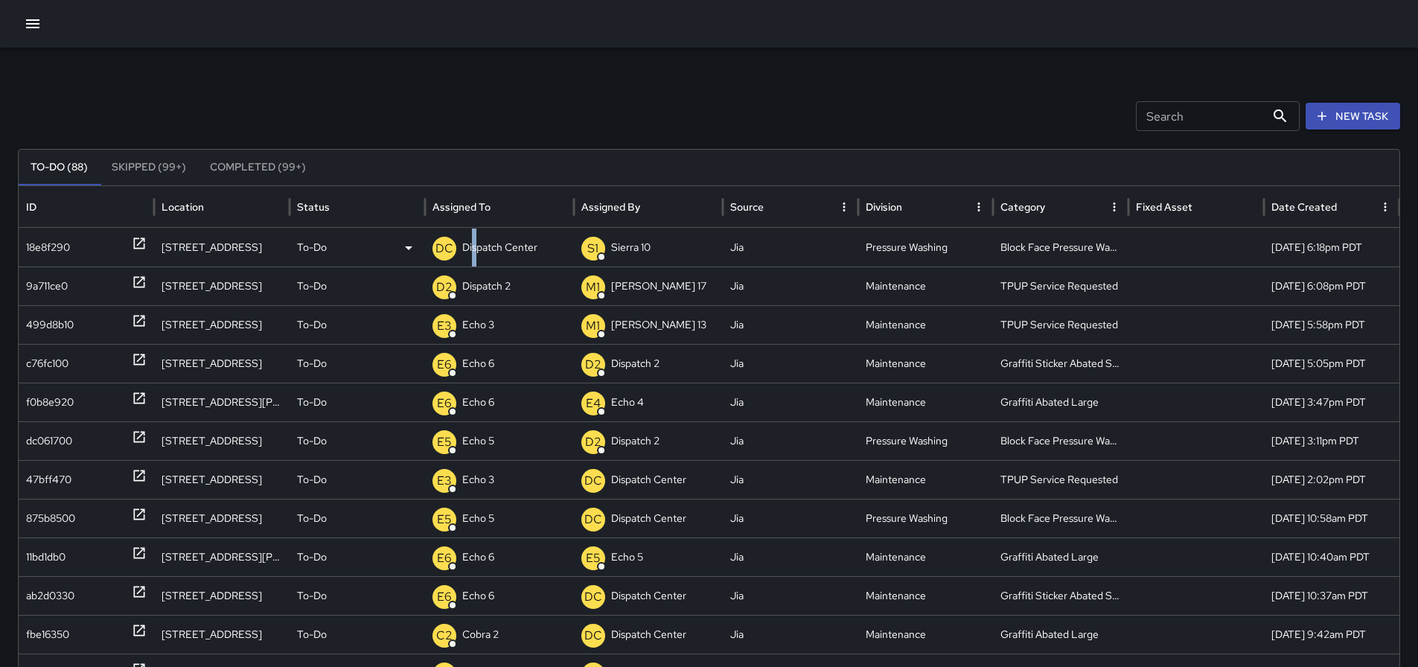
click at [476, 246] on p "Dispatch Center" at bounding box center [499, 247] width 75 height 38
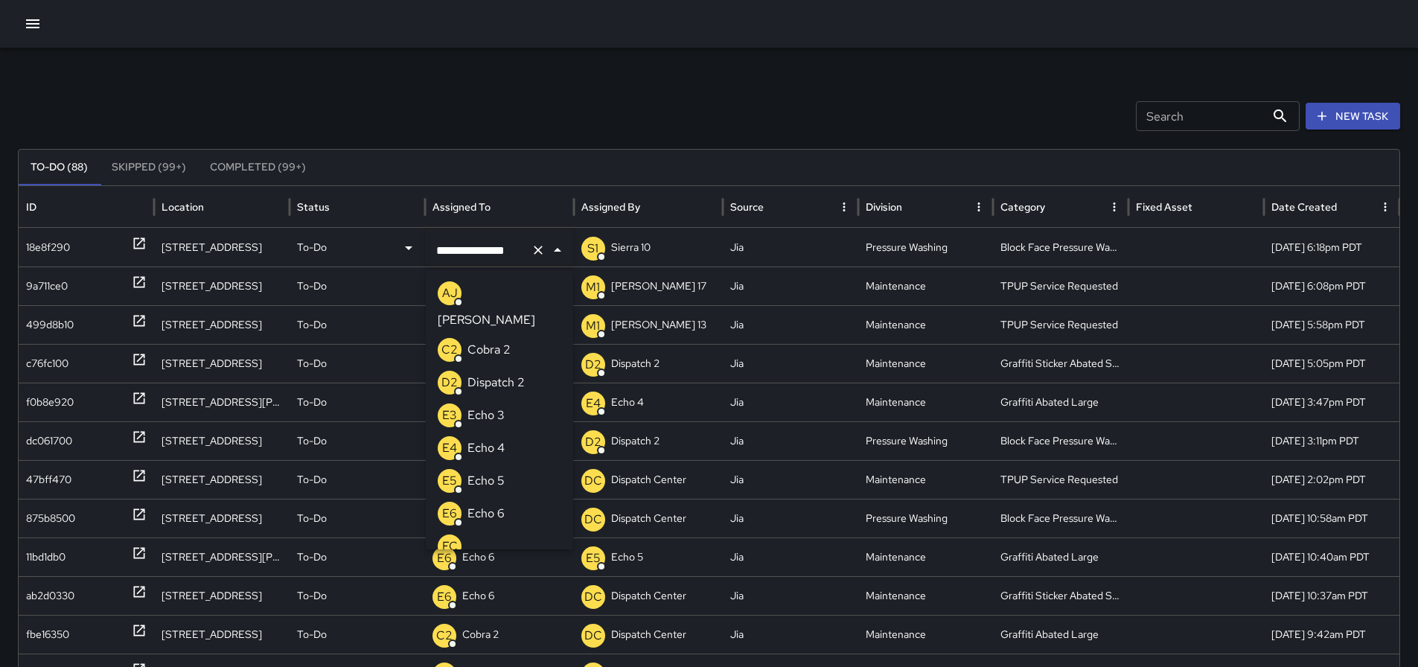
scroll to position [1015, 0]
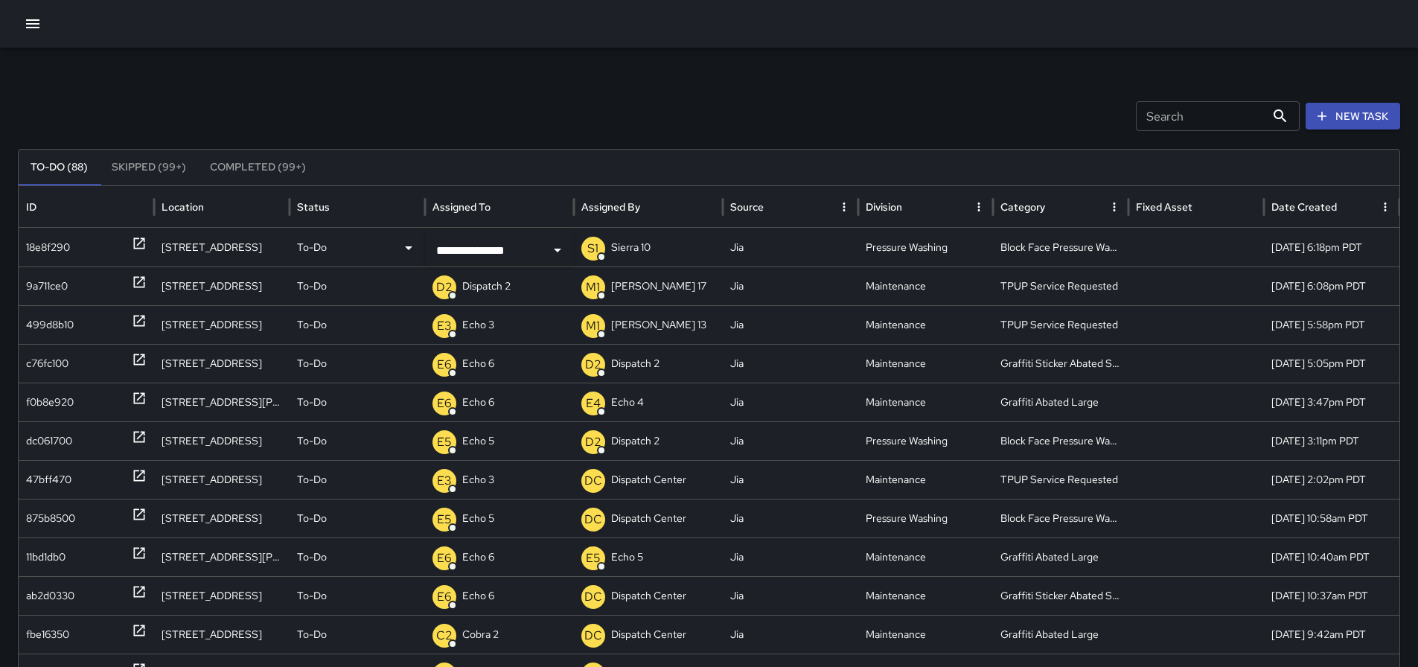
click at [706, 107] on div "Search Search New Task" at bounding box center [709, 116] width 1382 height 30
click at [515, 255] on p "Dispatch Center" at bounding box center [499, 247] width 75 height 38
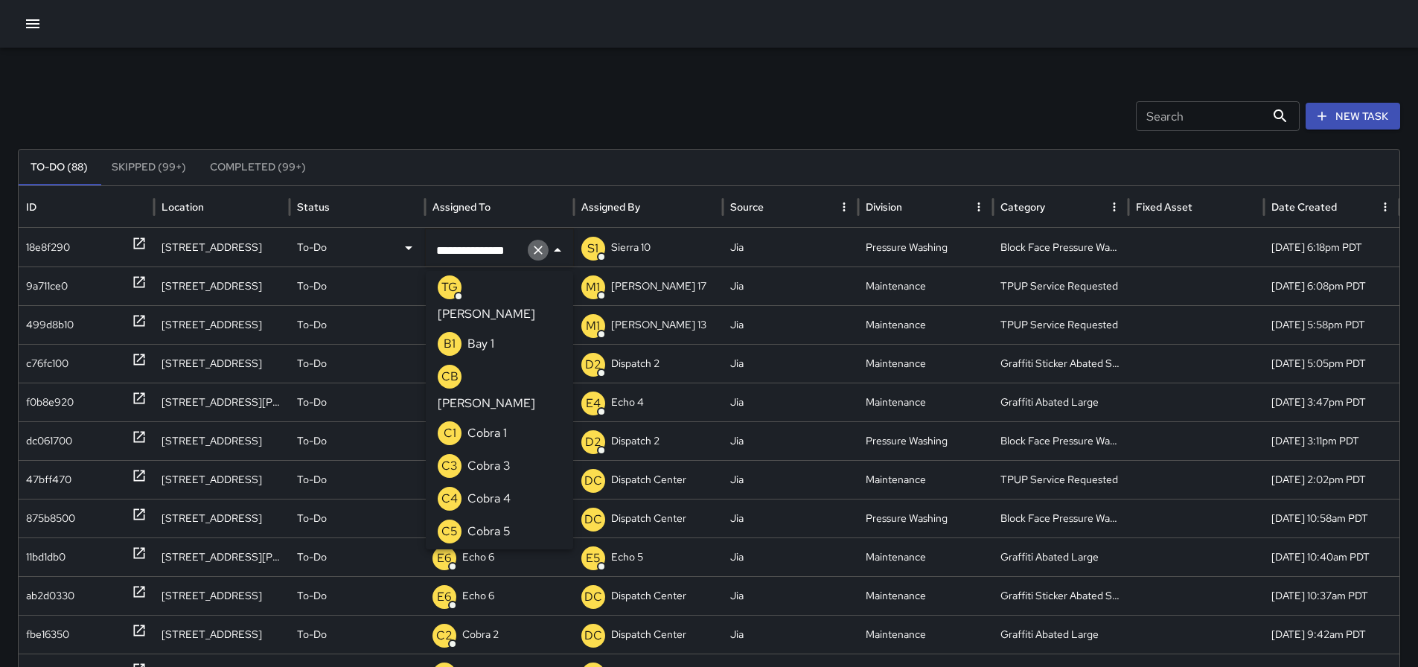
click at [531, 251] on icon "Clear" at bounding box center [538, 250] width 15 height 15
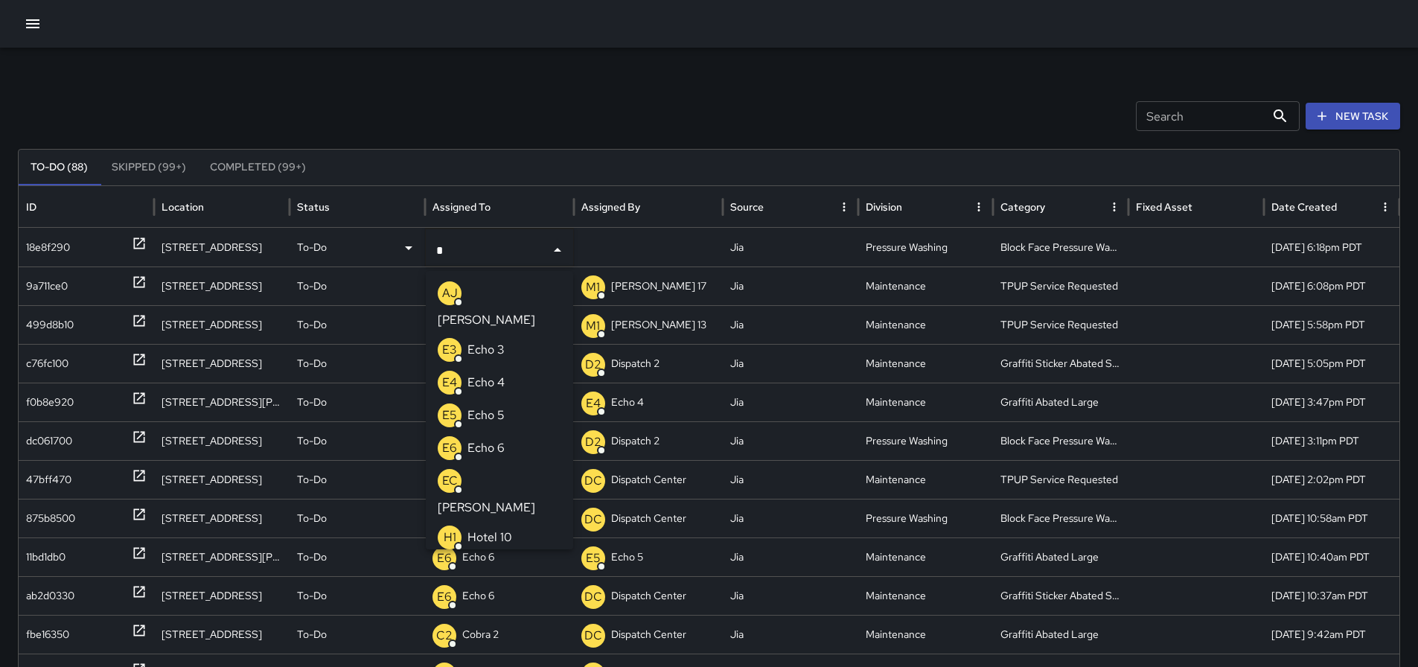
type input "**"
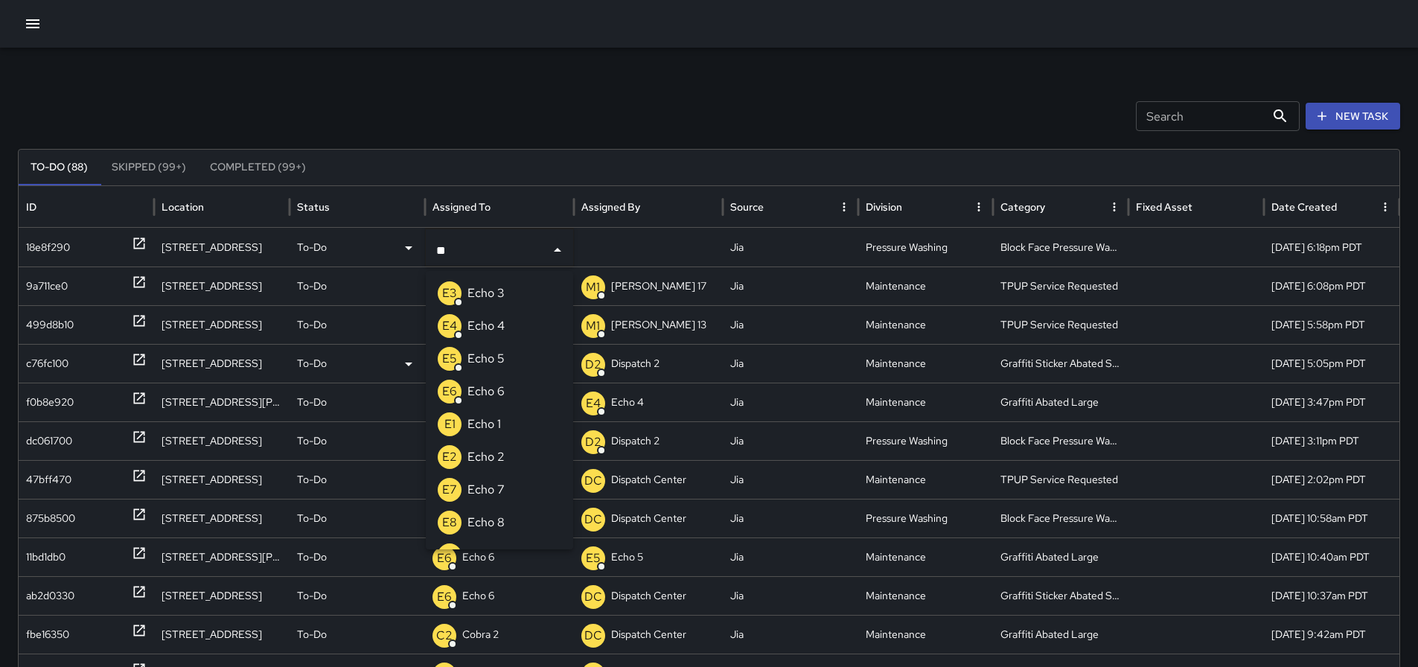
click at [503, 365] on li "E5 Echo 5" at bounding box center [499, 358] width 147 height 33
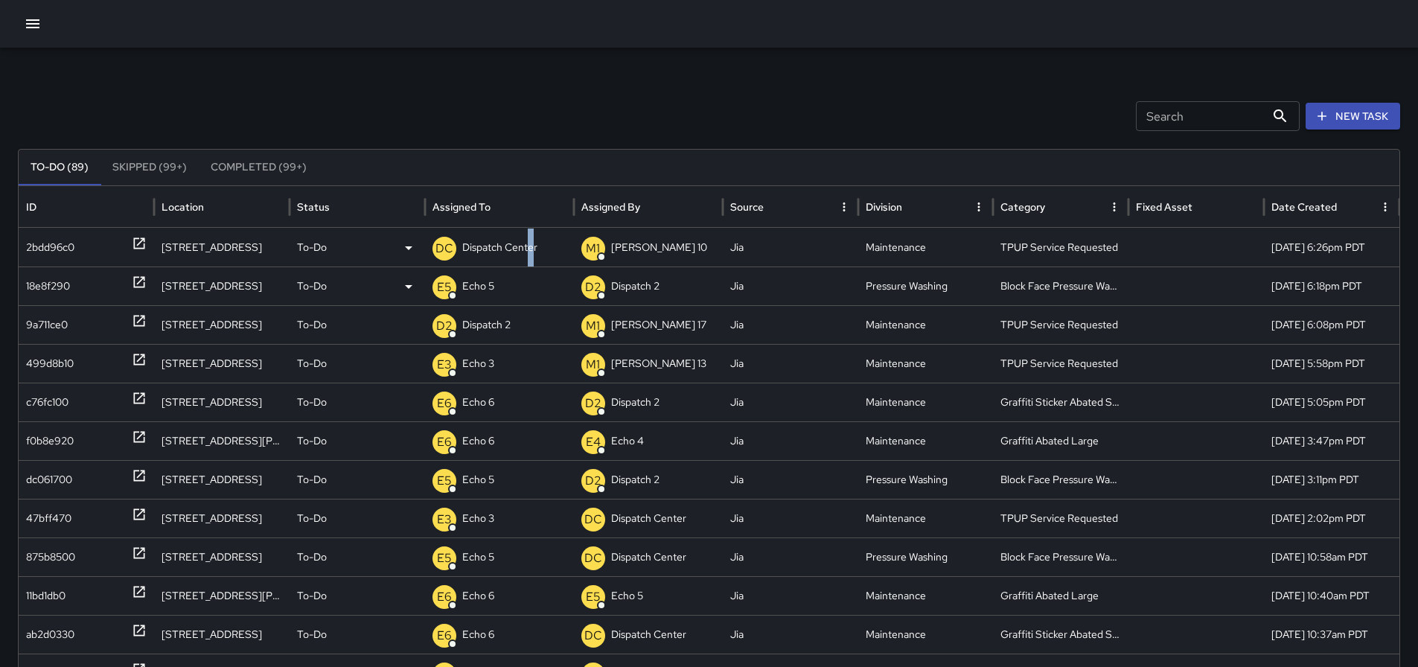
click at [531, 256] on p "Dispatch Center" at bounding box center [499, 247] width 75 height 38
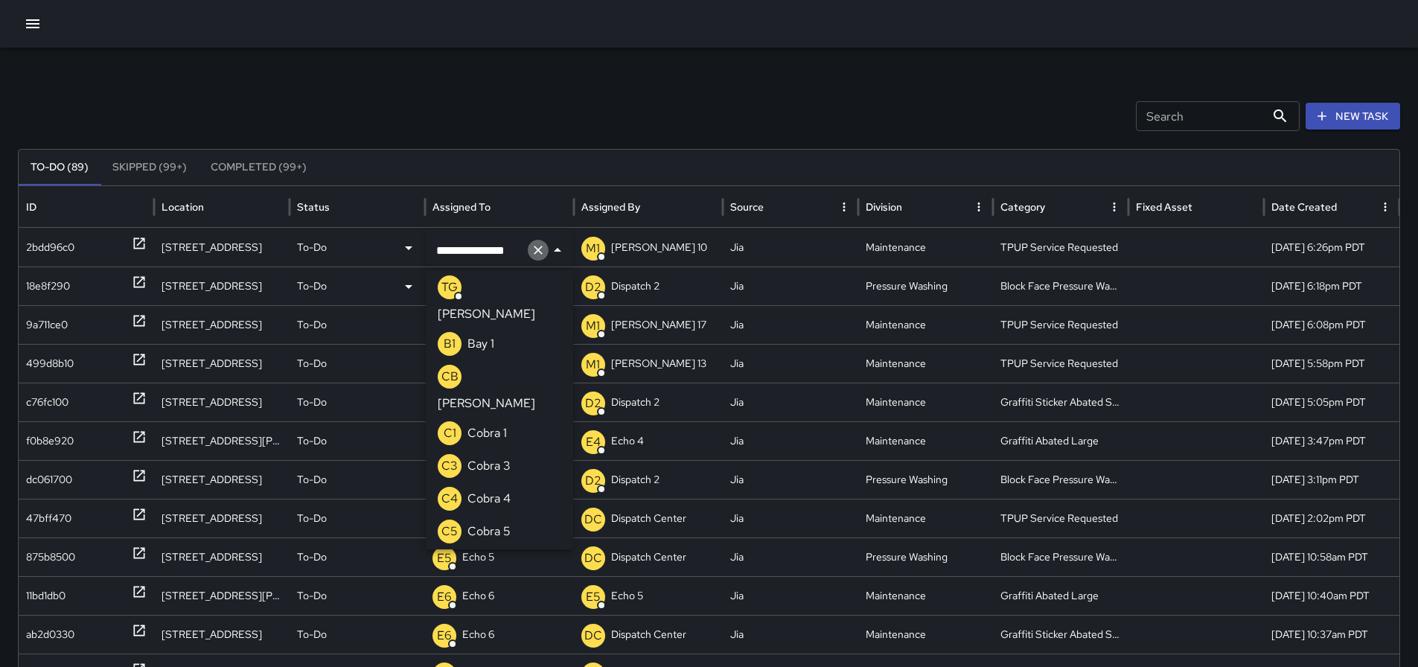
click at [535, 250] on icon "Clear" at bounding box center [538, 250] width 15 height 15
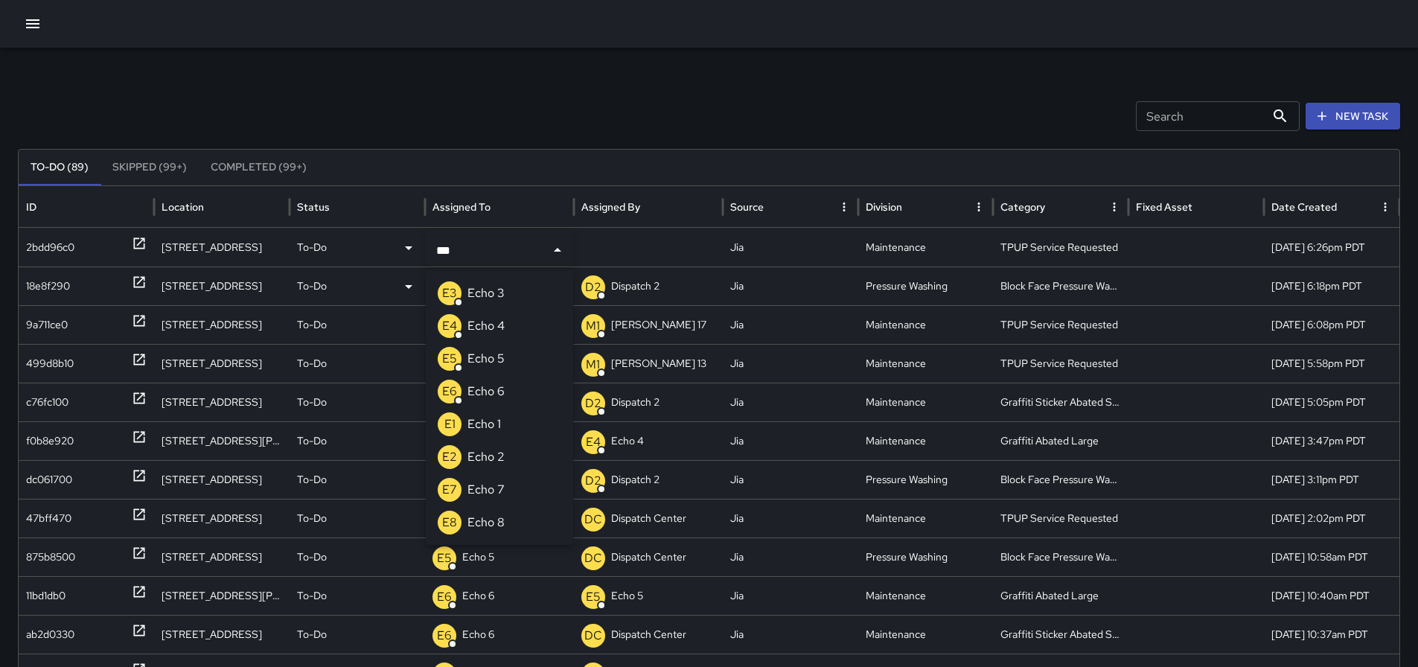
type input "****"
click at [498, 295] on p "Echo 3" at bounding box center [485, 293] width 37 height 18
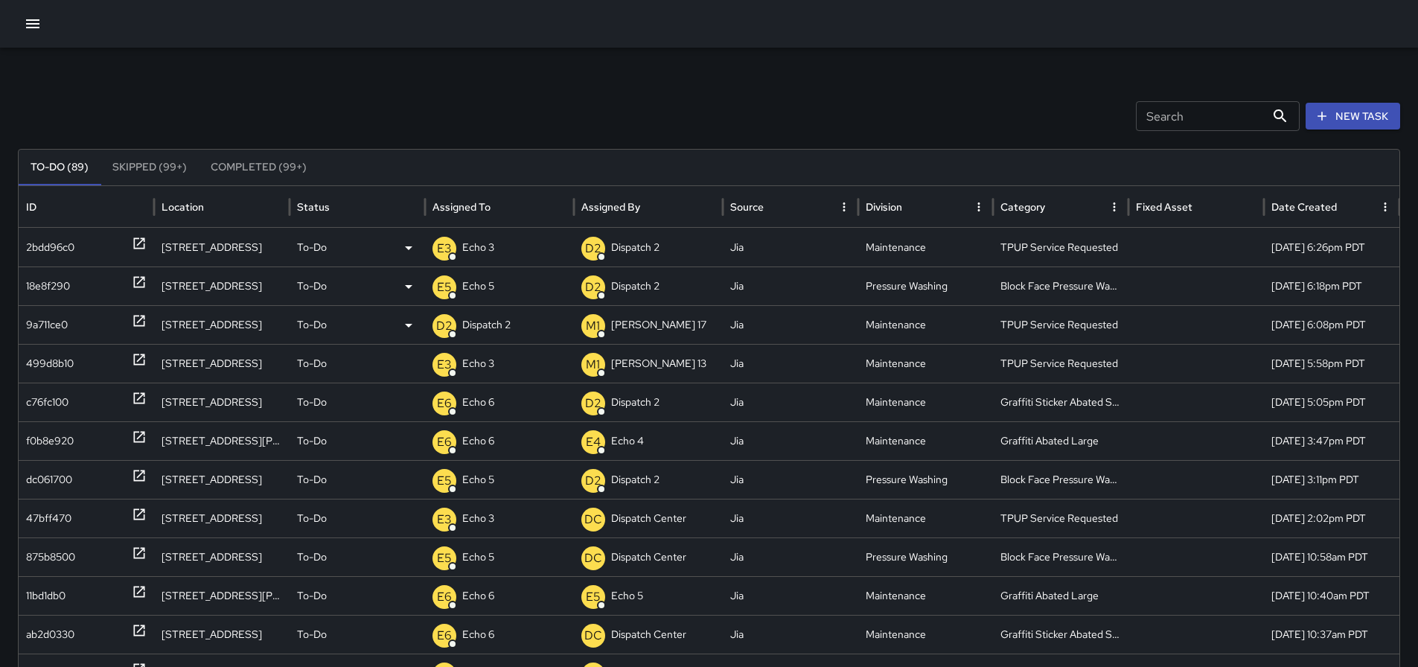
click at [534, 321] on div "D2 Dispatch 2" at bounding box center [499, 325] width 134 height 38
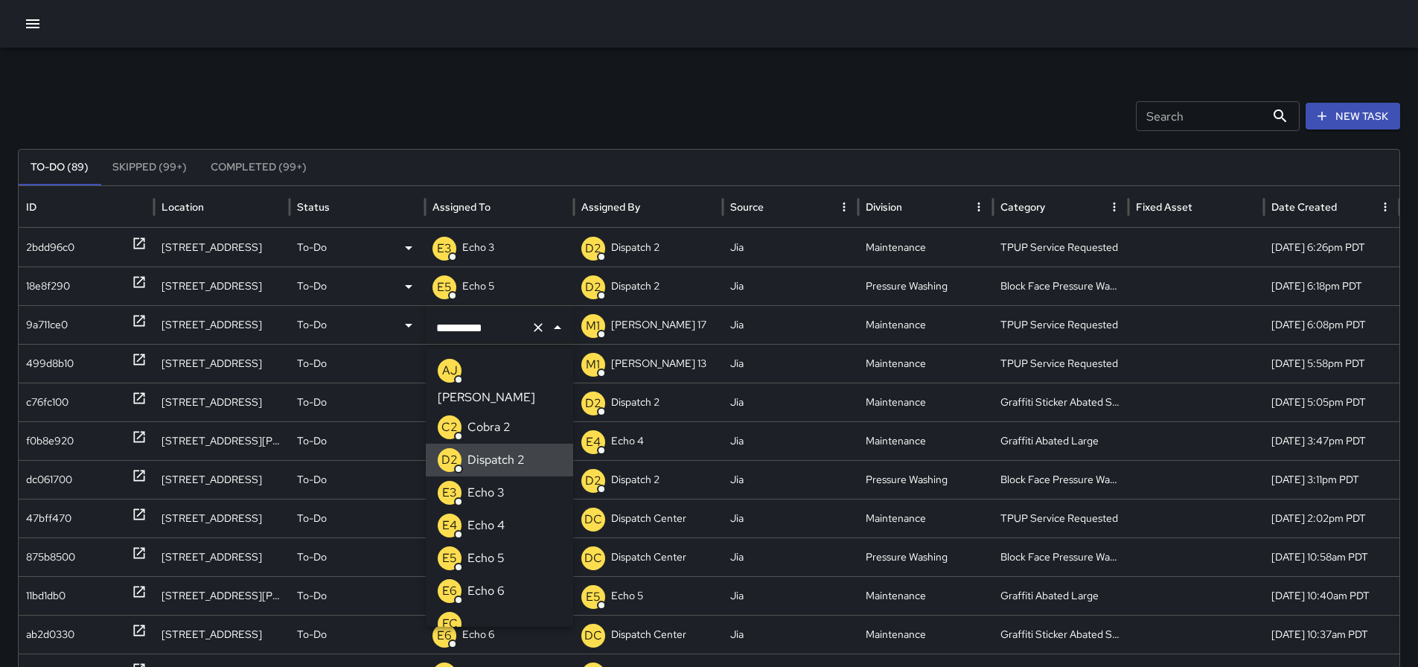
click at [536, 334] on icon "Clear" at bounding box center [538, 327] width 15 height 15
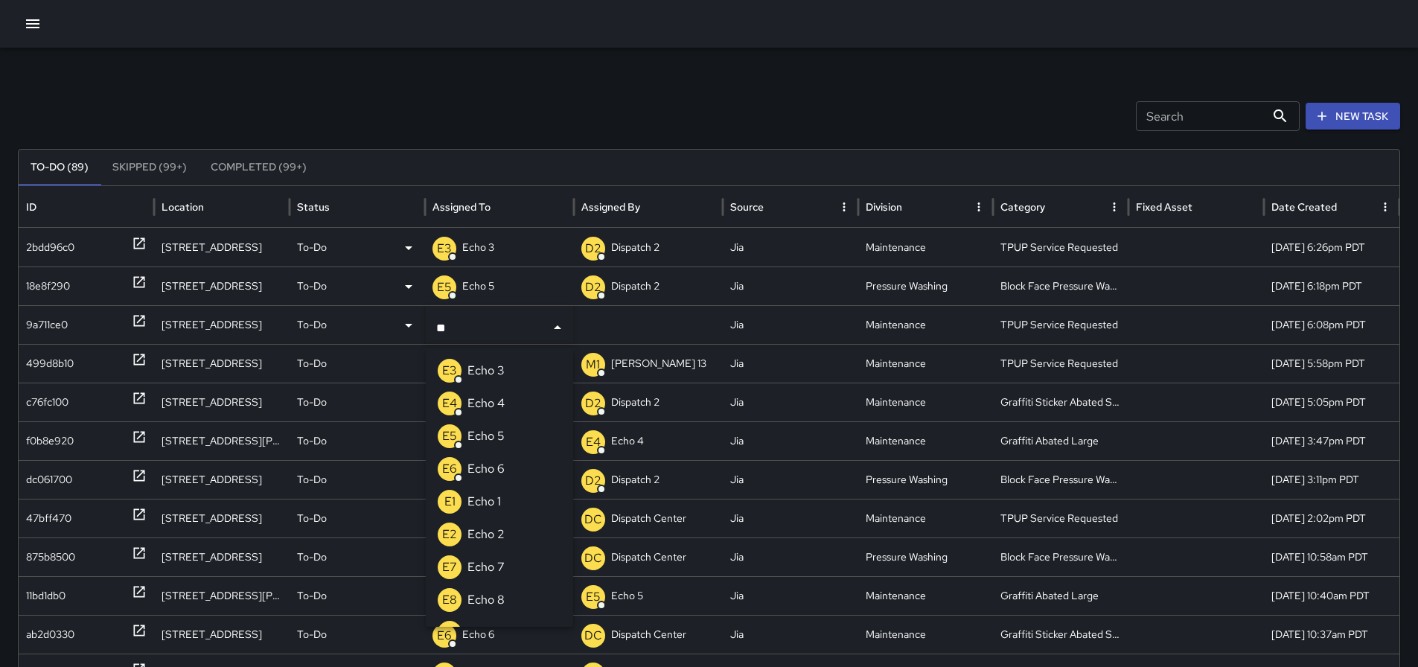
type input "***"
click at [526, 365] on li "E3 Echo 3" at bounding box center [499, 370] width 147 height 33
